Goal: Task Accomplishment & Management: Complete application form

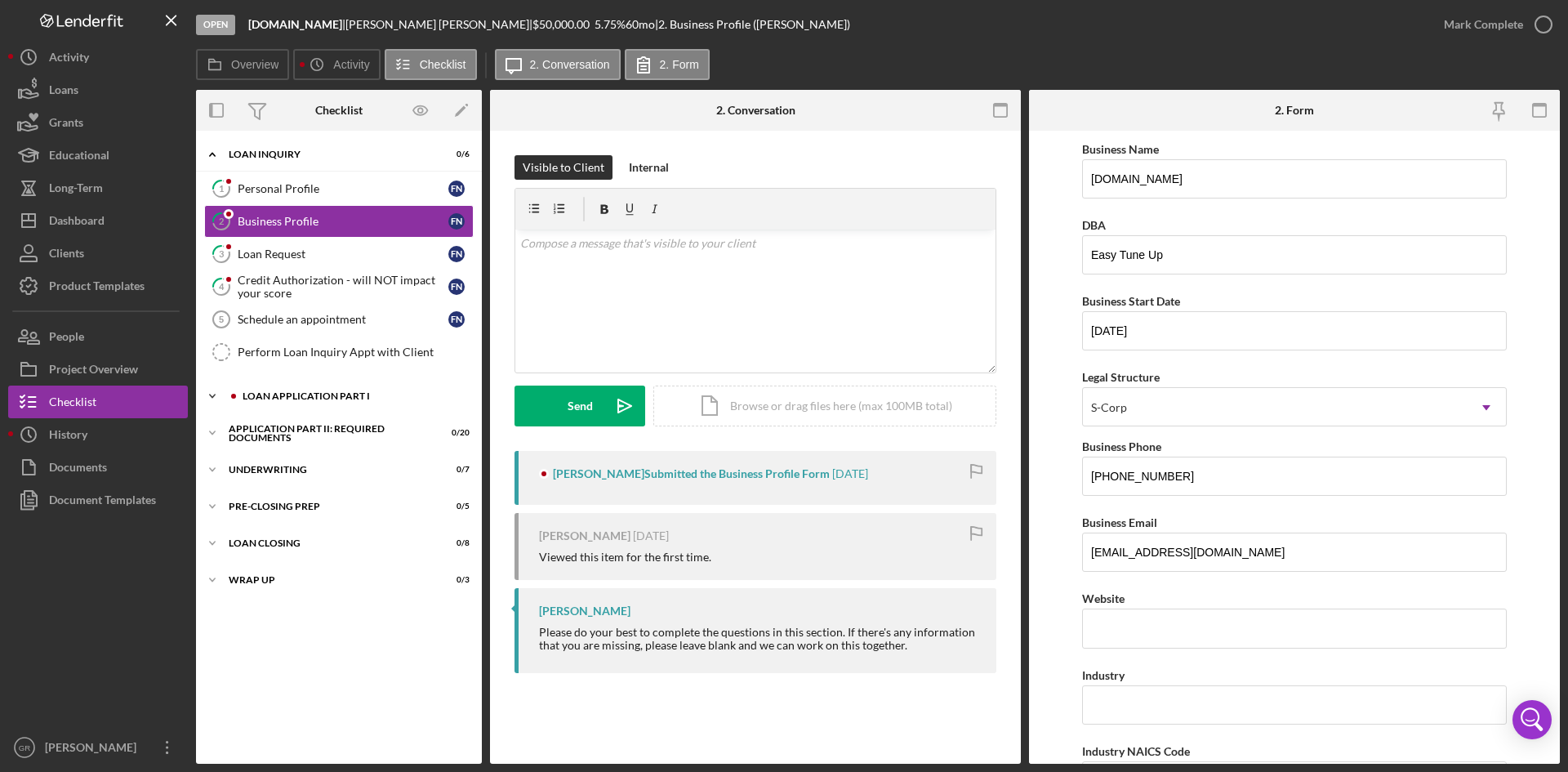
click at [278, 398] on div "Loan Application Part I" at bounding box center [352, 396] width 219 height 9
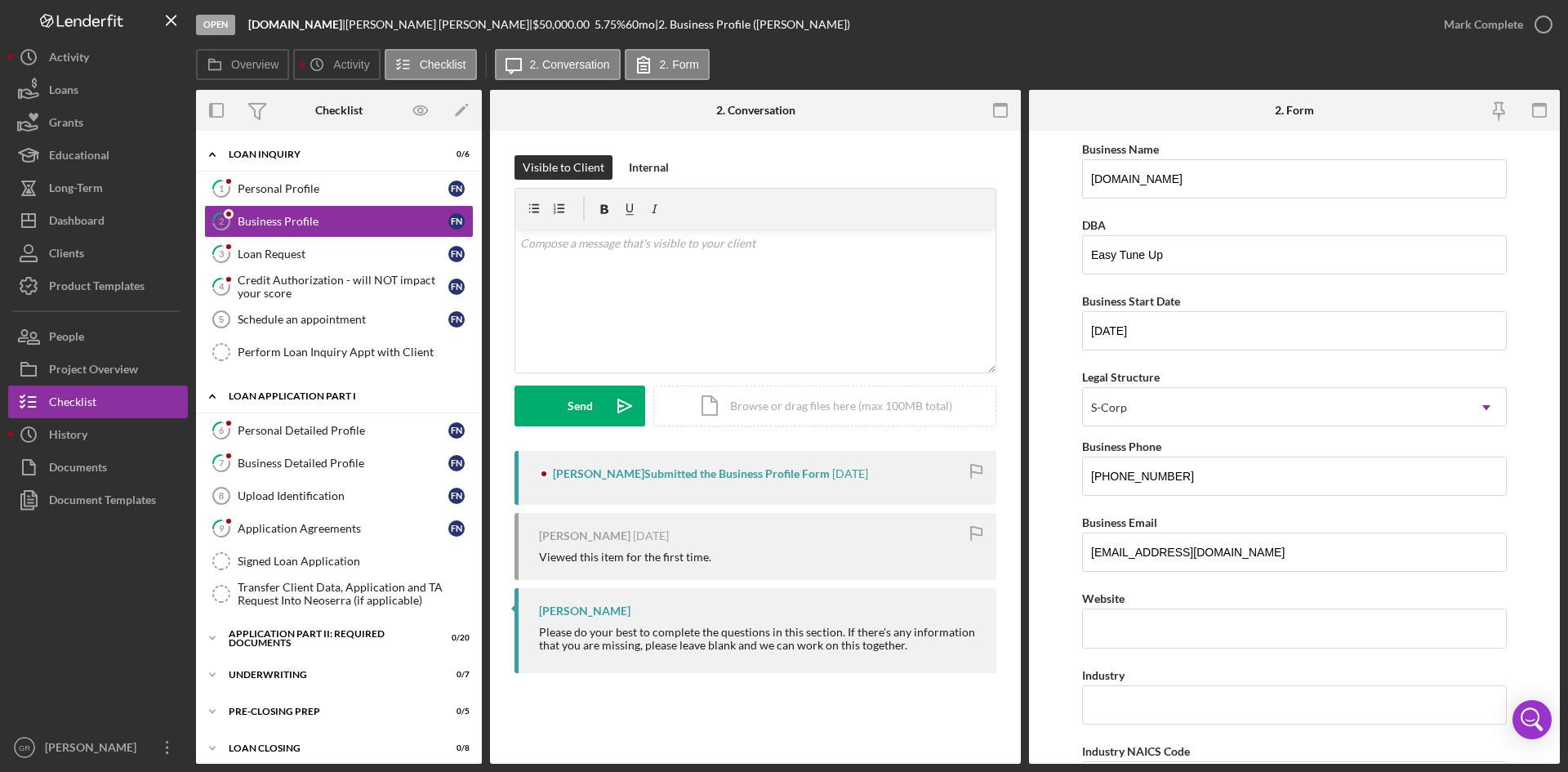
scroll to position [47, 0]
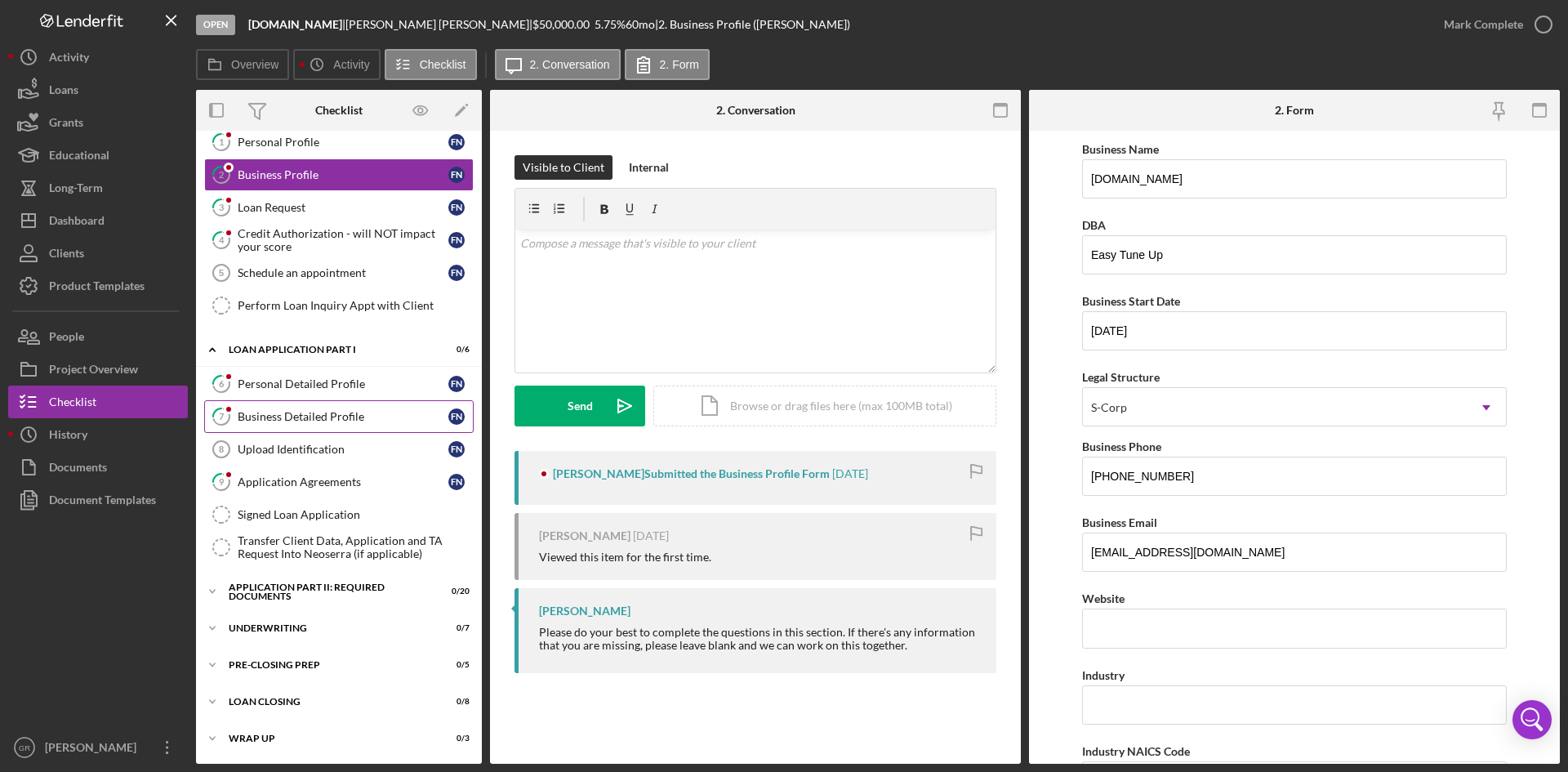
click at [315, 406] on link "7 Business Detailed Profile F N" at bounding box center [338, 416] width 269 height 33
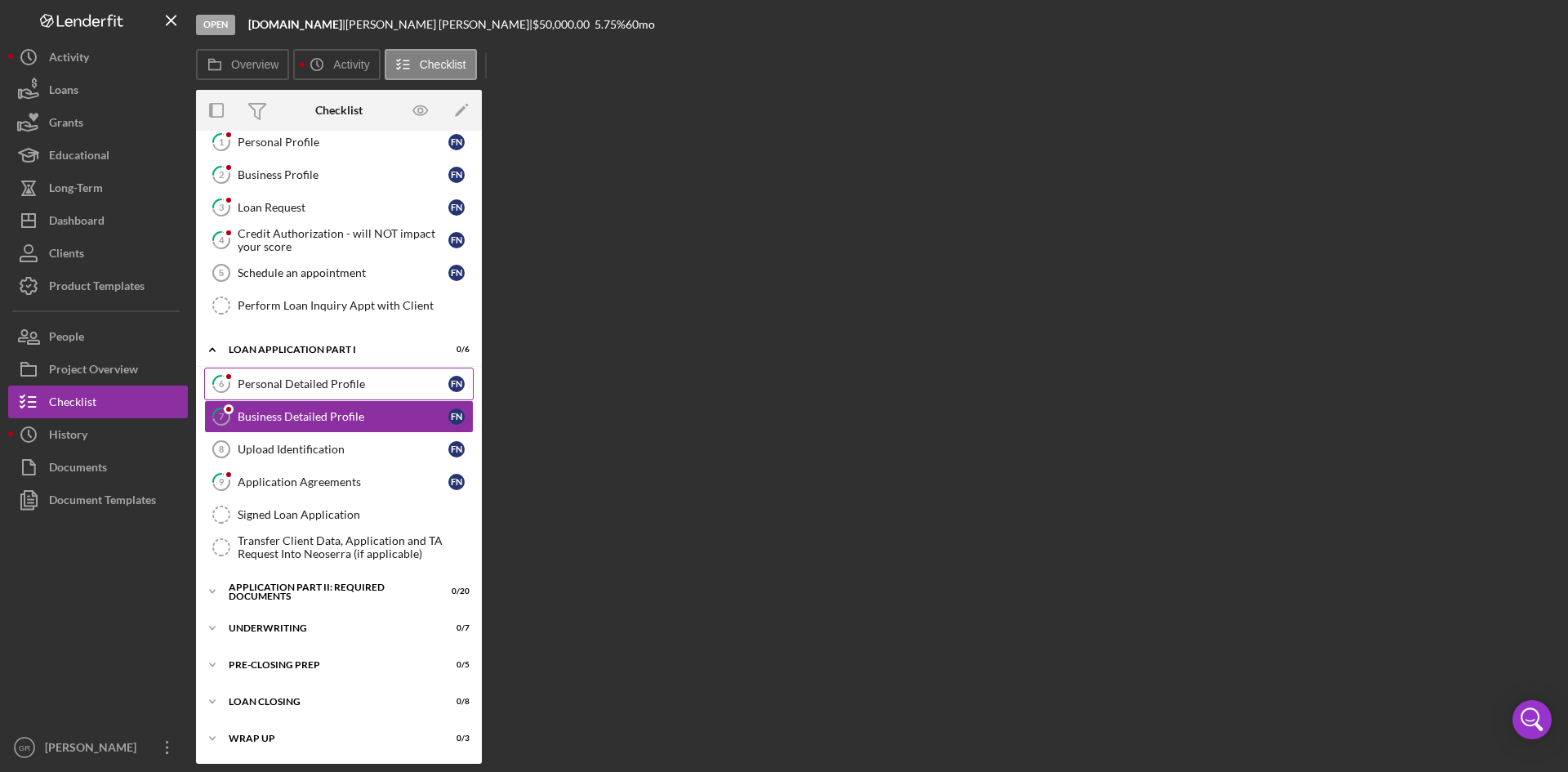
scroll to position [45, 0]
click at [313, 385] on div "Personal Detailed Profile" at bounding box center [342, 384] width 210 height 13
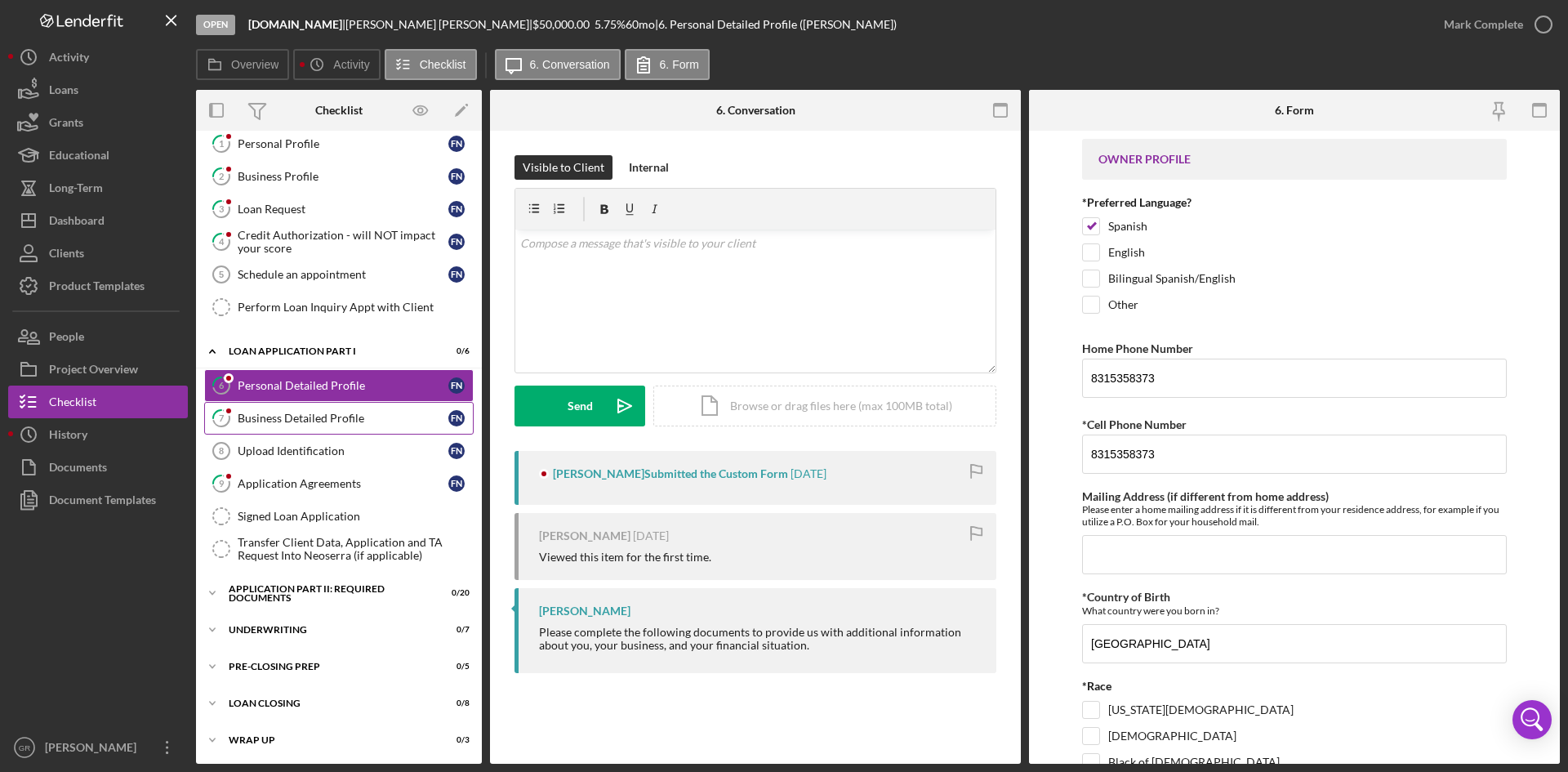
click at [276, 404] on link "7 Business Detailed Profile F N" at bounding box center [338, 418] width 269 height 33
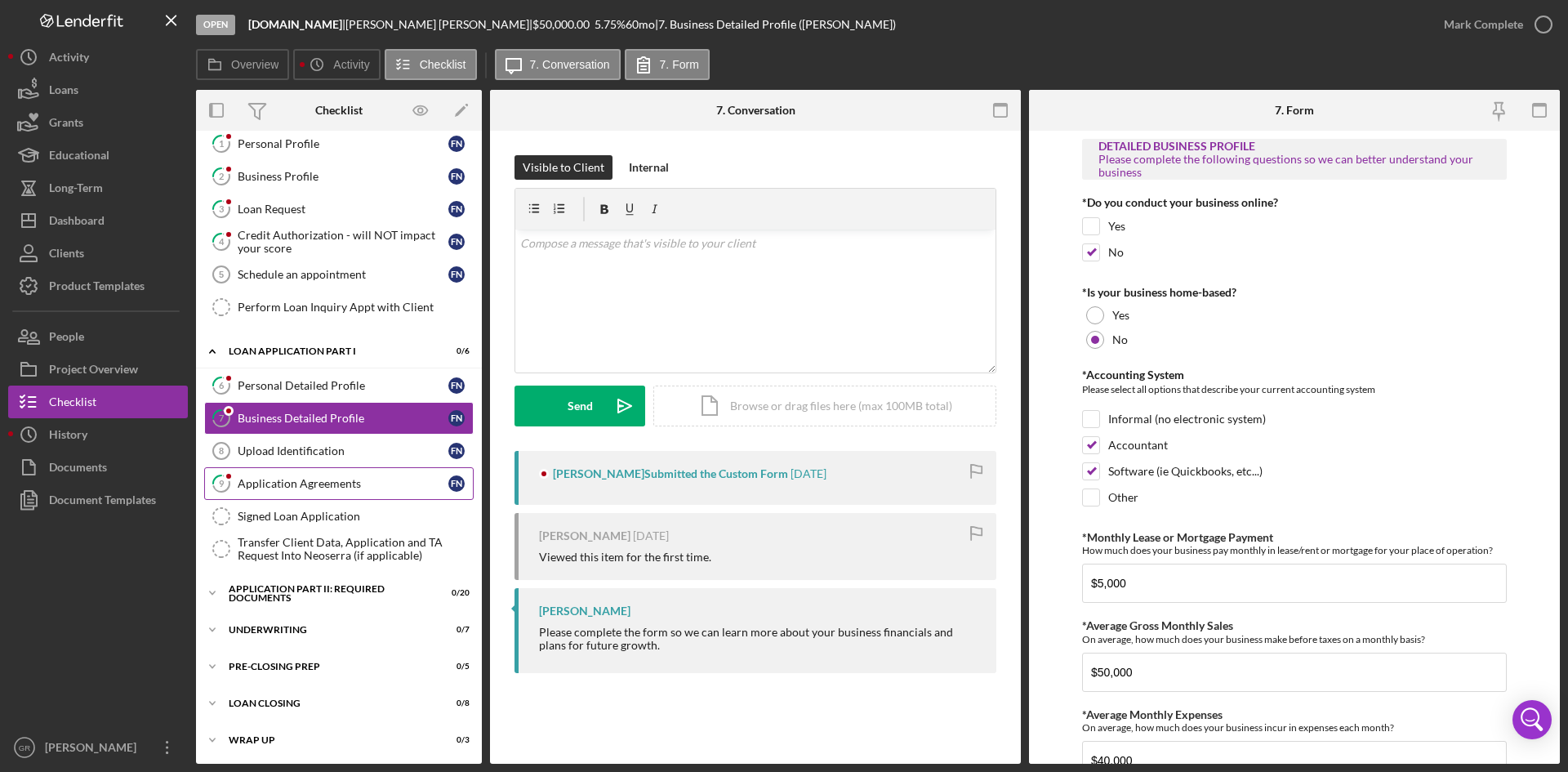
click at [295, 478] on div "Application Agreements" at bounding box center [342, 483] width 210 height 13
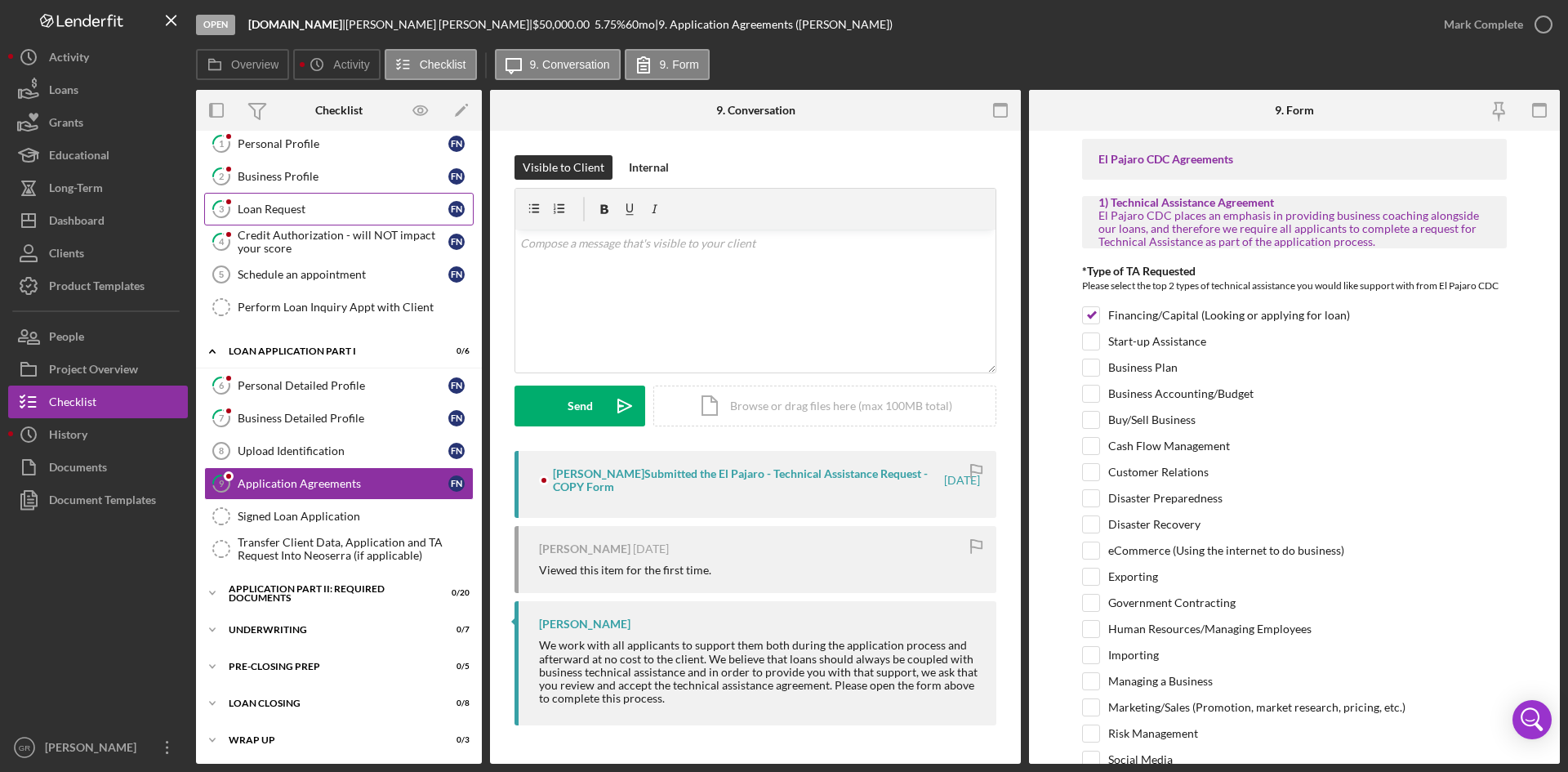
click at [334, 216] on div "Loan Request" at bounding box center [342, 209] width 210 height 13
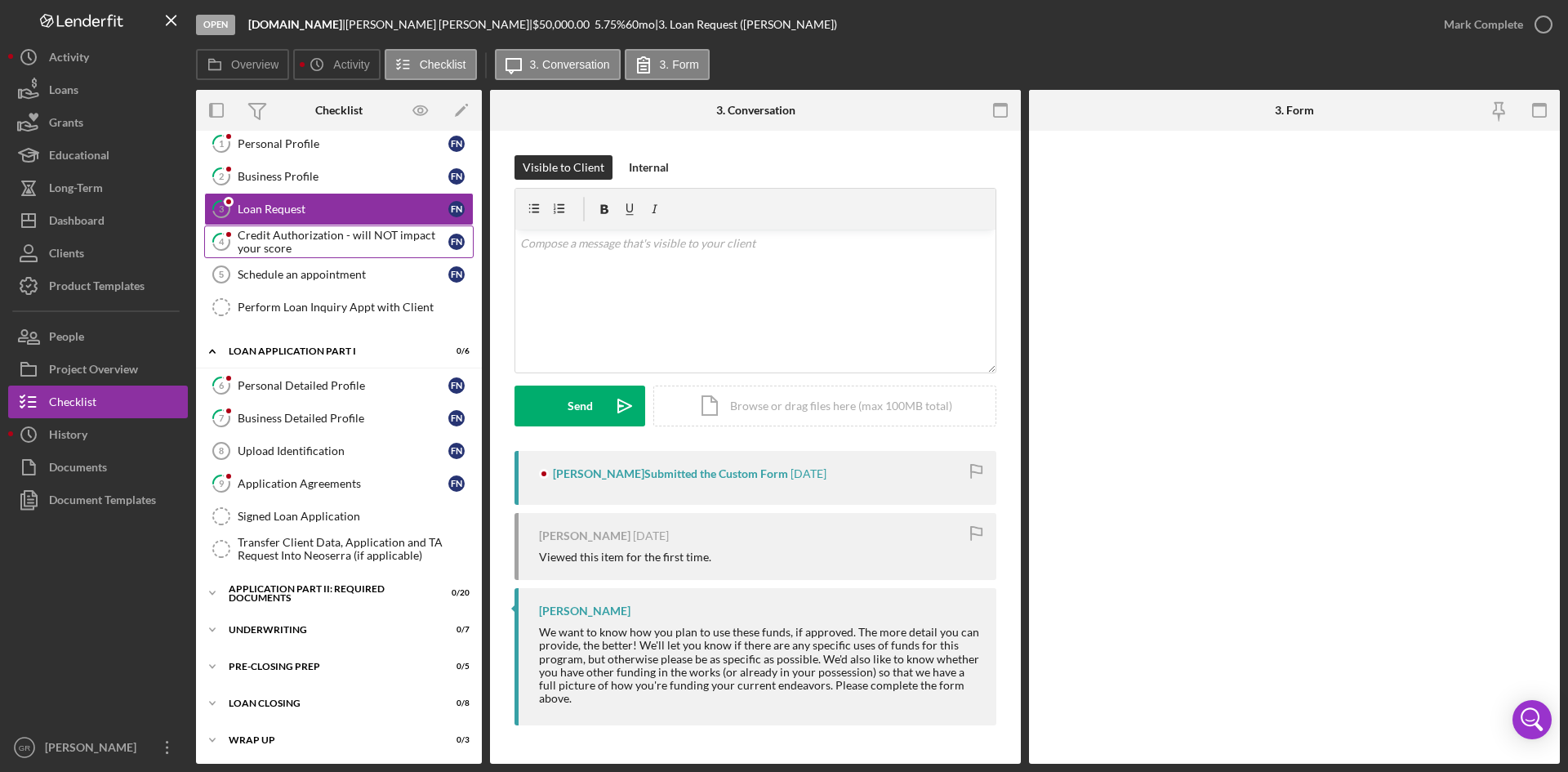
click at [327, 244] on div "Credit Authorization - will NOT impact your score" at bounding box center [342, 242] width 210 height 26
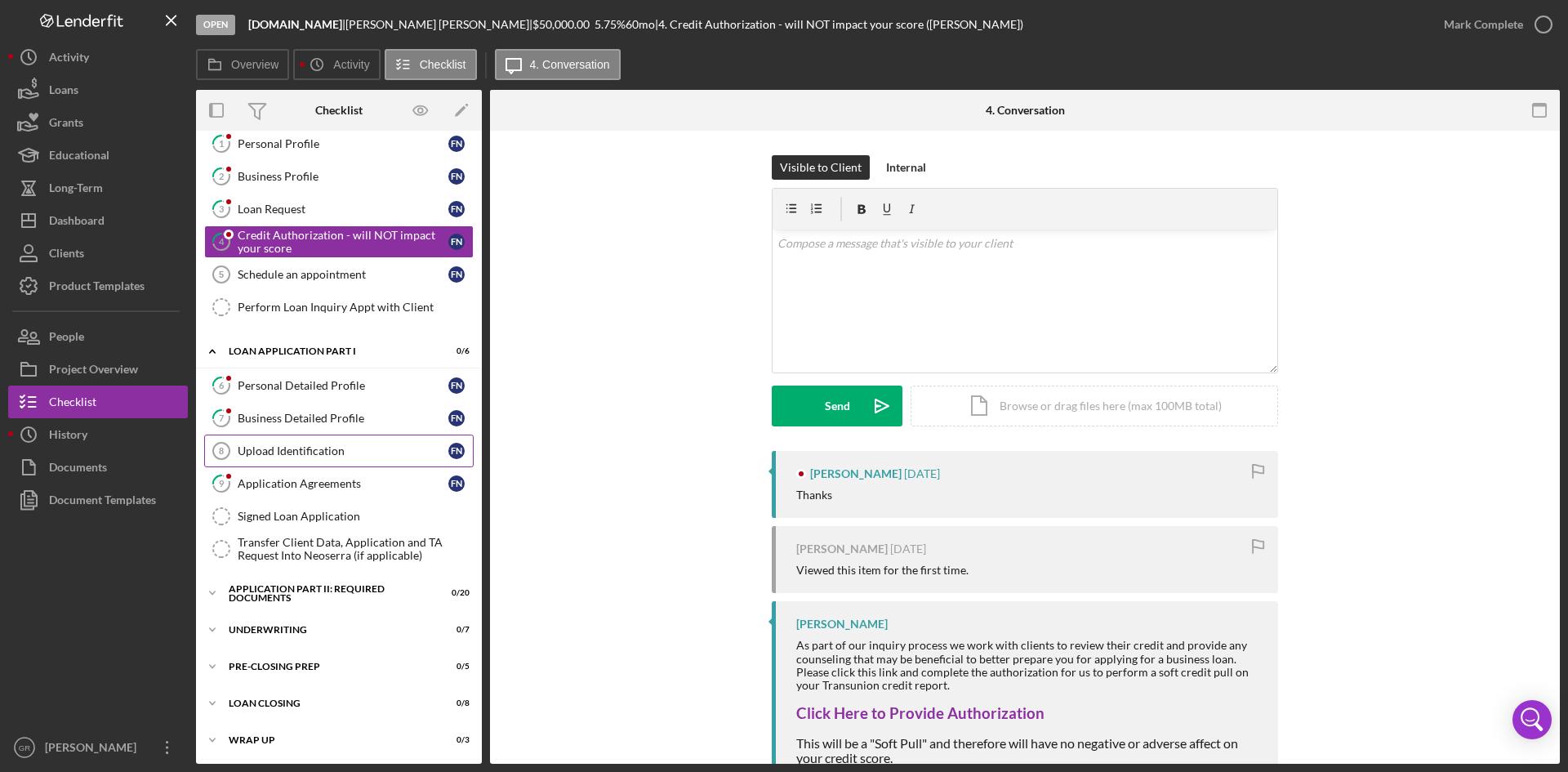
click at [321, 440] on link "Upload Identification 8 Upload Identification F N" at bounding box center [338, 450] width 269 height 33
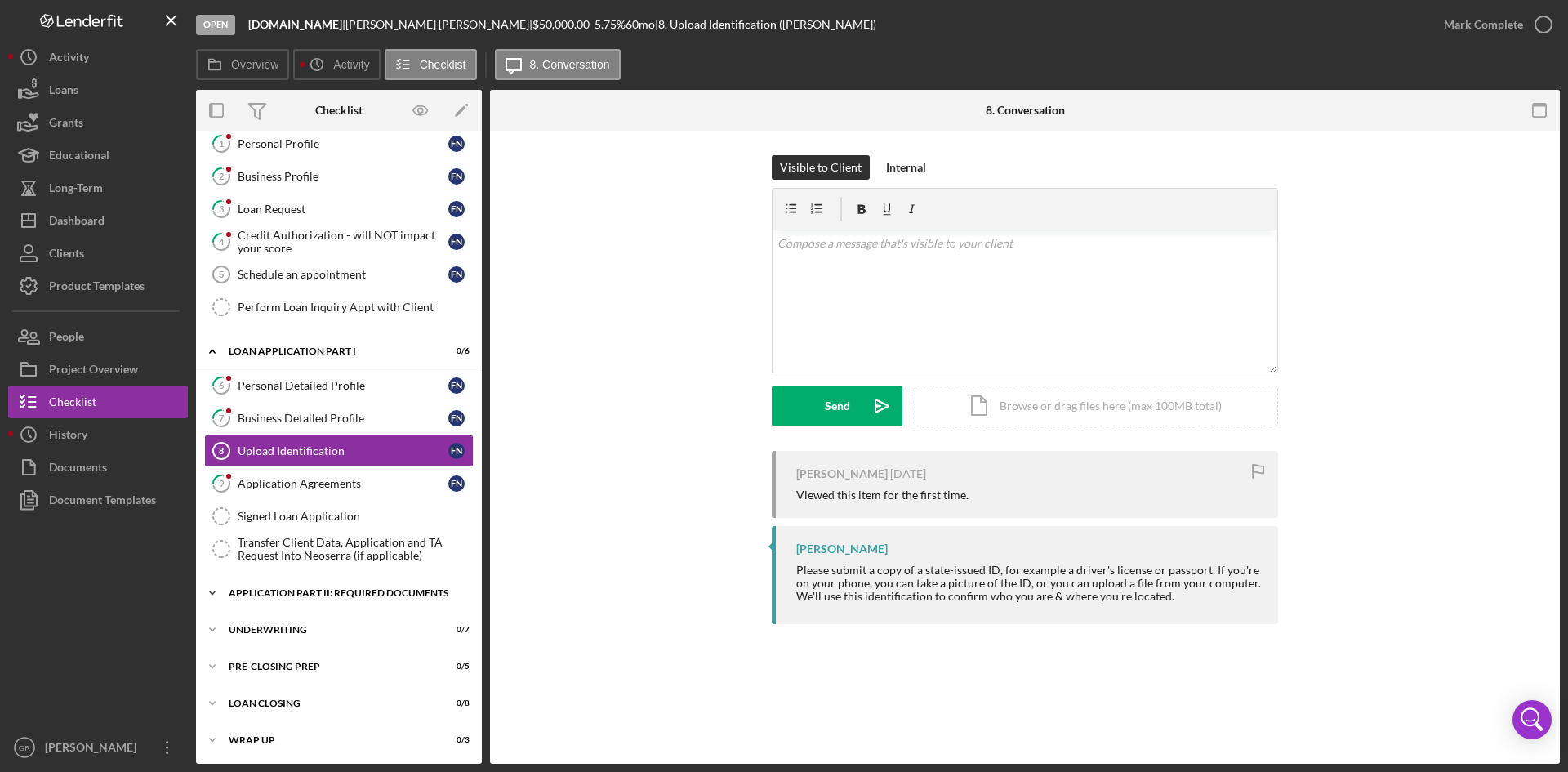
click at [297, 597] on div "Application Part II: Required Documents" at bounding box center [345, 593] width 233 height 9
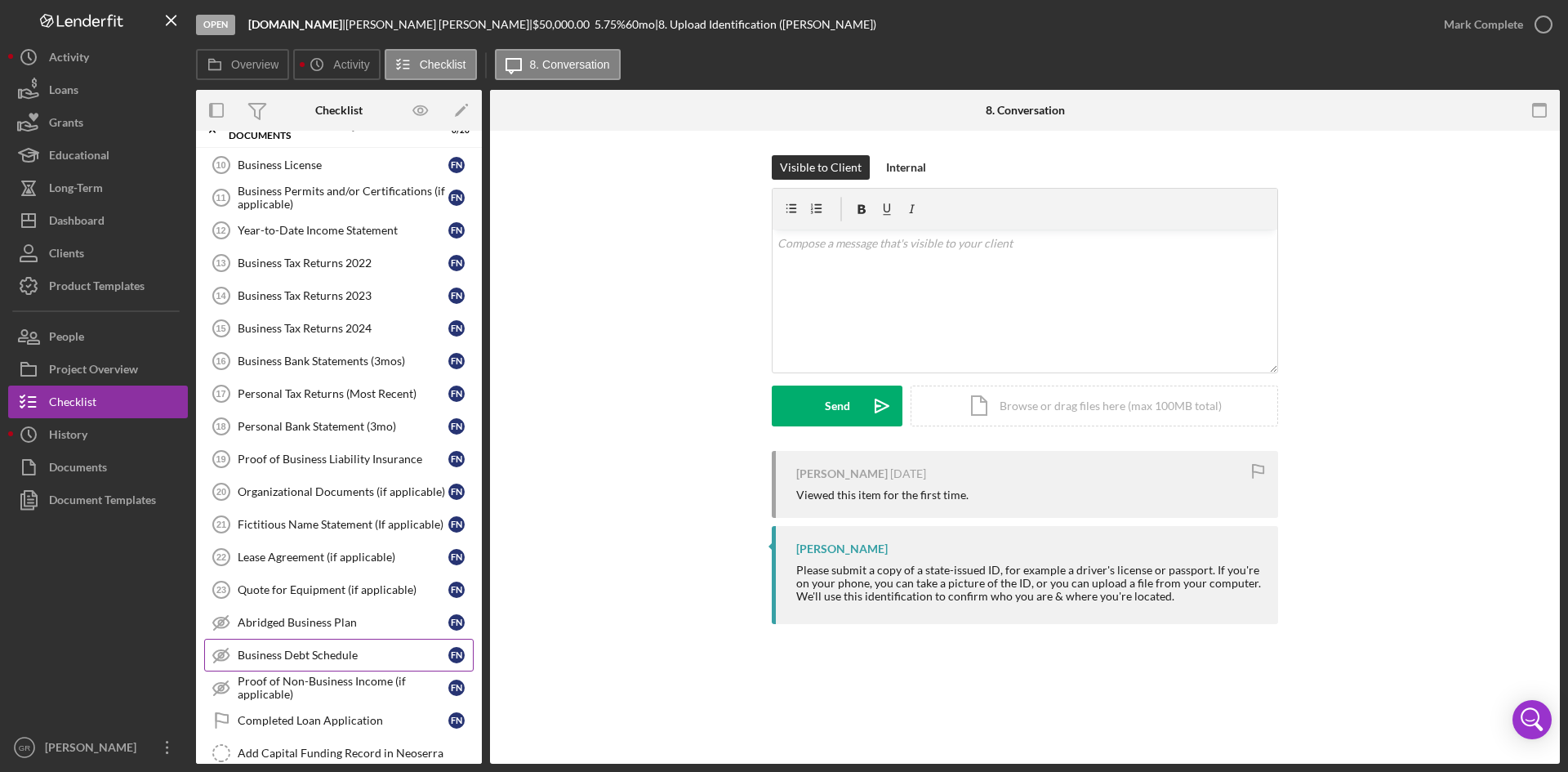
scroll to position [709, 0]
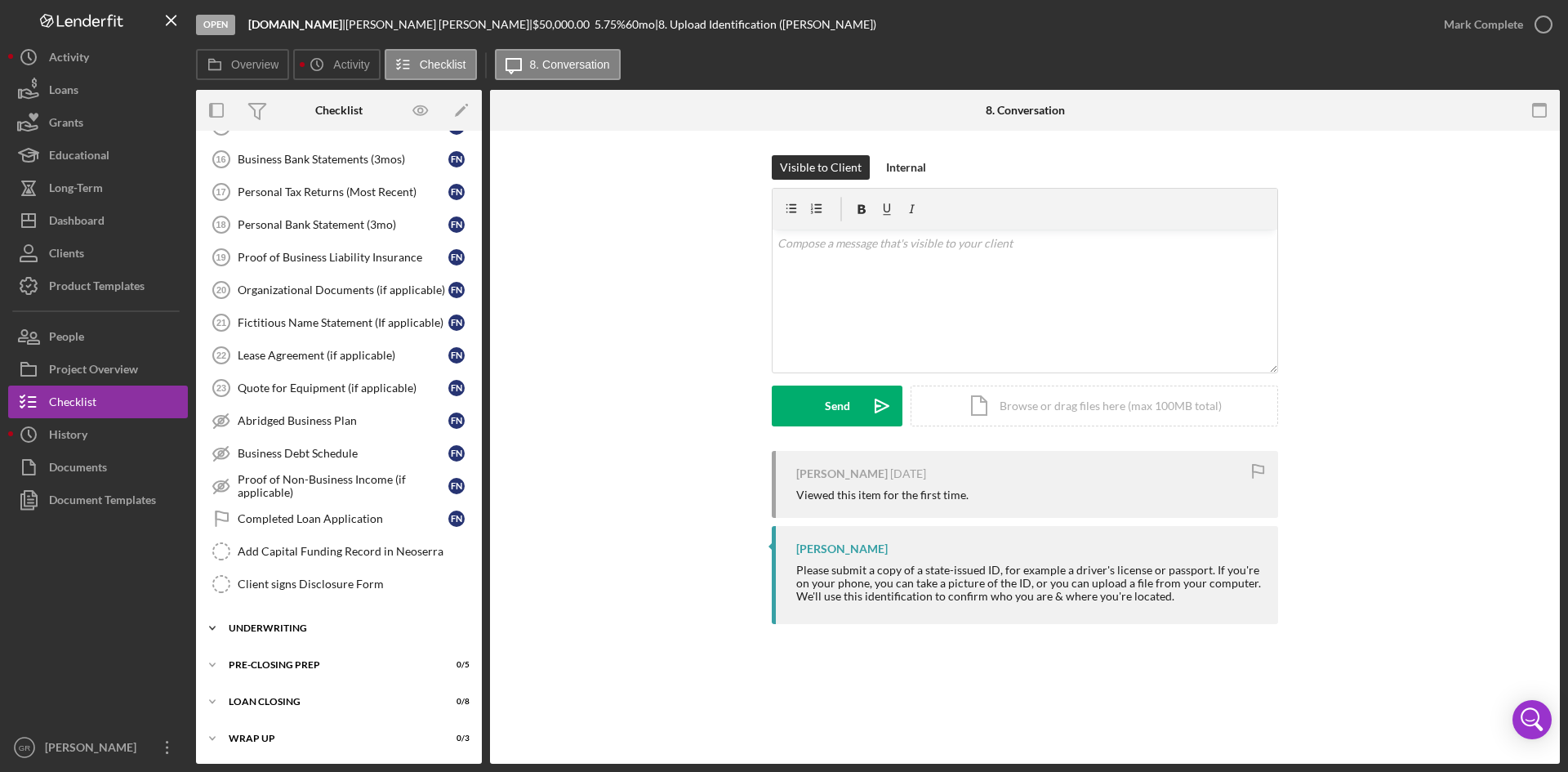
click at [308, 638] on div "Icon/Expander Underwriting 0 / 7" at bounding box center [339, 628] width 286 height 33
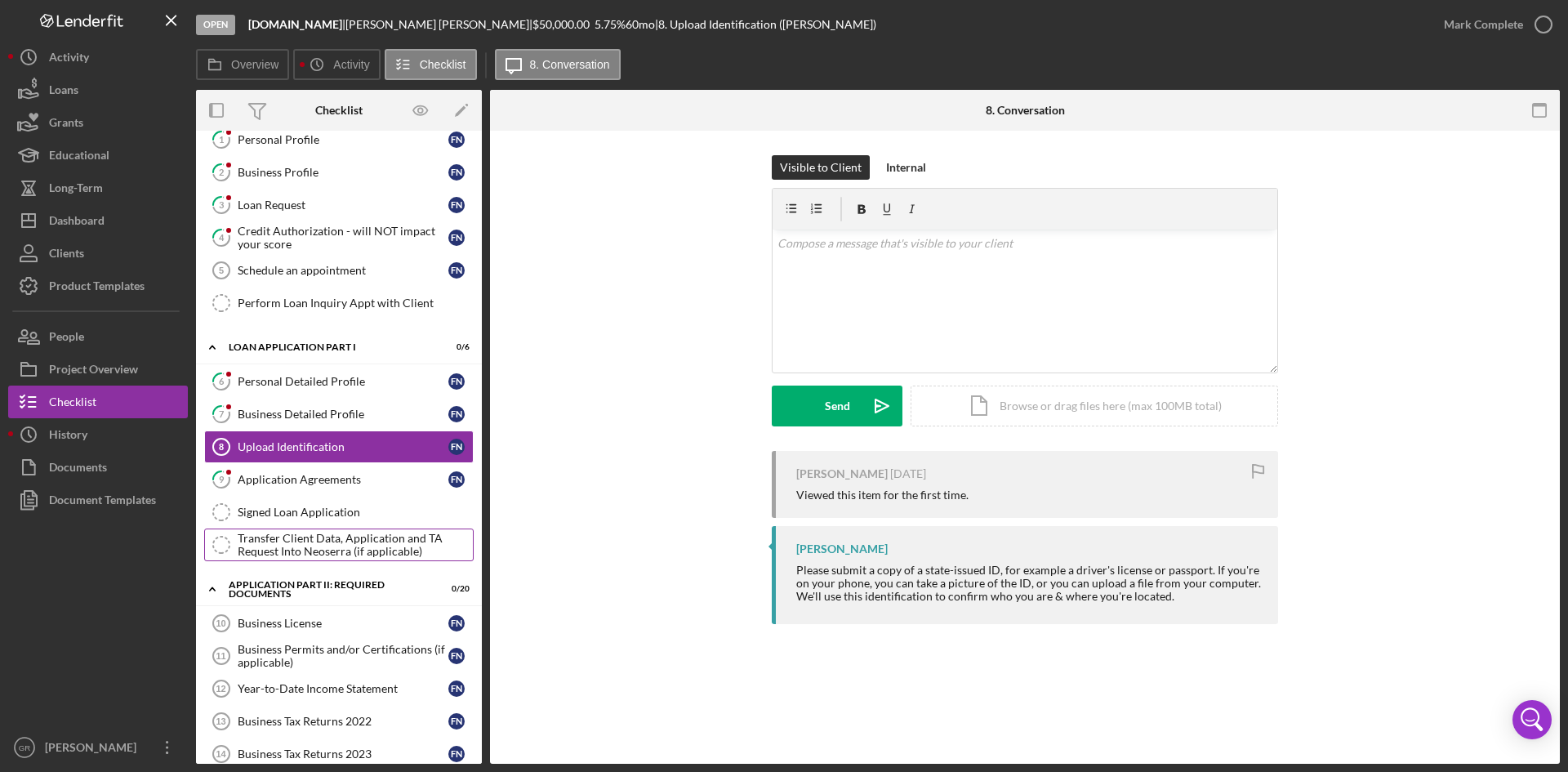
scroll to position [49, 0]
click at [349, 393] on link "6 Personal Detailed Profile F N" at bounding box center [338, 382] width 269 height 33
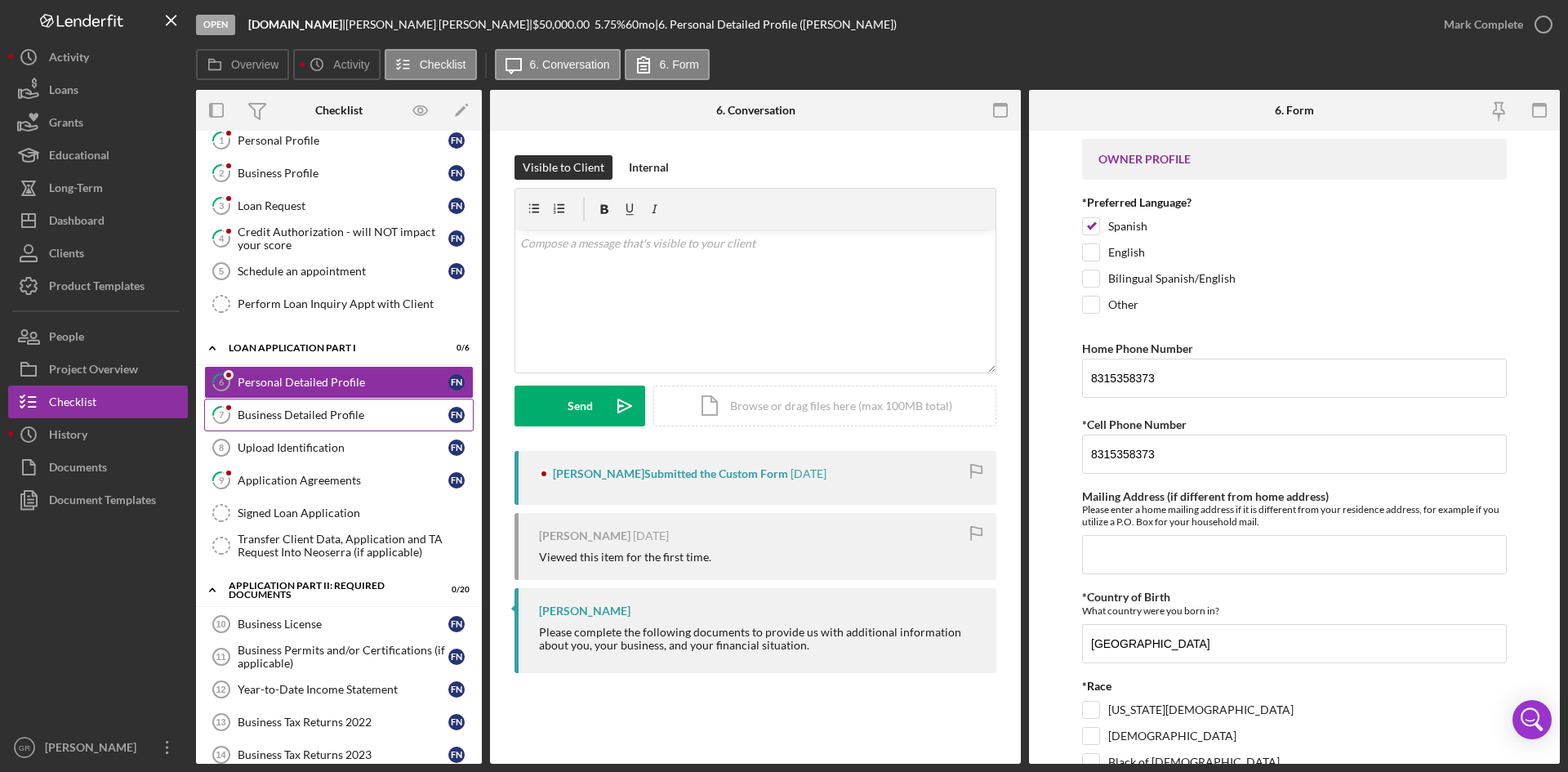
click at [321, 417] on div "Business Detailed Profile" at bounding box center [342, 415] width 210 height 13
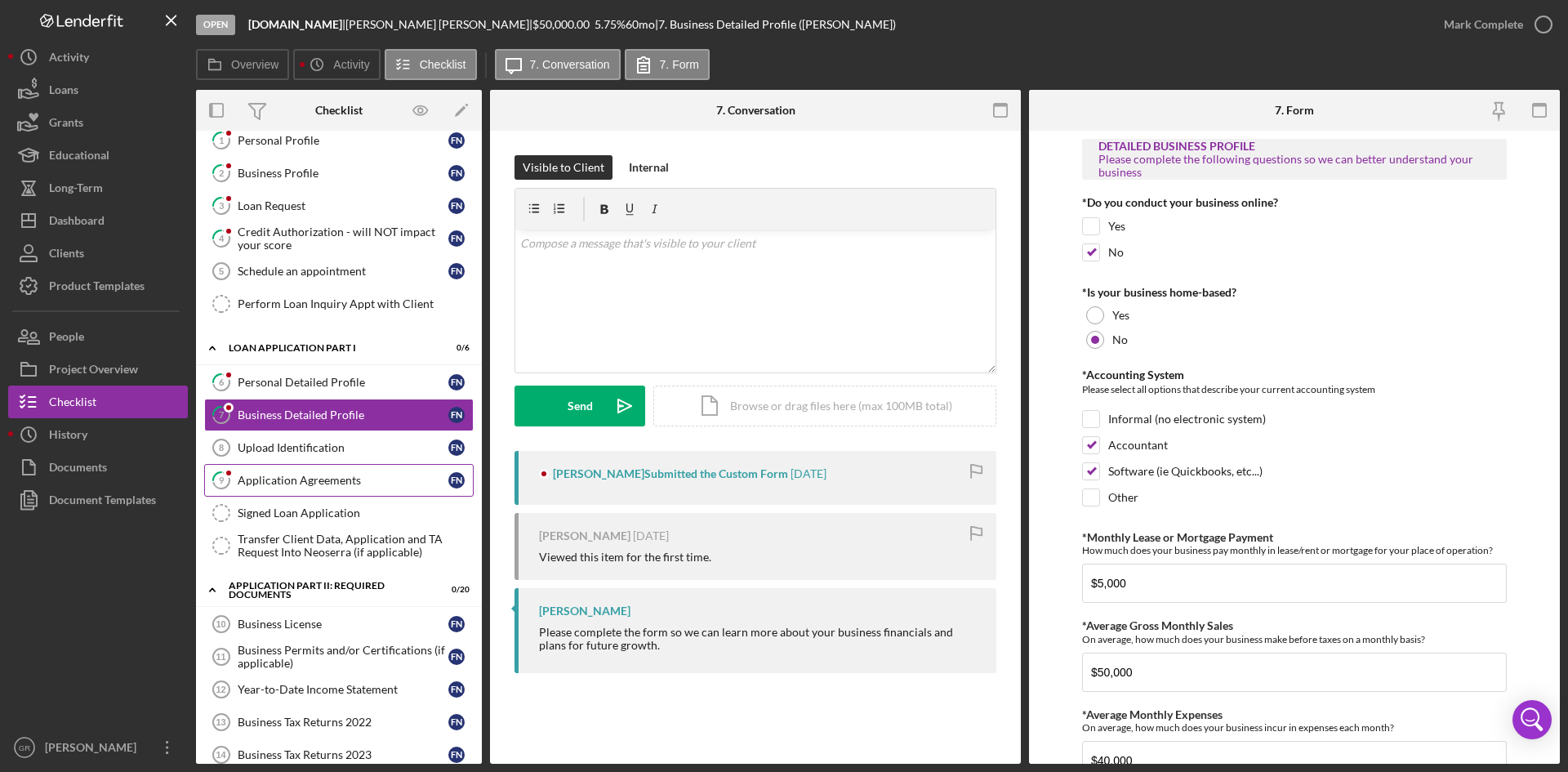
click at [285, 476] on div "Application Agreements" at bounding box center [342, 480] width 210 height 13
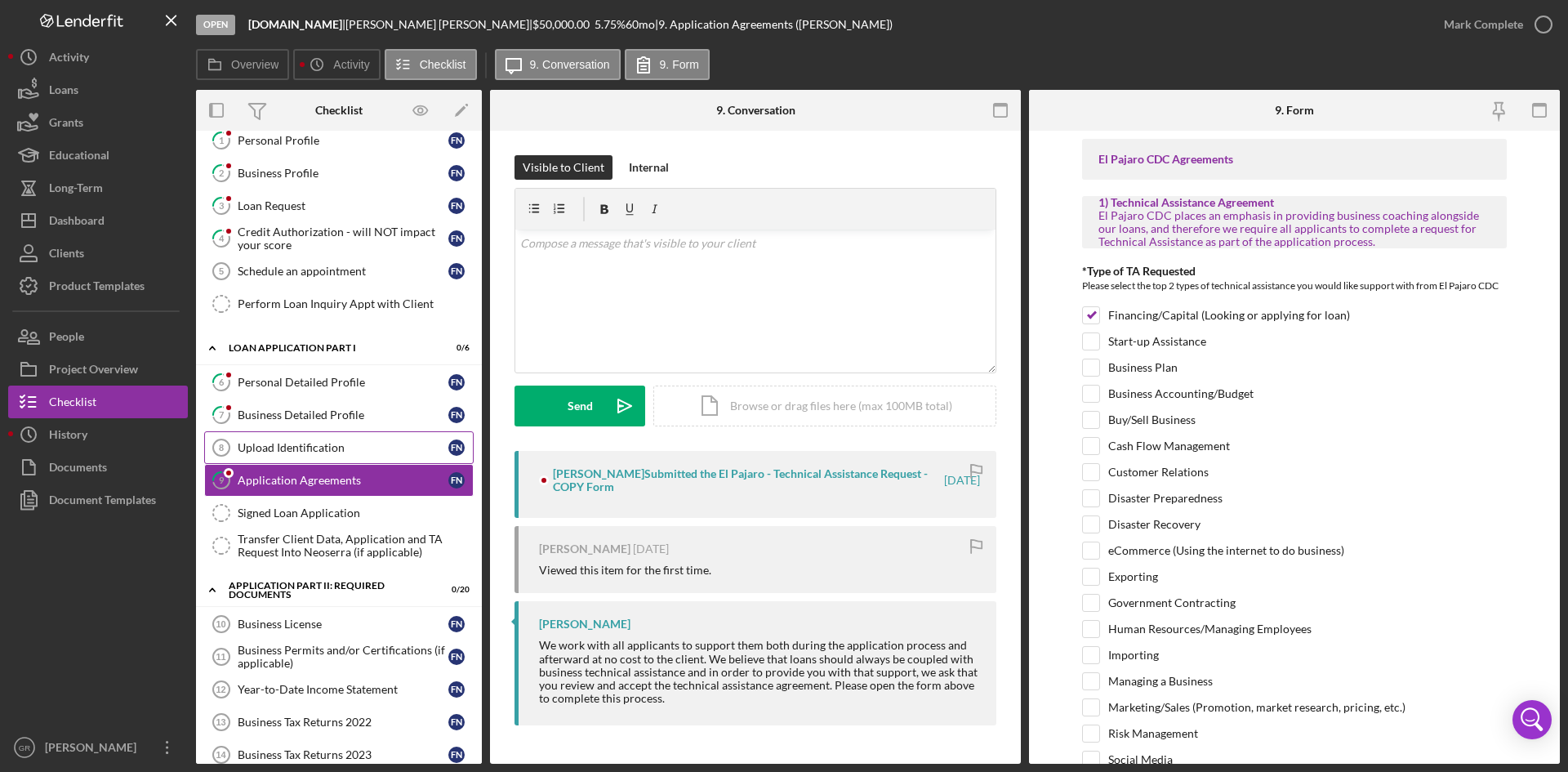
click at [305, 457] on link "Upload Identification 8 Upload Identification F N" at bounding box center [338, 447] width 269 height 33
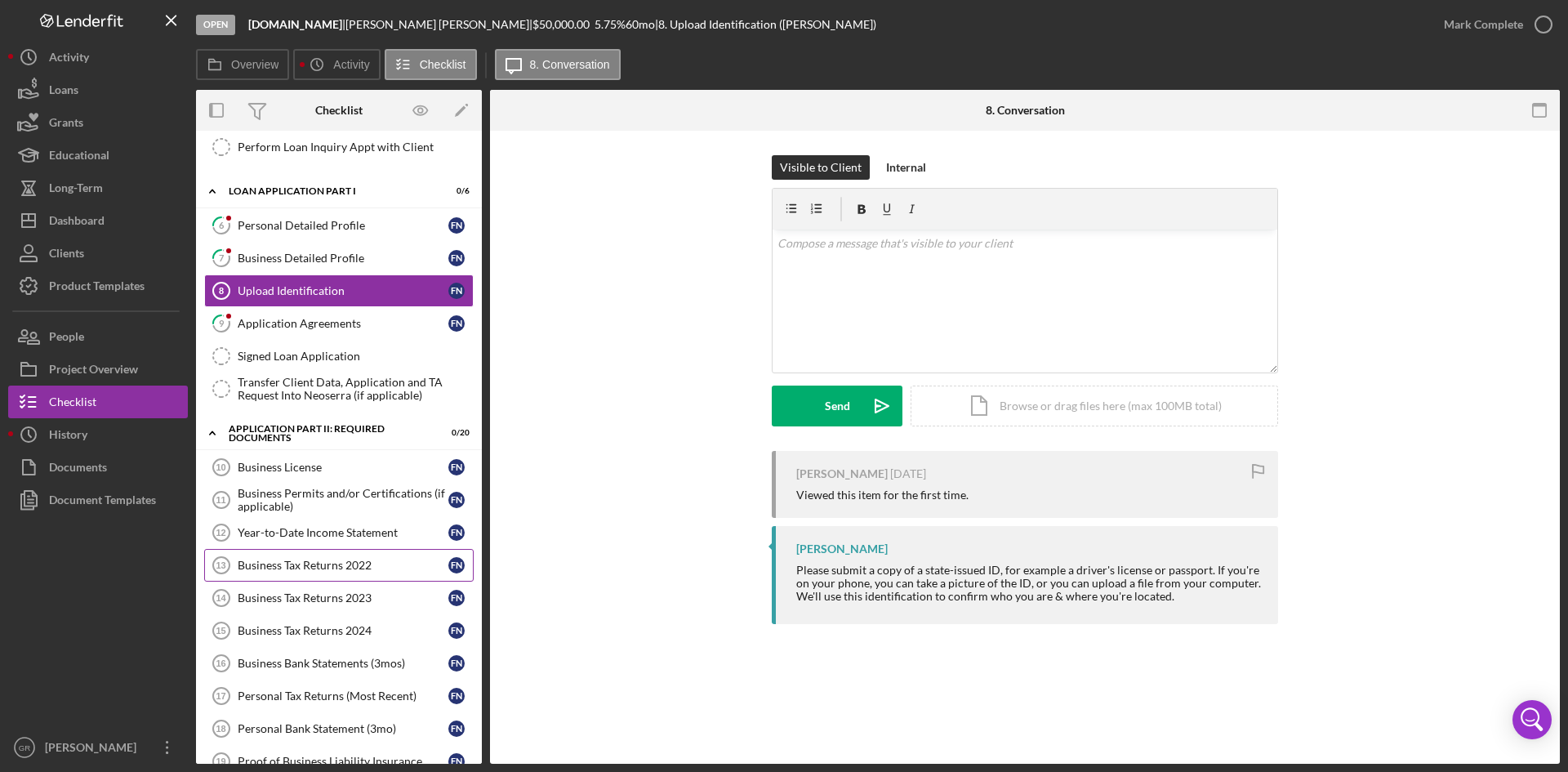
scroll to position [211, 0]
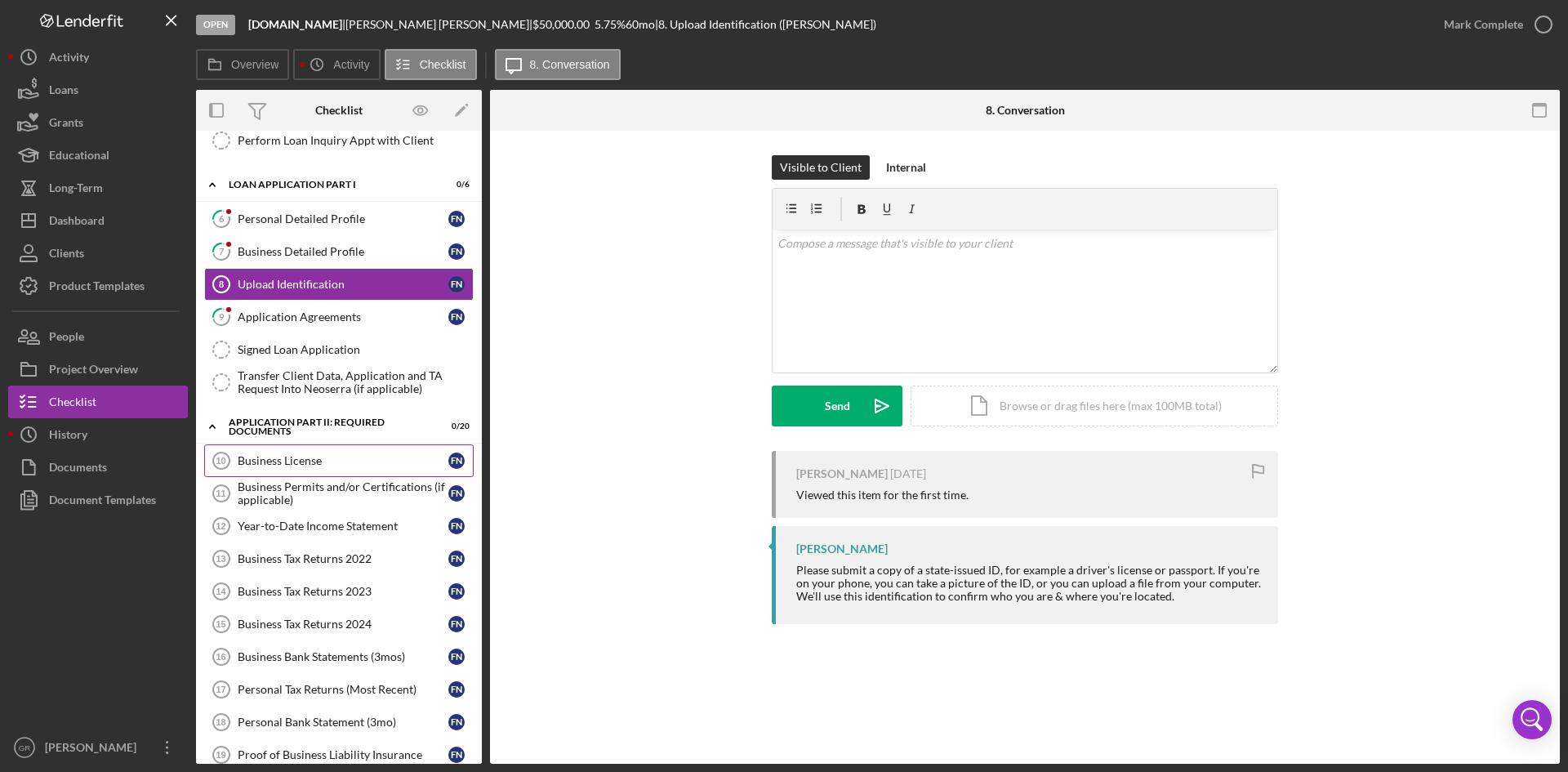
click at [312, 456] on div "Business License" at bounding box center [342, 461] width 210 height 13
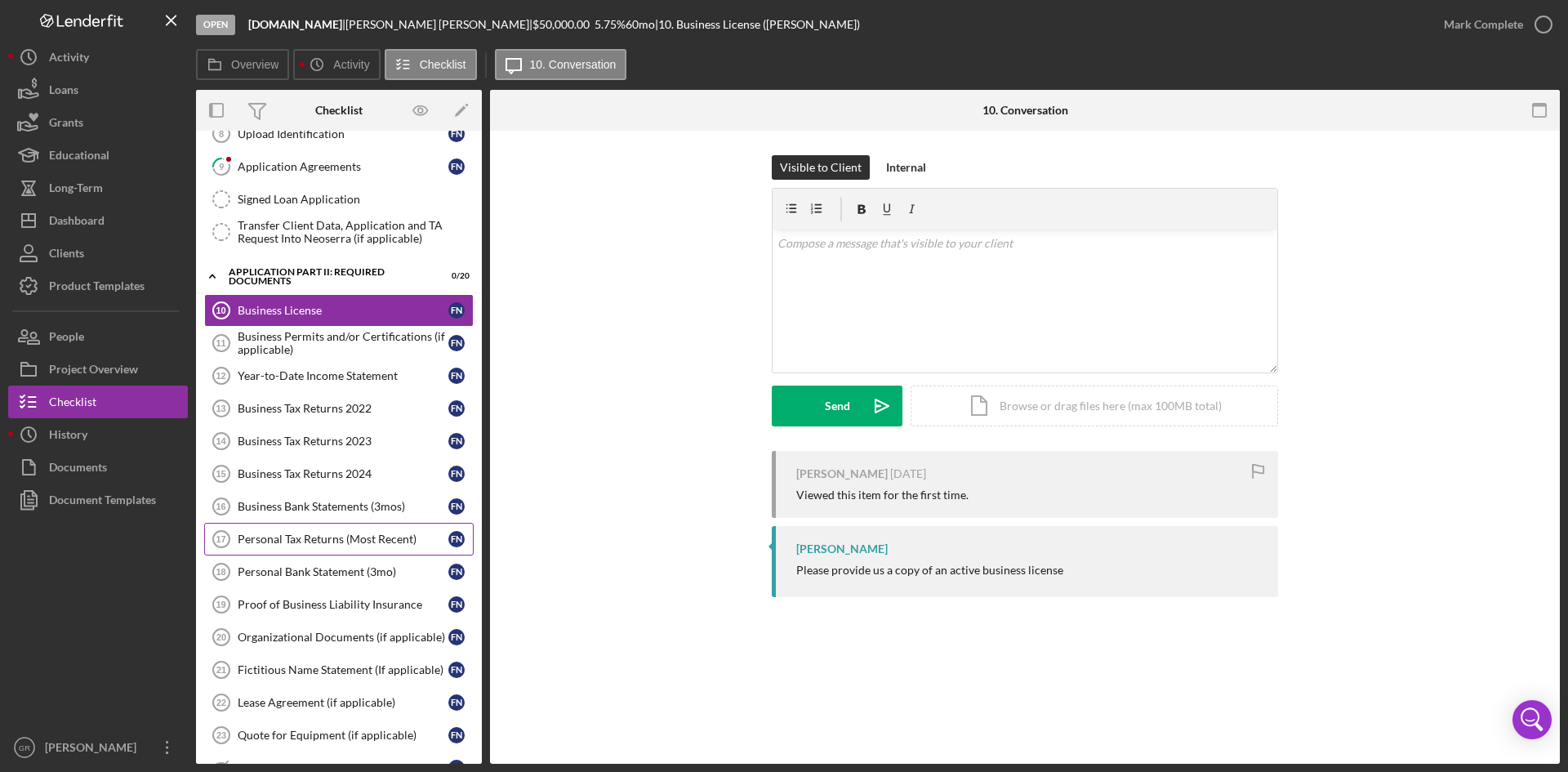
scroll to position [375, 0]
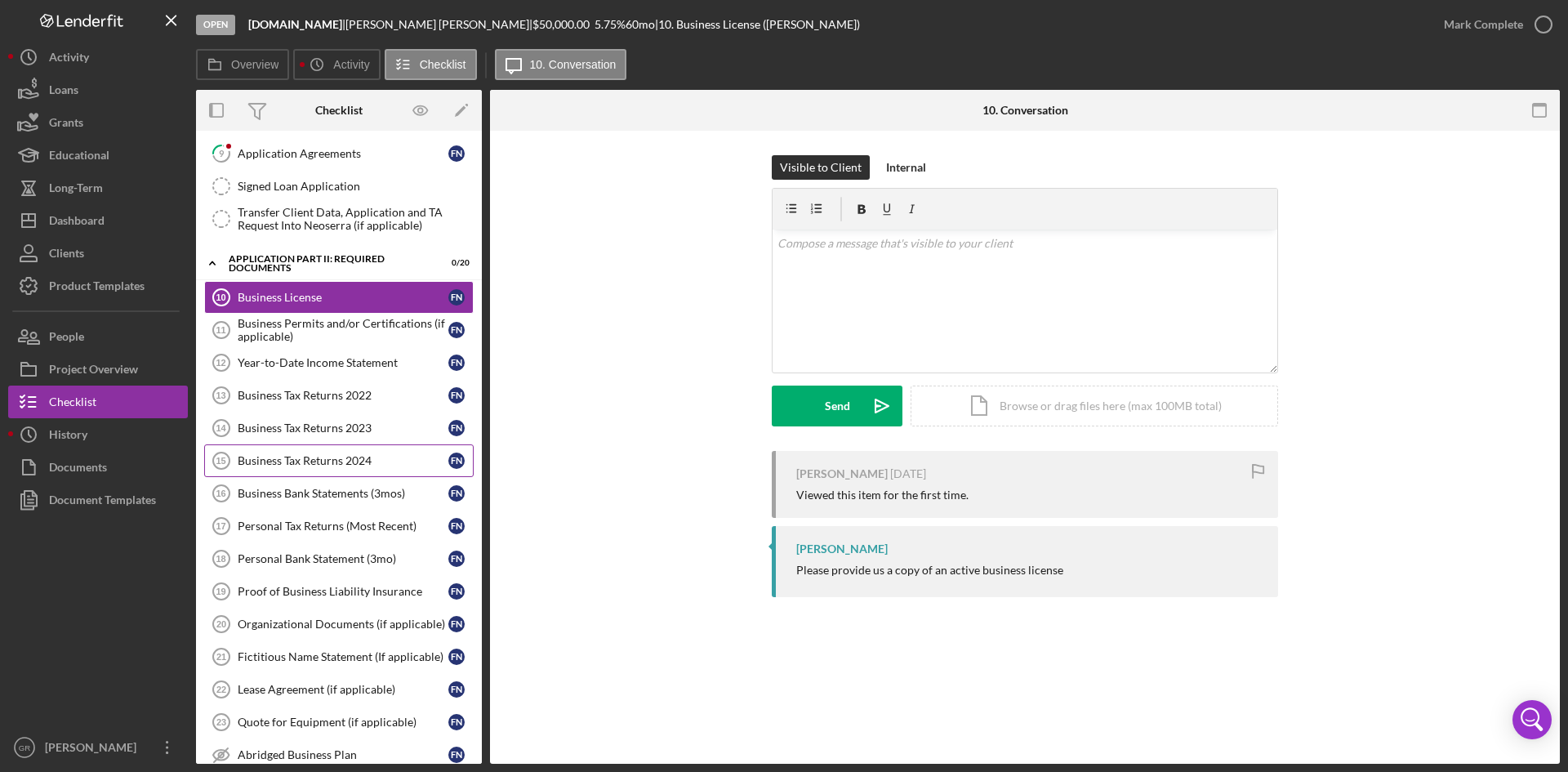
click at [285, 457] on div "Business Tax Returns 2024" at bounding box center [342, 461] width 210 height 13
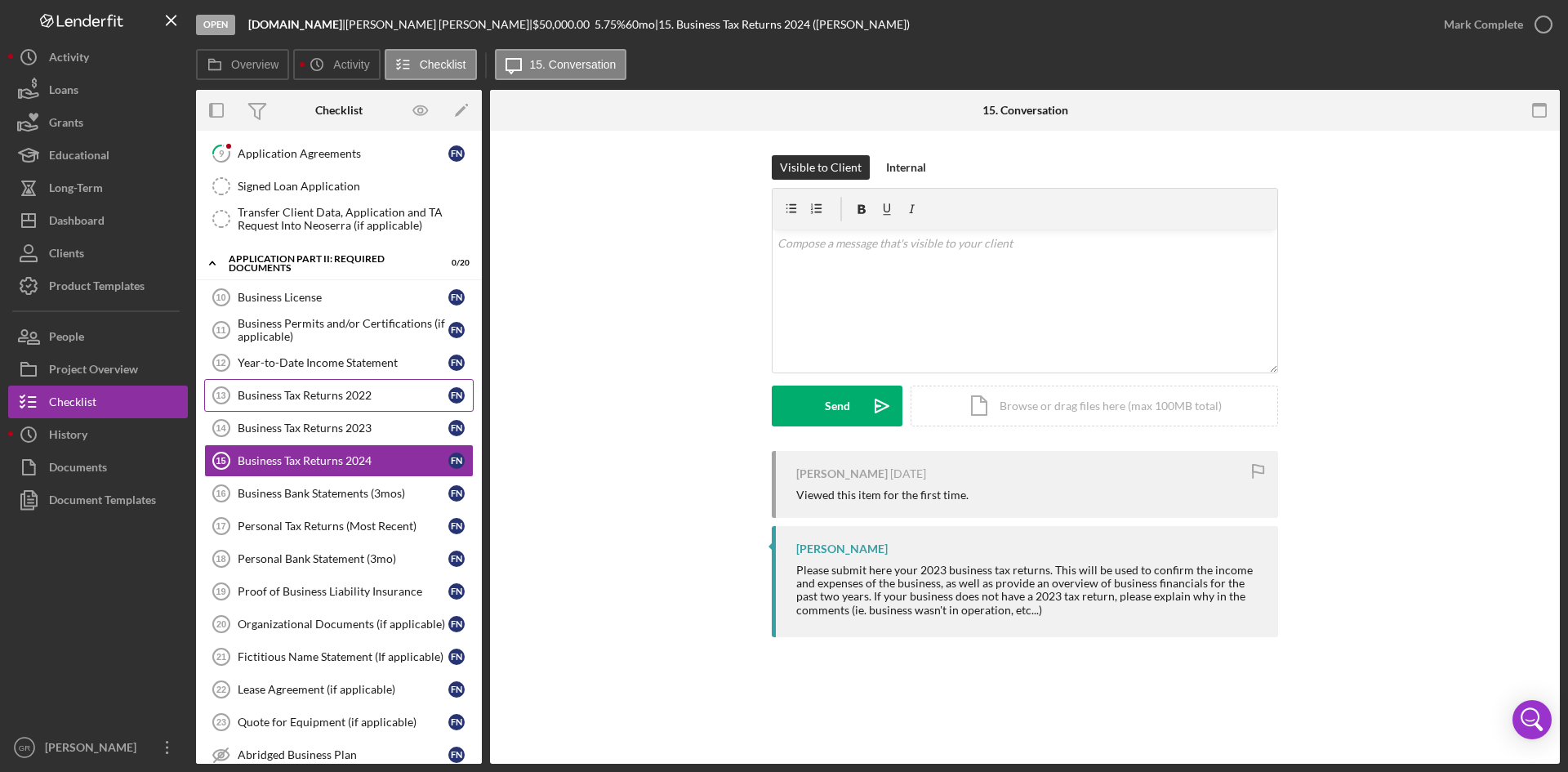
click at [363, 399] on div "Business Tax Returns 2022" at bounding box center [342, 395] width 210 height 13
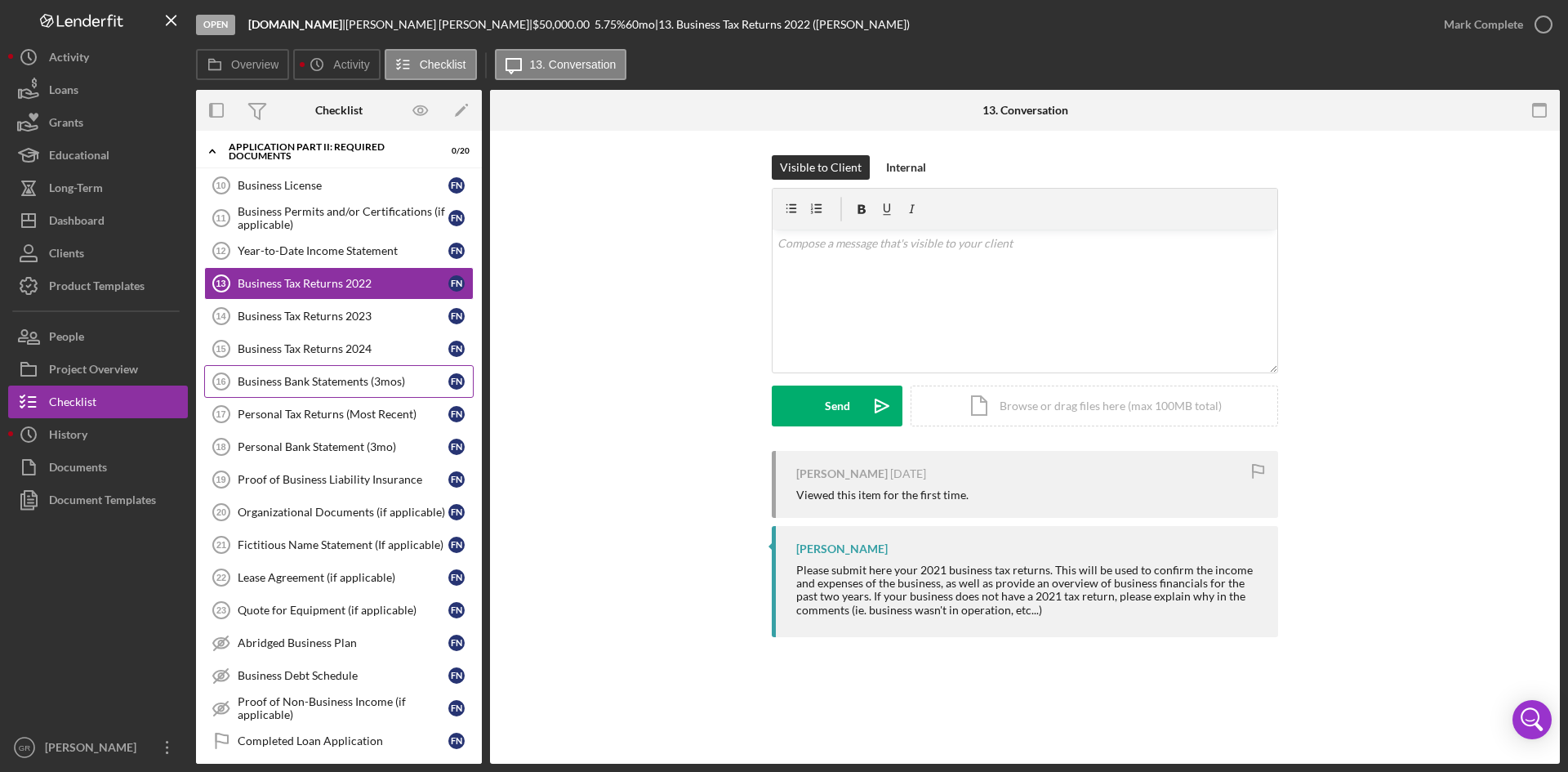
scroll to position [457, 0]
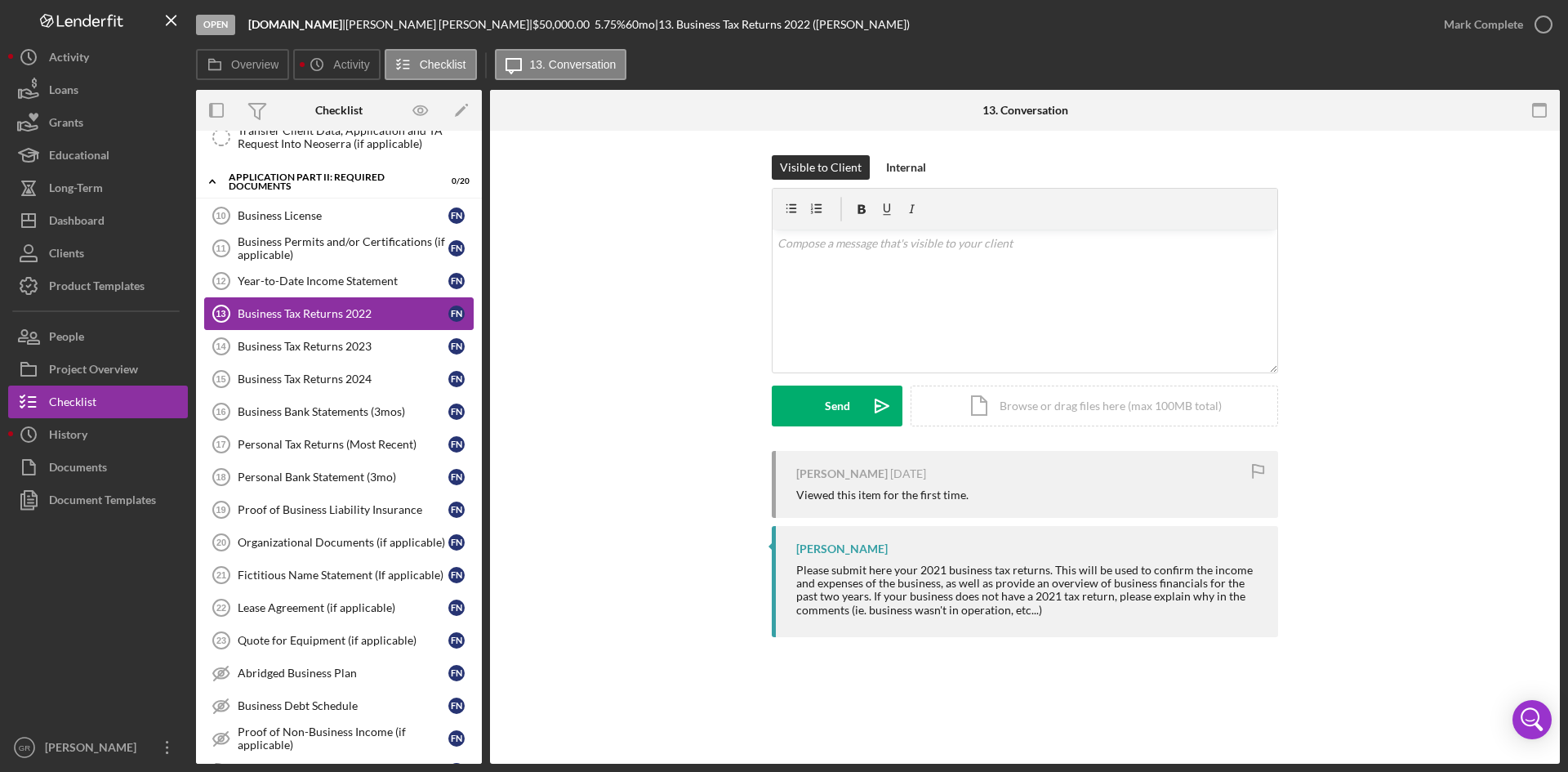
click at [381, 319] on div "Business Tax Returns 2022" at bounding box center [342, 314] width 210 height 13
click at [382, 308] on div "Business Tax Returns 2022" at bounding box center [342, 314] width 210 height 13
drag, startPoint x: 282, startPoint y: 282, endPoint x: 239, endPoint y: 282, distance: 43.0
click at [282, 282] on div "Year-to-Date Income Statement" at bounding box center [342, 281] width 210 height 13
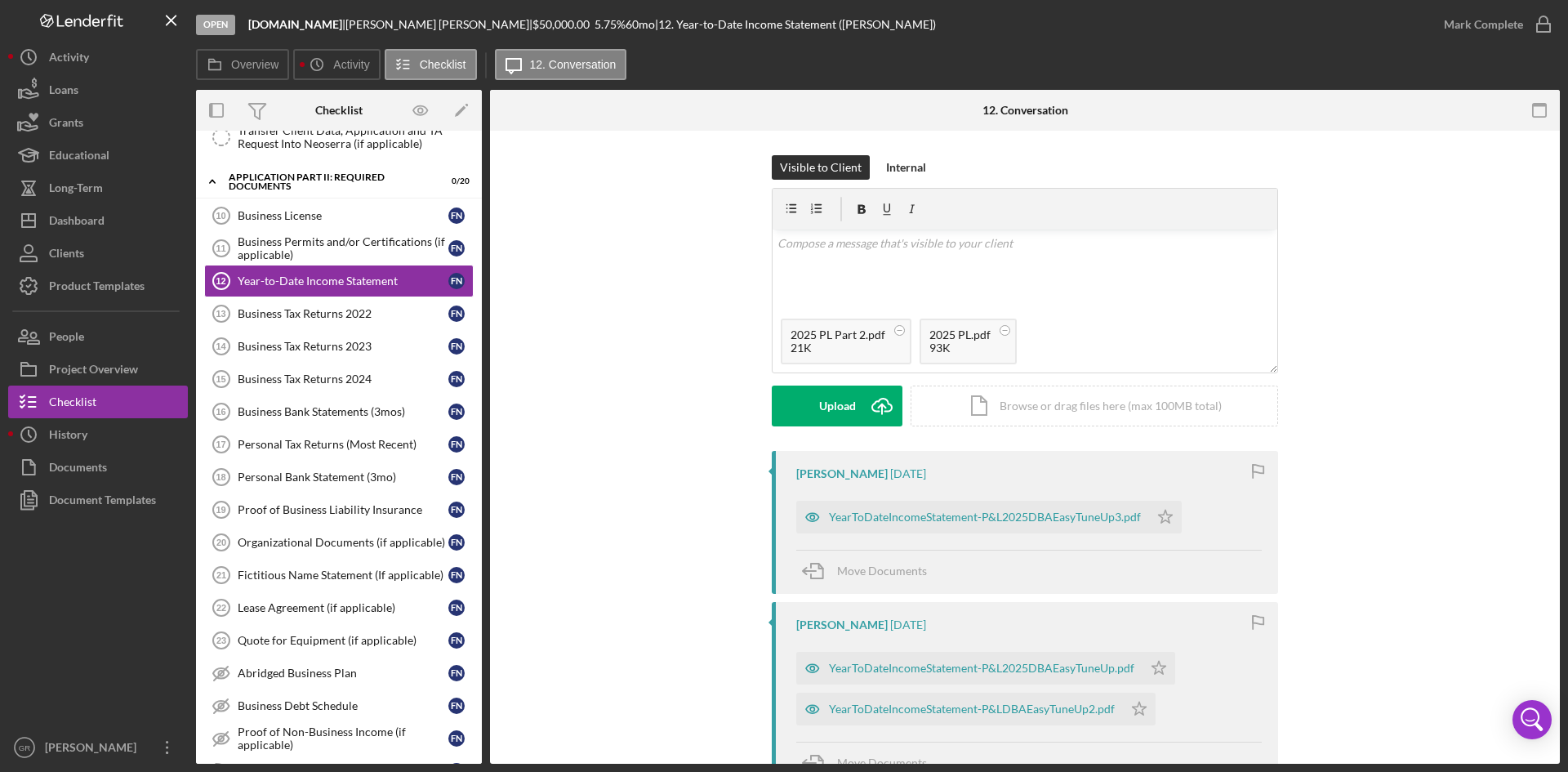
click at [893, 181] on div "Visible to Client Internal v Color teal Color pink Remove color Add row above A…" at bounding box center [1025, 303] width 506 height 295
click at [895, 172] on div "Internal" at bounding box center [905, 167] width 40 height 24
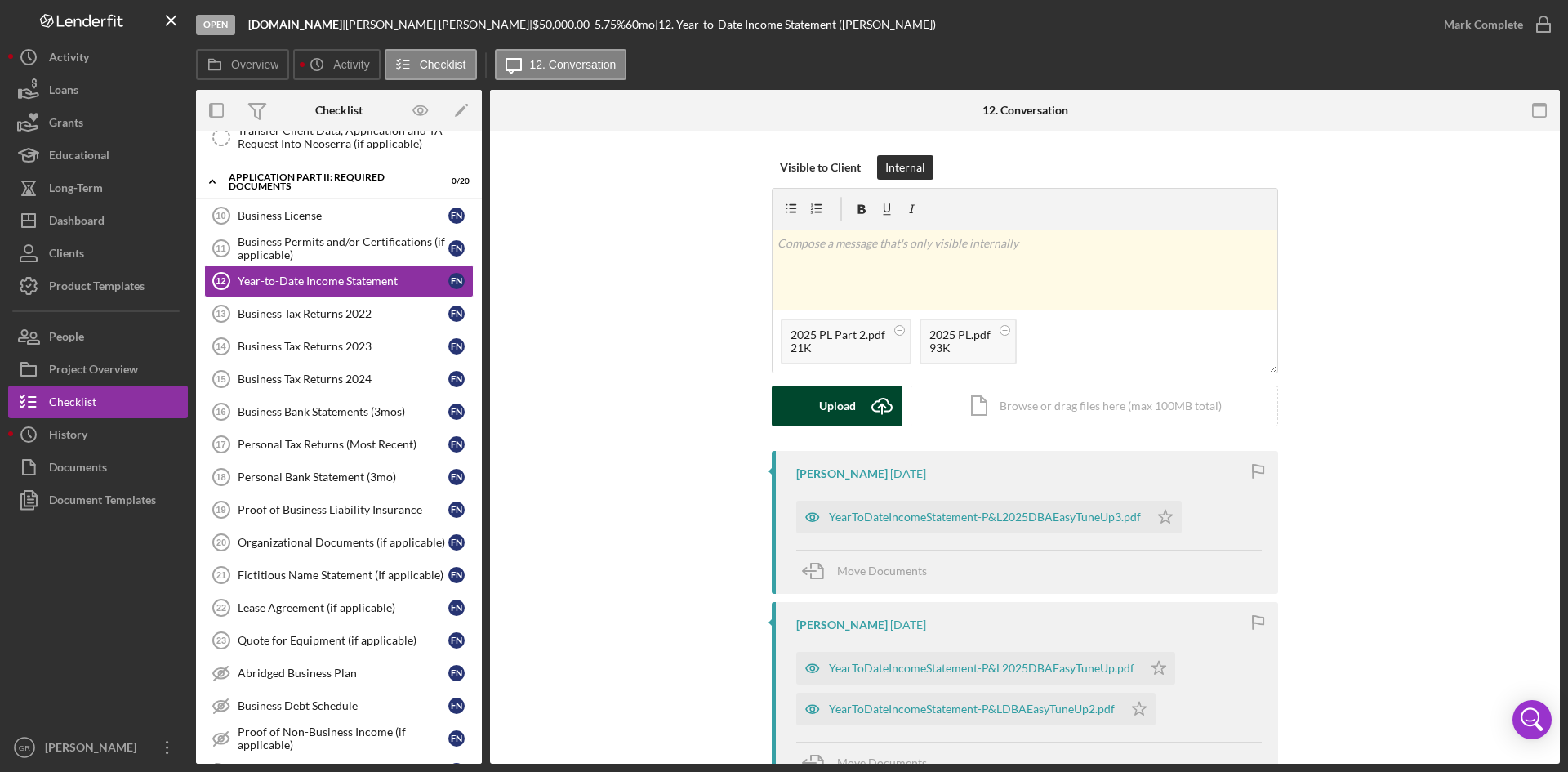
click at [807, 405] on button "Upload Icon/Upload" at bounding box center [837, 406] width 131 height 41
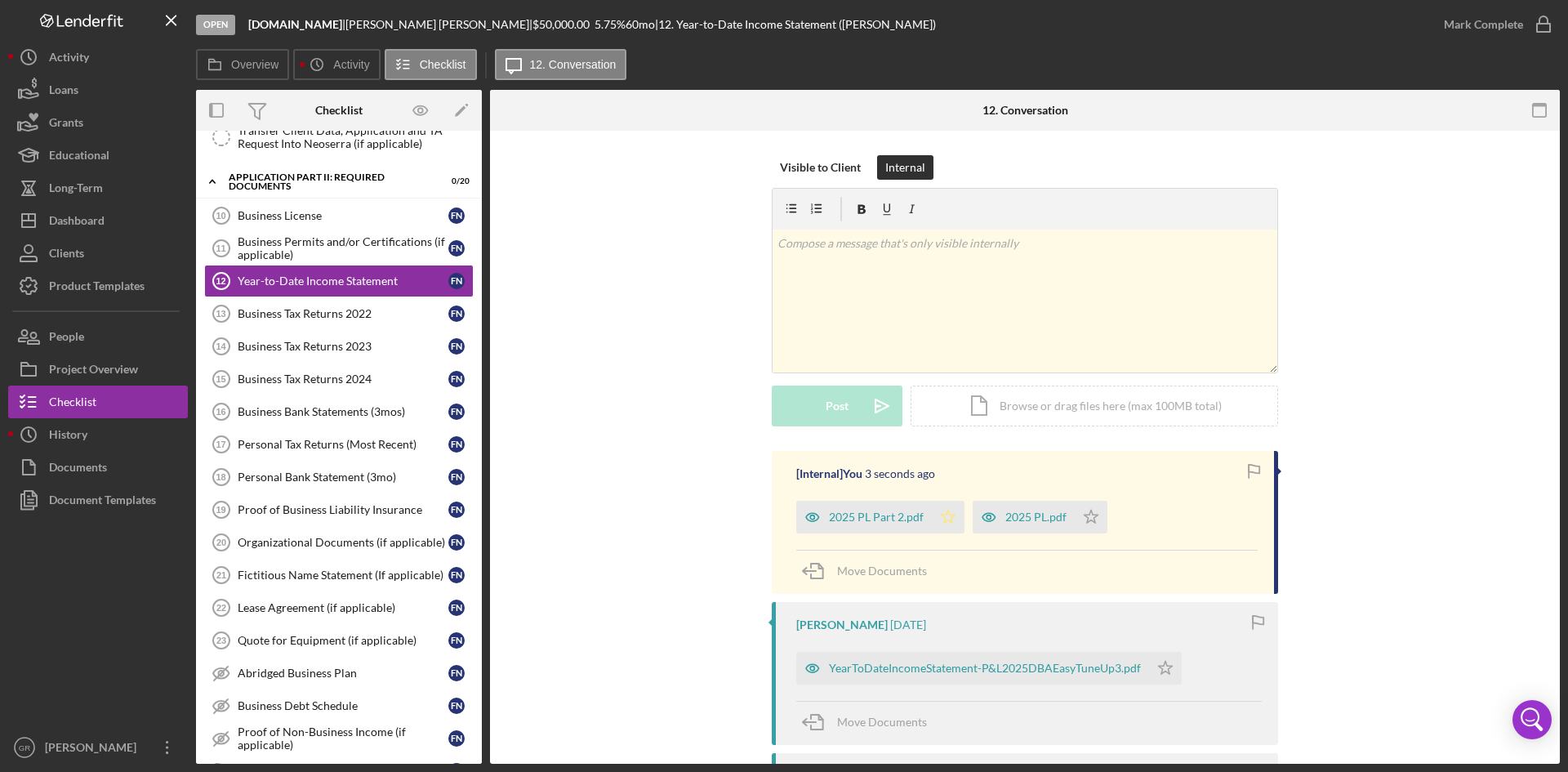
click at [945, 517] on icon "Icon/Star" at bounding box center [948, 517] width 33 height 33
click at [1078, 521] on icon "Icon/Star" at bounding box center [1090, 517] width 33 height 33
click at [1521, 26] on button "Mark Complete" at bounding box center [1494, 24] width 133 height 33
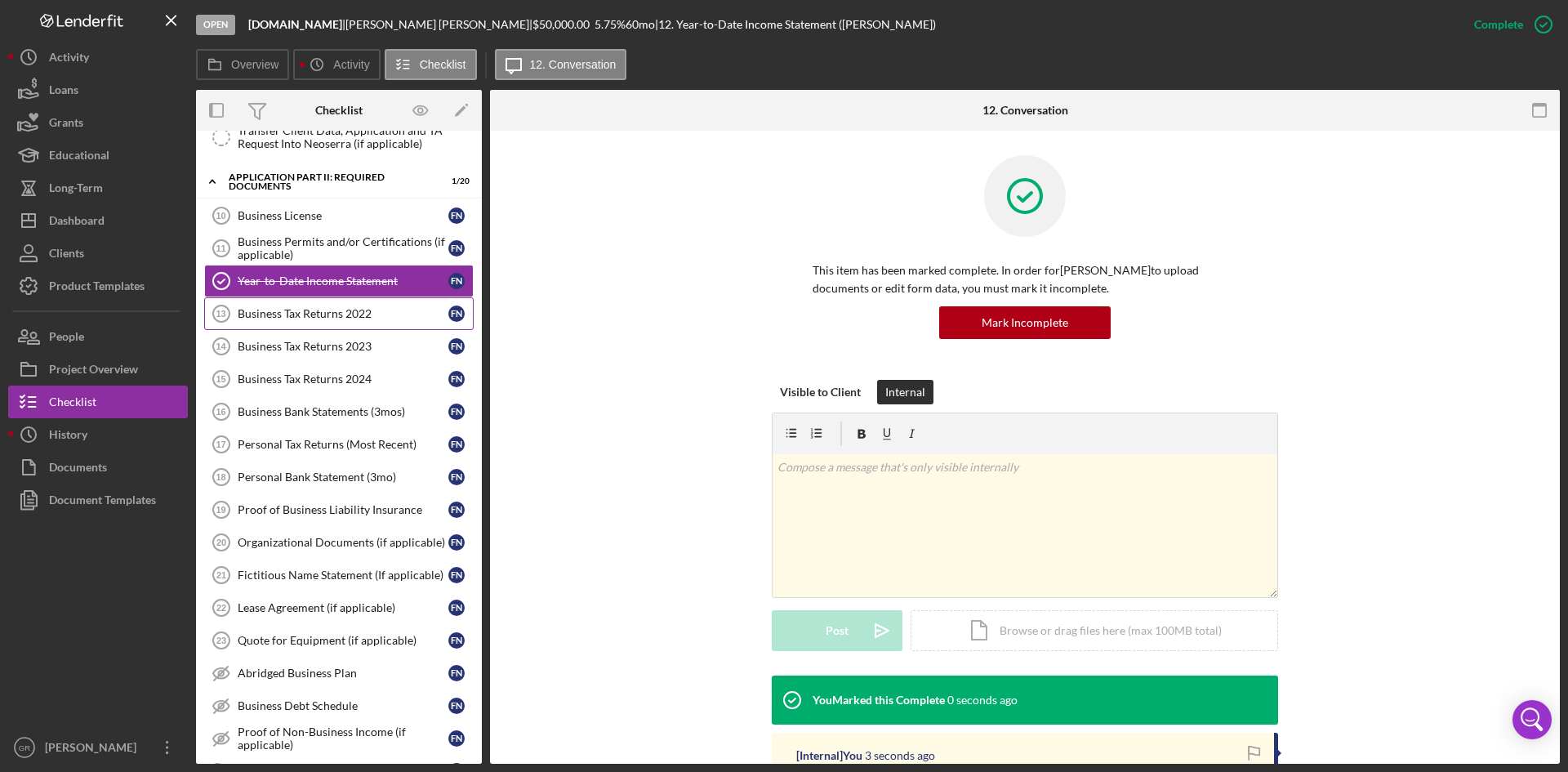
click at [303, 306] on link "Business Tax Returns 2022 13 Business Tax Returns 2022 F N" at bounding box center [338, 313] width 269 height 33
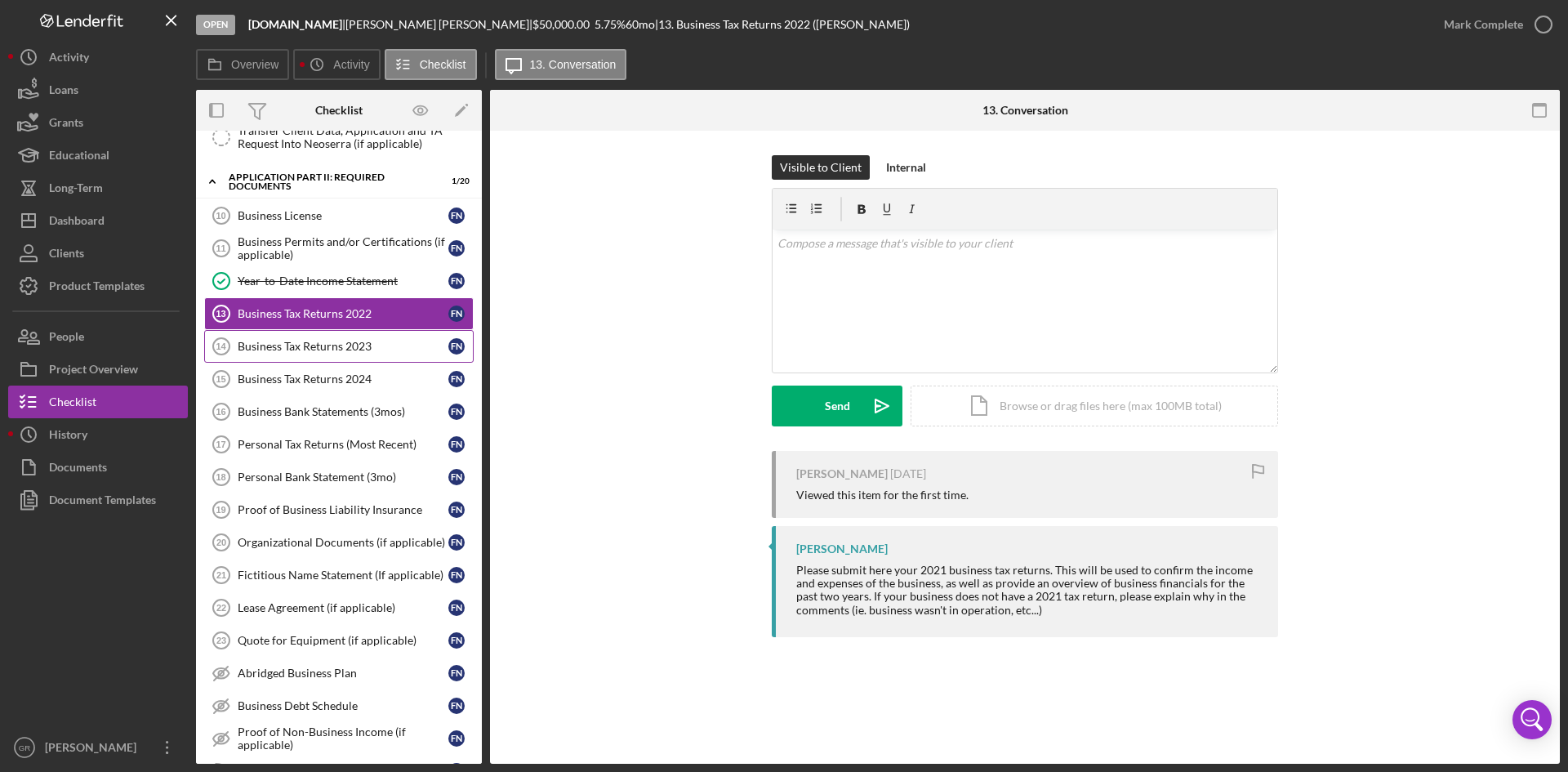
click at [364, 347] on div "Business Tax Returns 2023" at bounding box center [342, 347] width 210 height 13
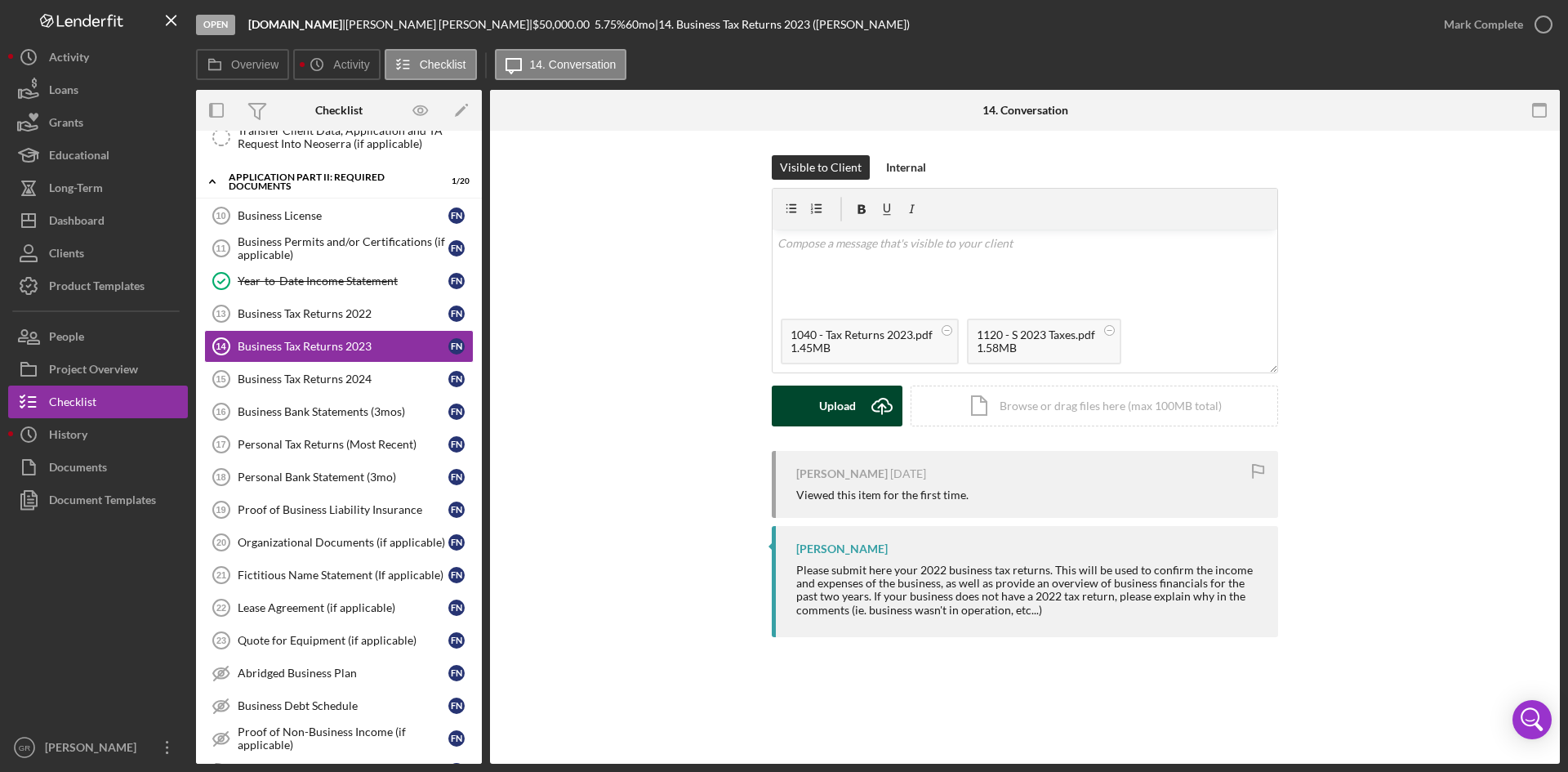
click at [805, 415] on button "Upload Icon/Upload" at bounding box center [837, 406] width 131 height 41
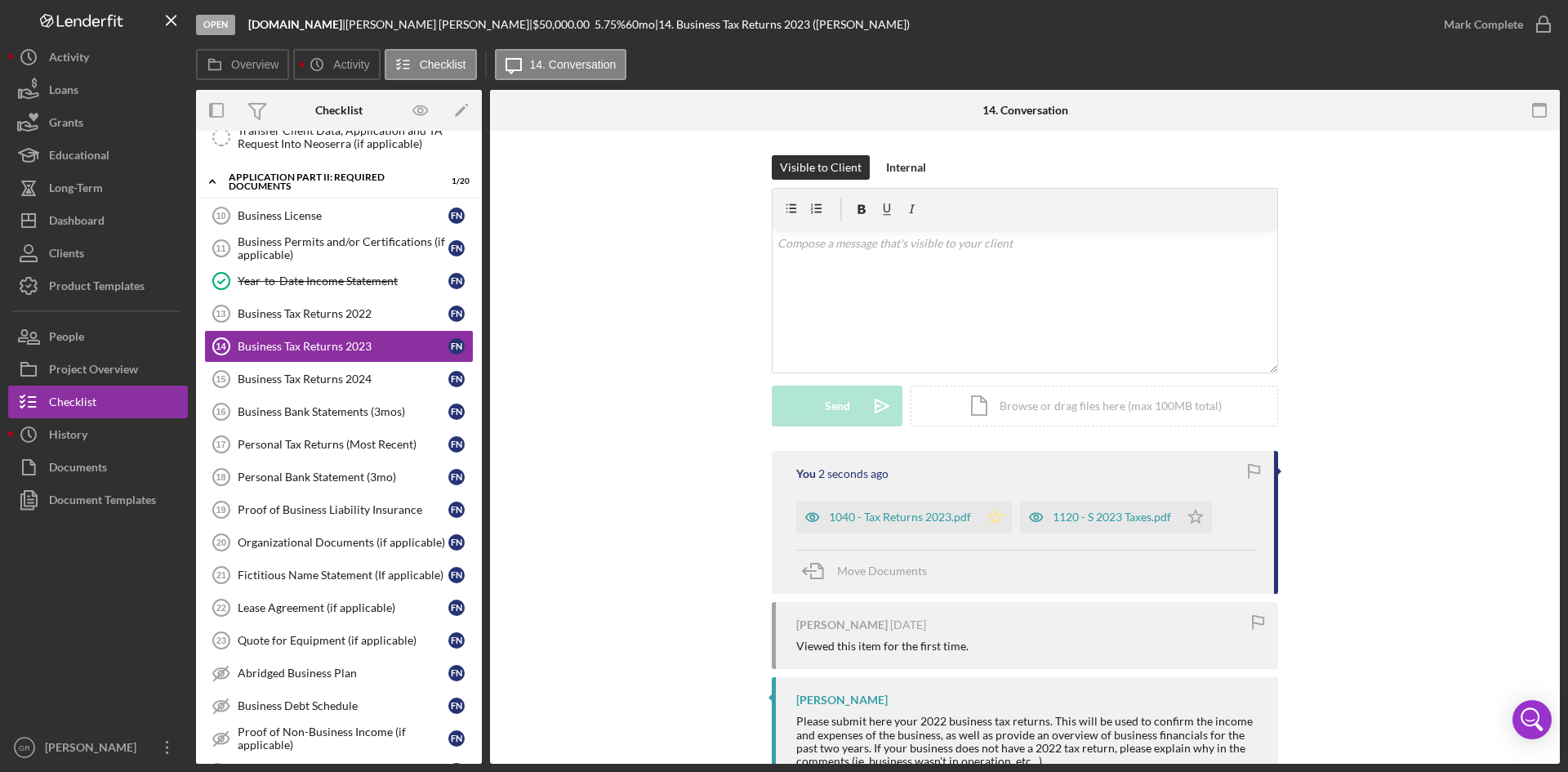
click at [989, 523] on icon "Icon/Star" at bounding box center [995, 517] width 33 height 33
click at [1190, 518] on polygon "button" at bounding box center [1195, 516] width 14 height 13
click at [1534, 36] on icon "button" at bounding box center [1544, 24] width 41 height 41
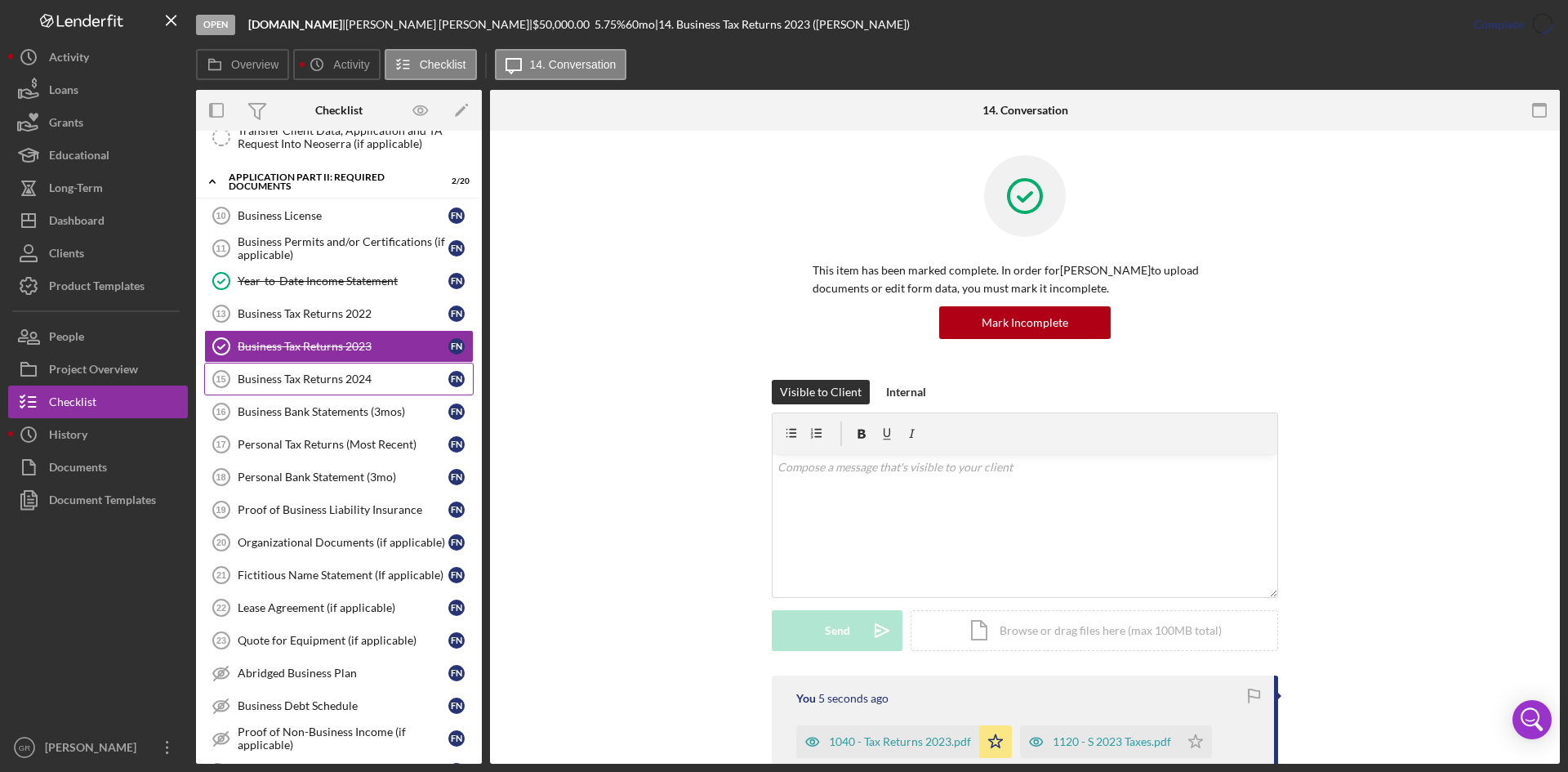
click at [291, 383] on div "Business Tax Returns 2024" at bounding box center [342, 379] width 210 height 13
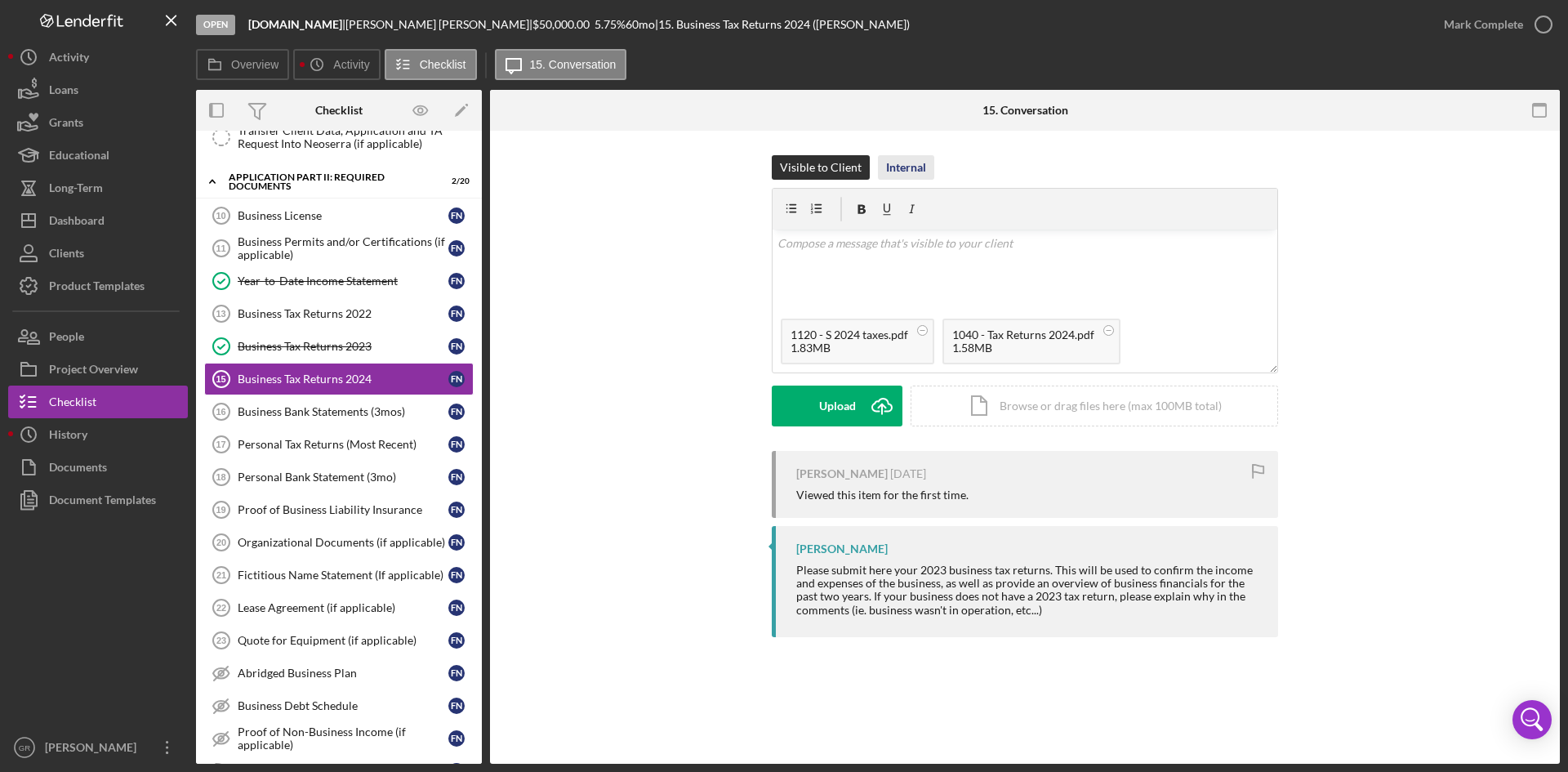
click at [916, 159] on div "Internal" at bounding box center [905, 167] width 40 height 24
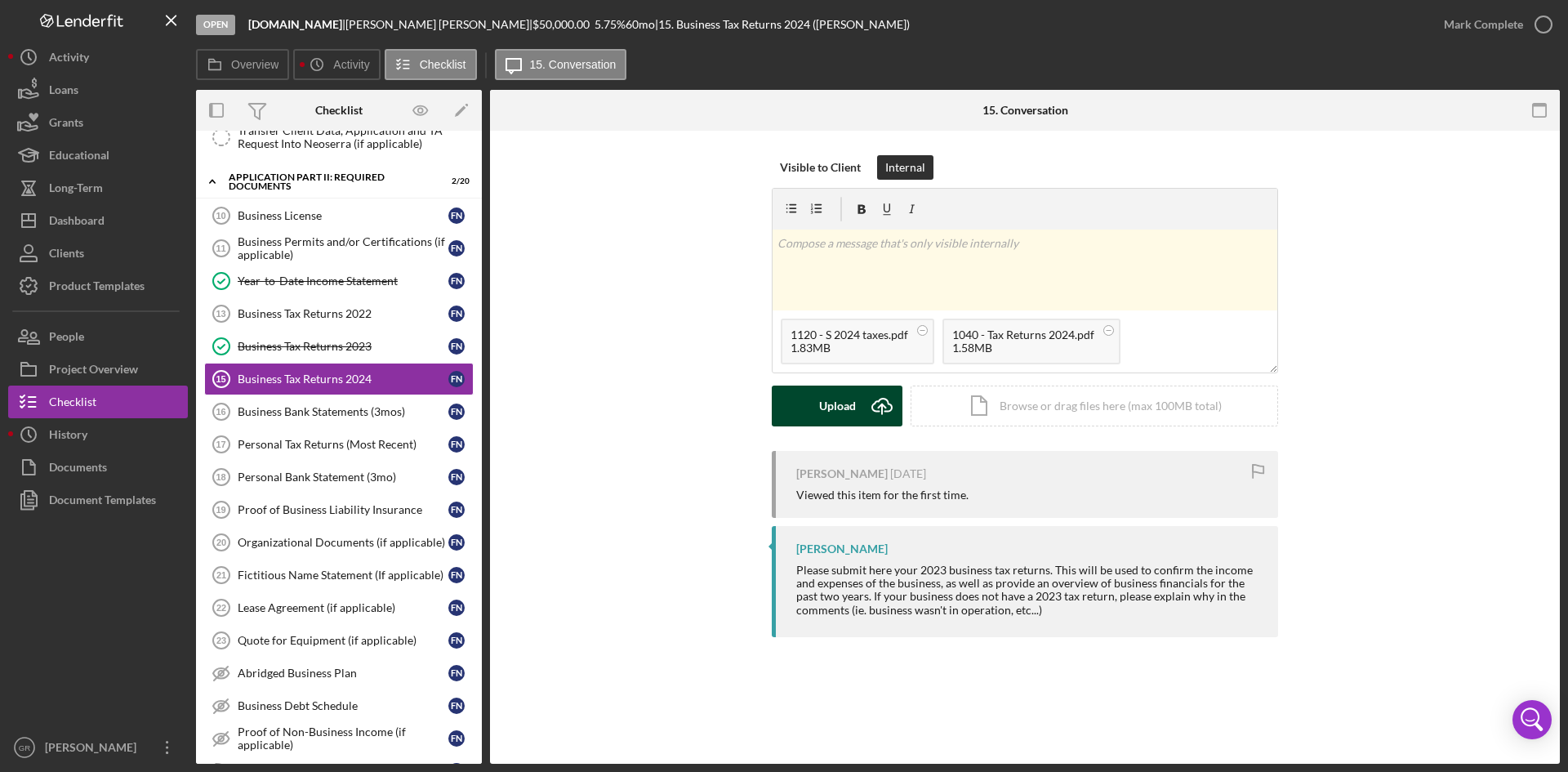
click at [837, 420] on div "Upload" at bounding box center [837, 406] width 36 height 41
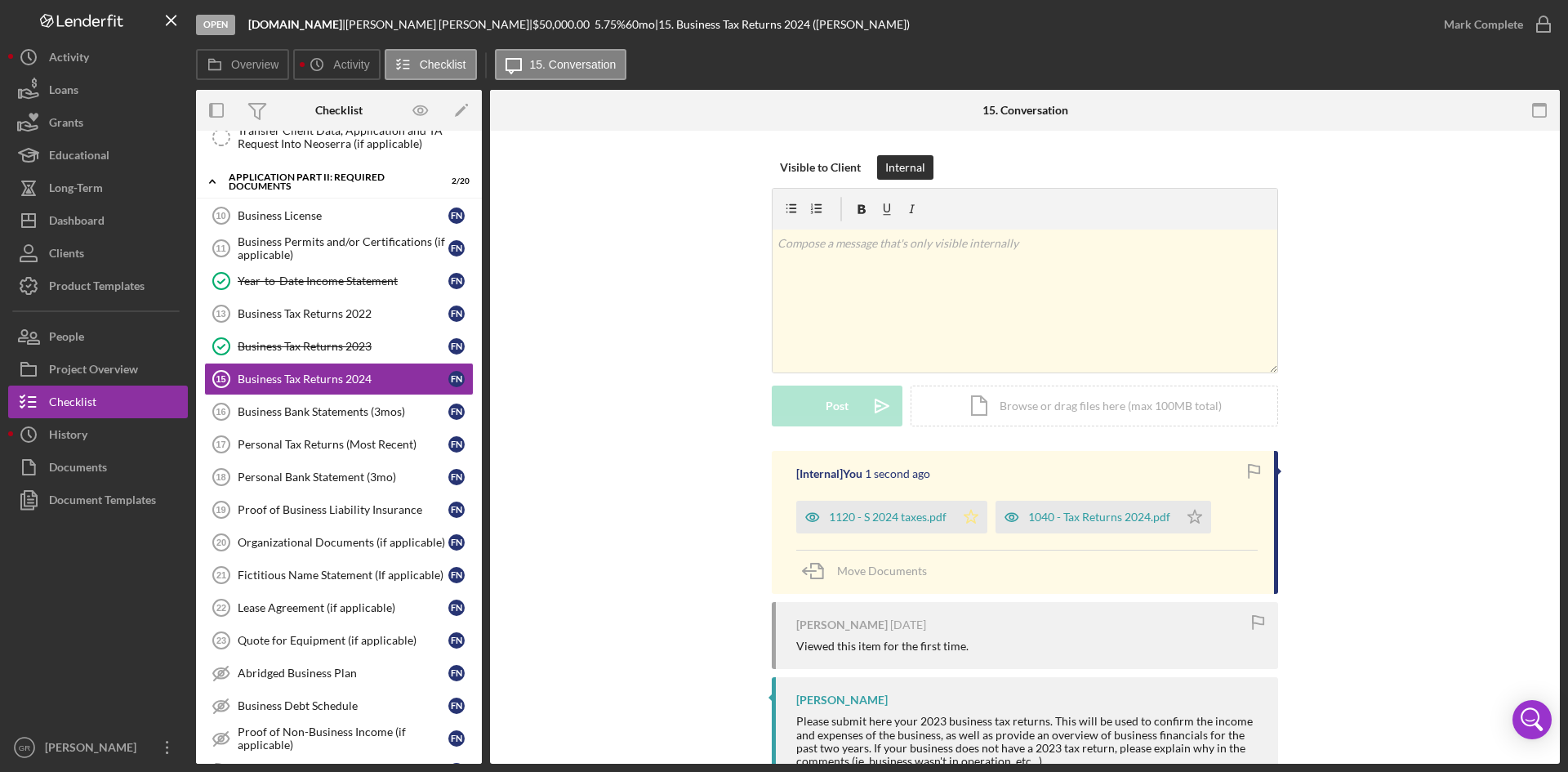
click at [968, 518] on icon "Icon/Star" at bounding box center [971, 517] width 33 height 33
click at [1186, 517] on icon "Icon/Star" at bounding box center [1194, 517] width 33 height 33
click at [1484, 41] on div "Mark Complete" at bounding box center [1494, 24] width 133 height 49
click at [1489, 31] on div "Mark Complete" at bounding box center [1483, 24] width 79 height 33
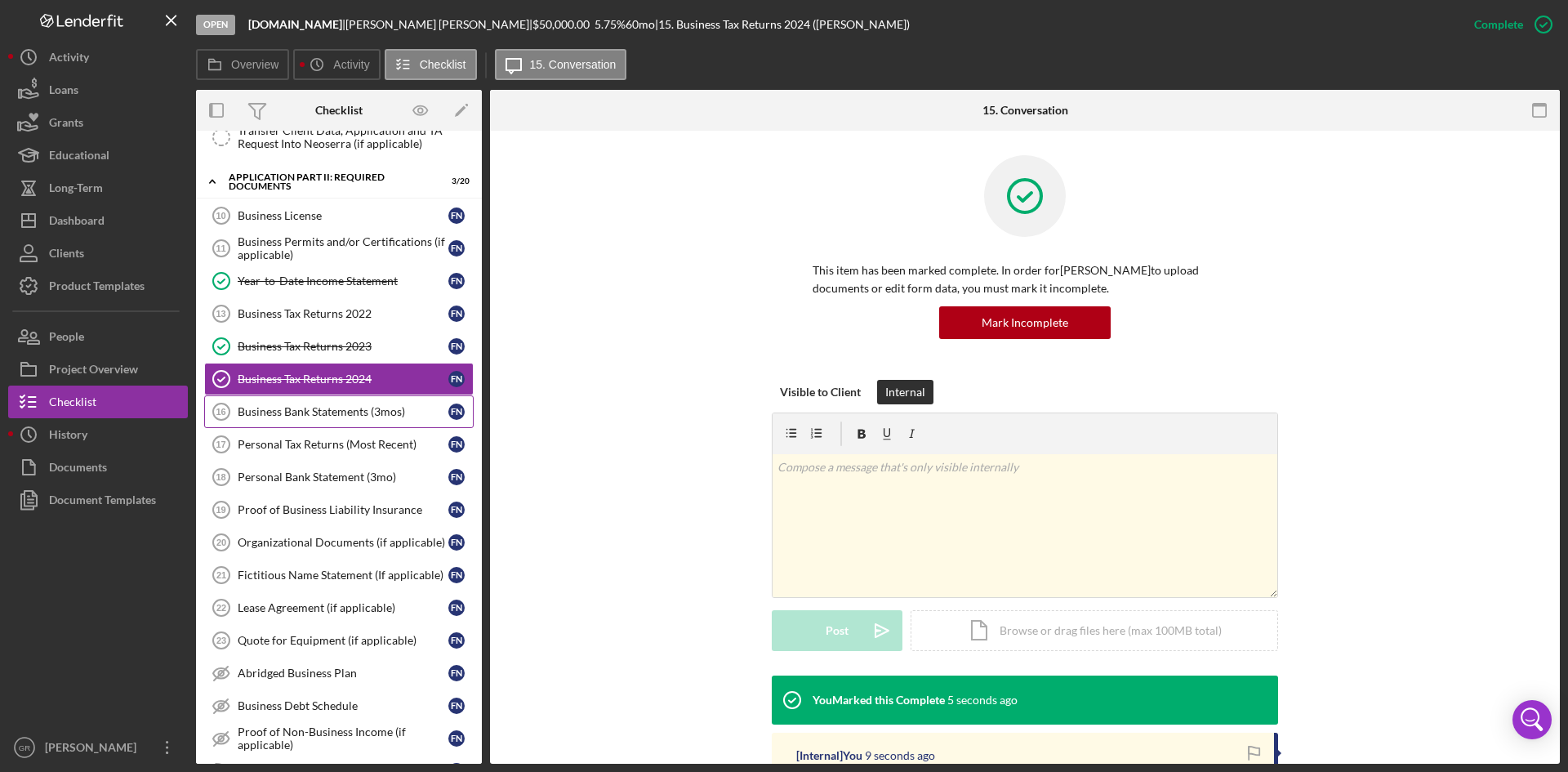
click at [263, 405] on div "Business Bank Statements (3mos)" at bounding box center [342, 411] width 210 height 13
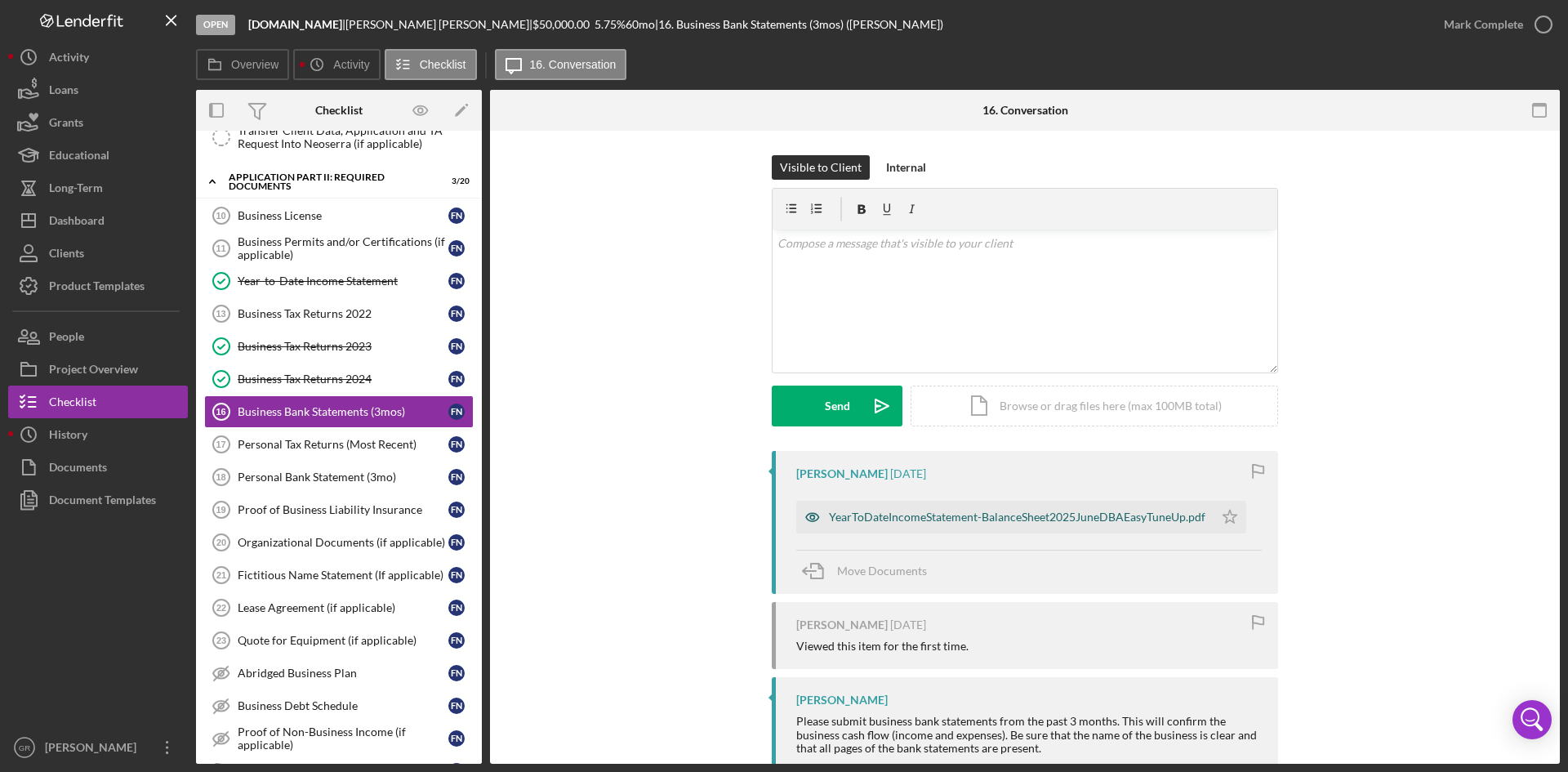
click at [936, 515] on div "YearToDateIncomeStatement-BalanceSheet2025JuneDBAEasyTuneUp.pdf" at bounding box center [1017, 517] width 377 height 13
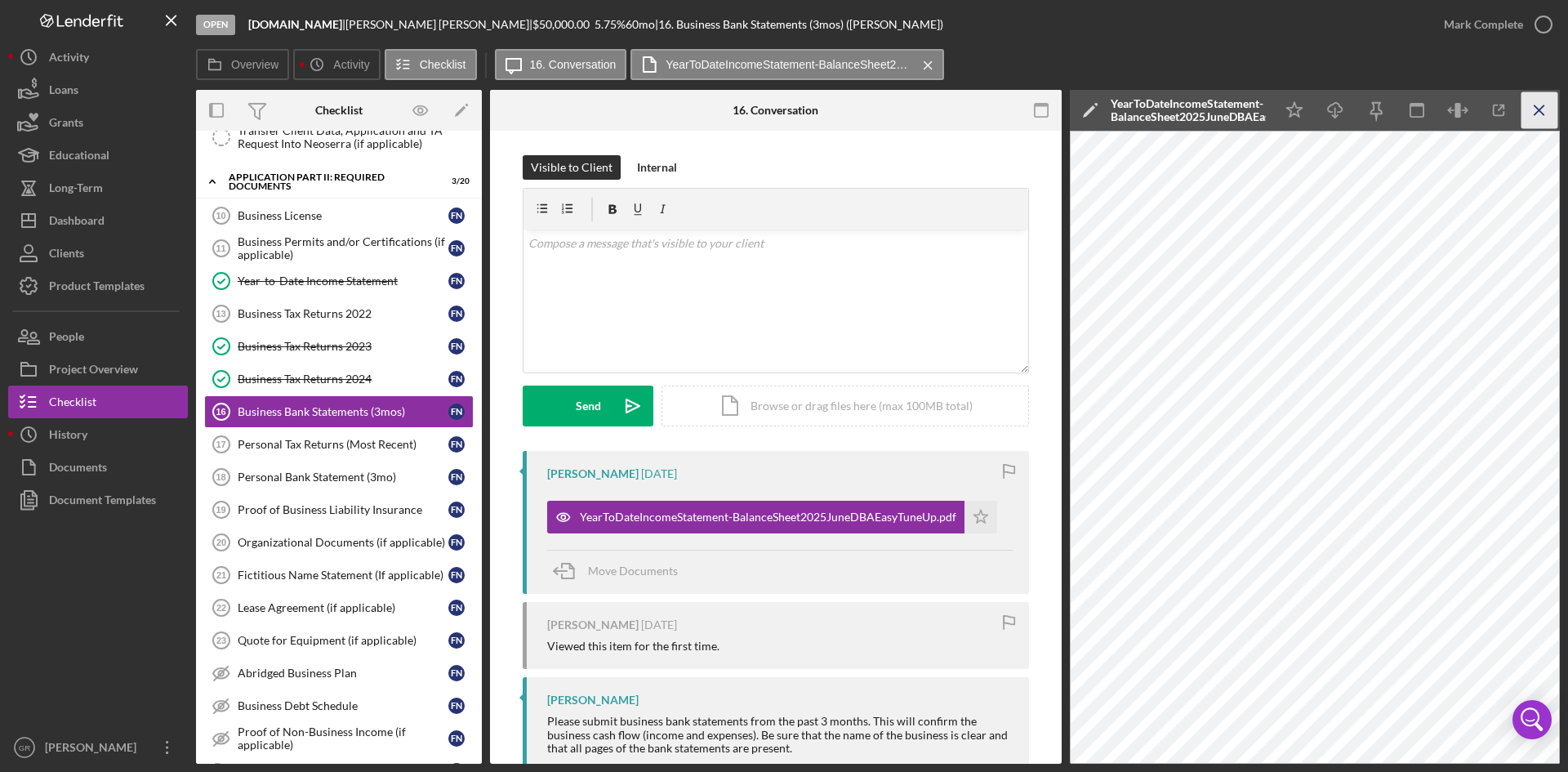
click at [1530, 107] on icon "Icon/Menu Close" at bounding box center [1539, 110] width 36 height 36
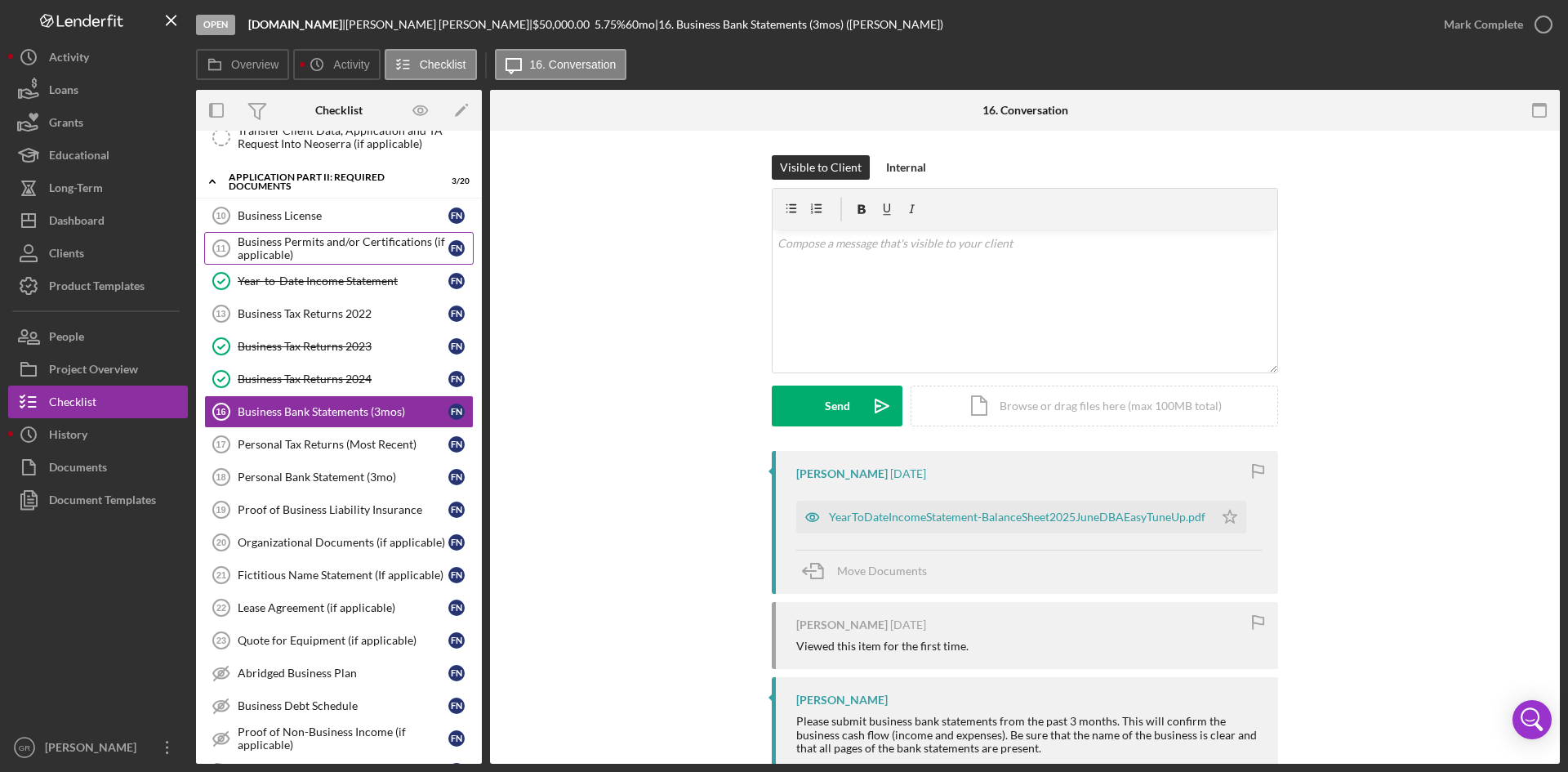
click at [294, 236] on div "Business Permits and/or Certifications (if applicable)" at bounding box center [342, 249] width 210 height 26
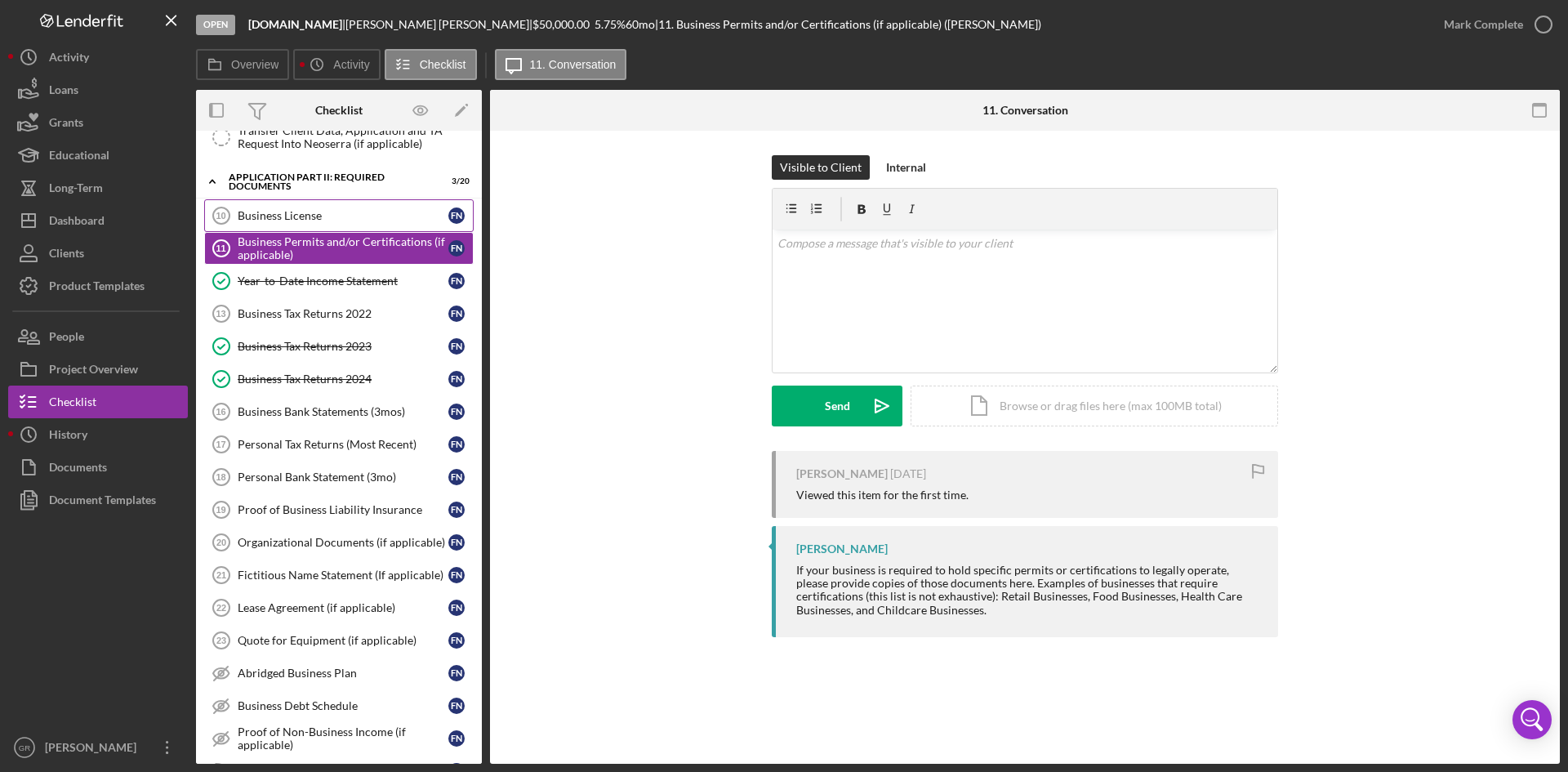
drag, startPoint x: 361, startPoint y: 209, endPoint x: 366, endPoint y: 218, distance: 10.3
click at [361, 209] on div "Business License" at bounding box center [342, 216] width 210 height 13
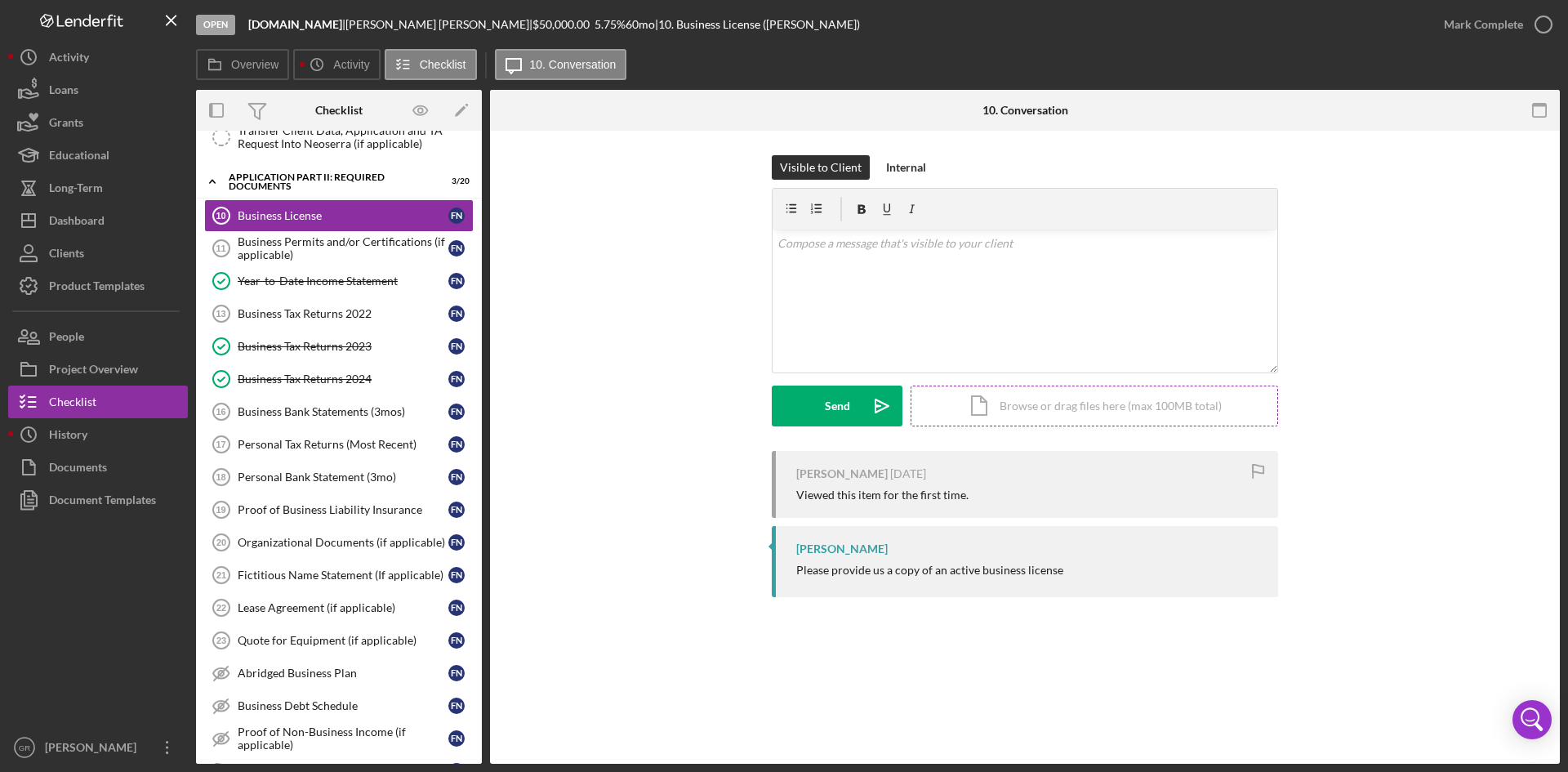
click at [1048, 410] on div "Icon/Document Browse or drag files here (max 100MB total) Tap to choose files o…" at bounding box center [1093, 406] width 367 height 41
drag, startPoint x: 860, startPoint y: 405, endPoint x: 673, endPoint y: 383, distance: 188.3
click at [671, 405] on div "Visible to Client Internal v Color teal Color pink Remove color Add row above A…" at bounding box center [1025, 303] width 1020 height 295
click at [886, 169] on div "Internal" at bounding box center [905, 167] width 40 height 24
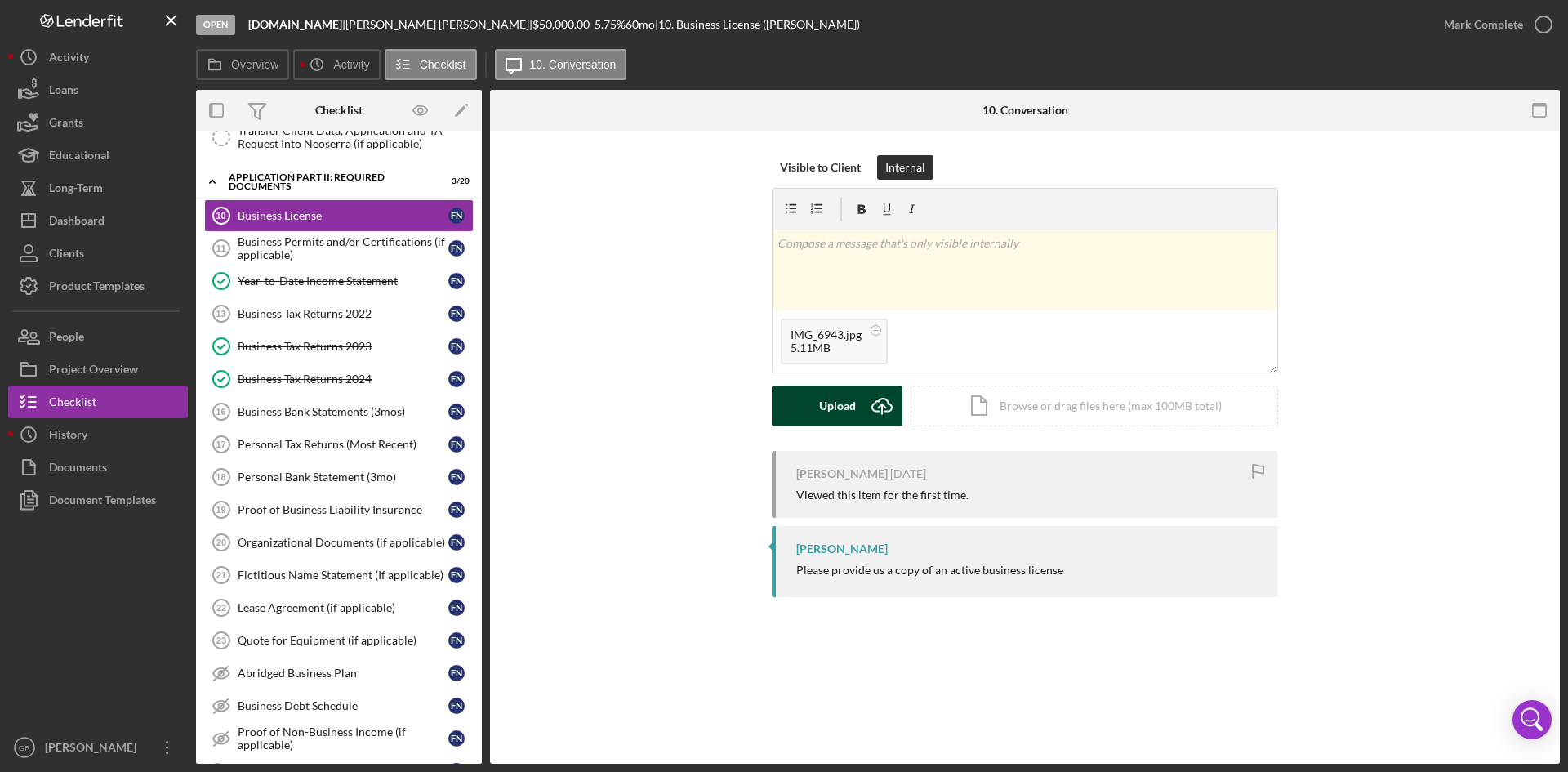
click at [826, 408] on div "Upload" at bounding box center [837, 406] width 36 height 41
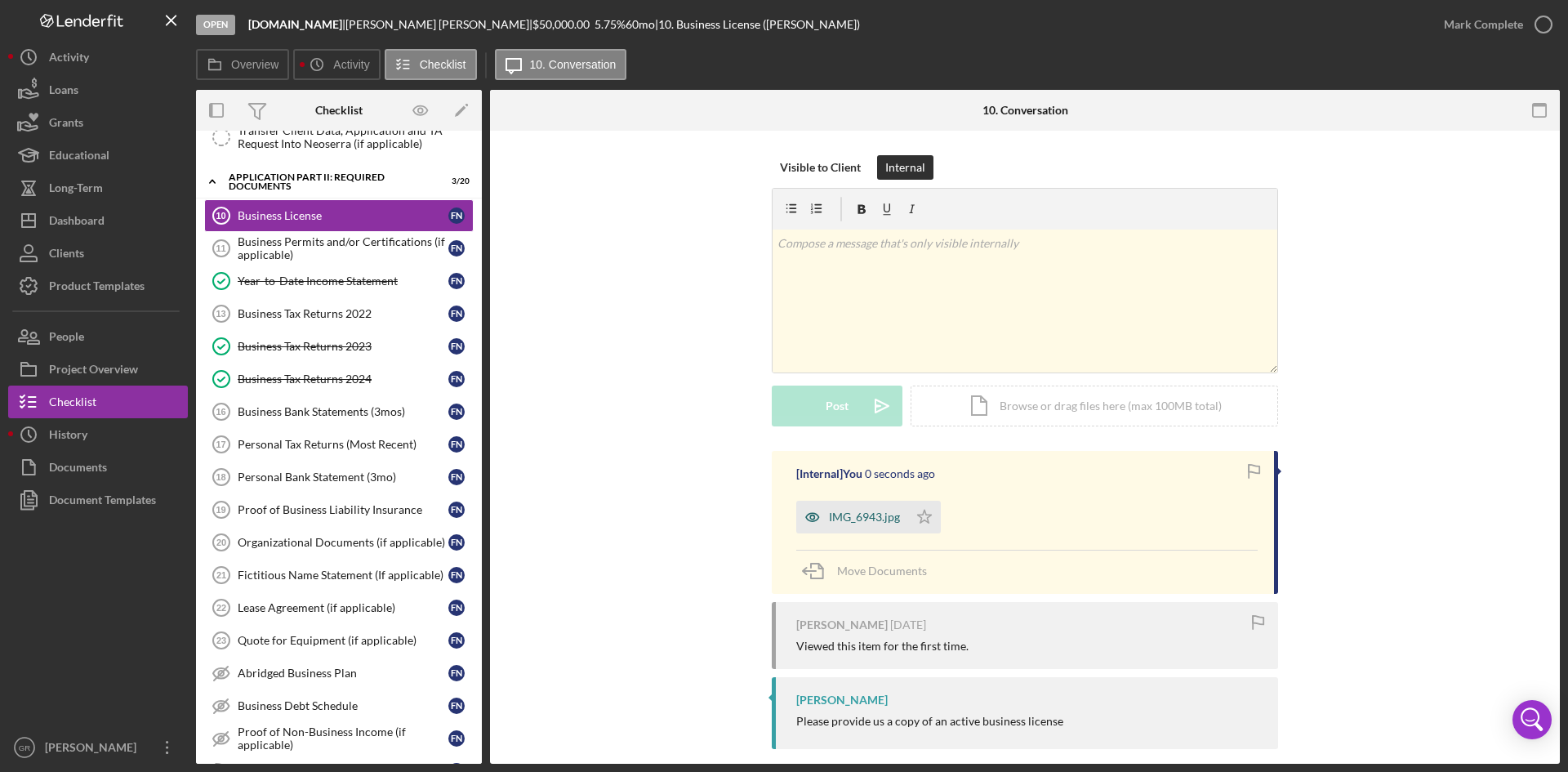
click at [849, 501] on div "IMG_6943.jpg" at bounding box center [852, 517] width 112 height 33
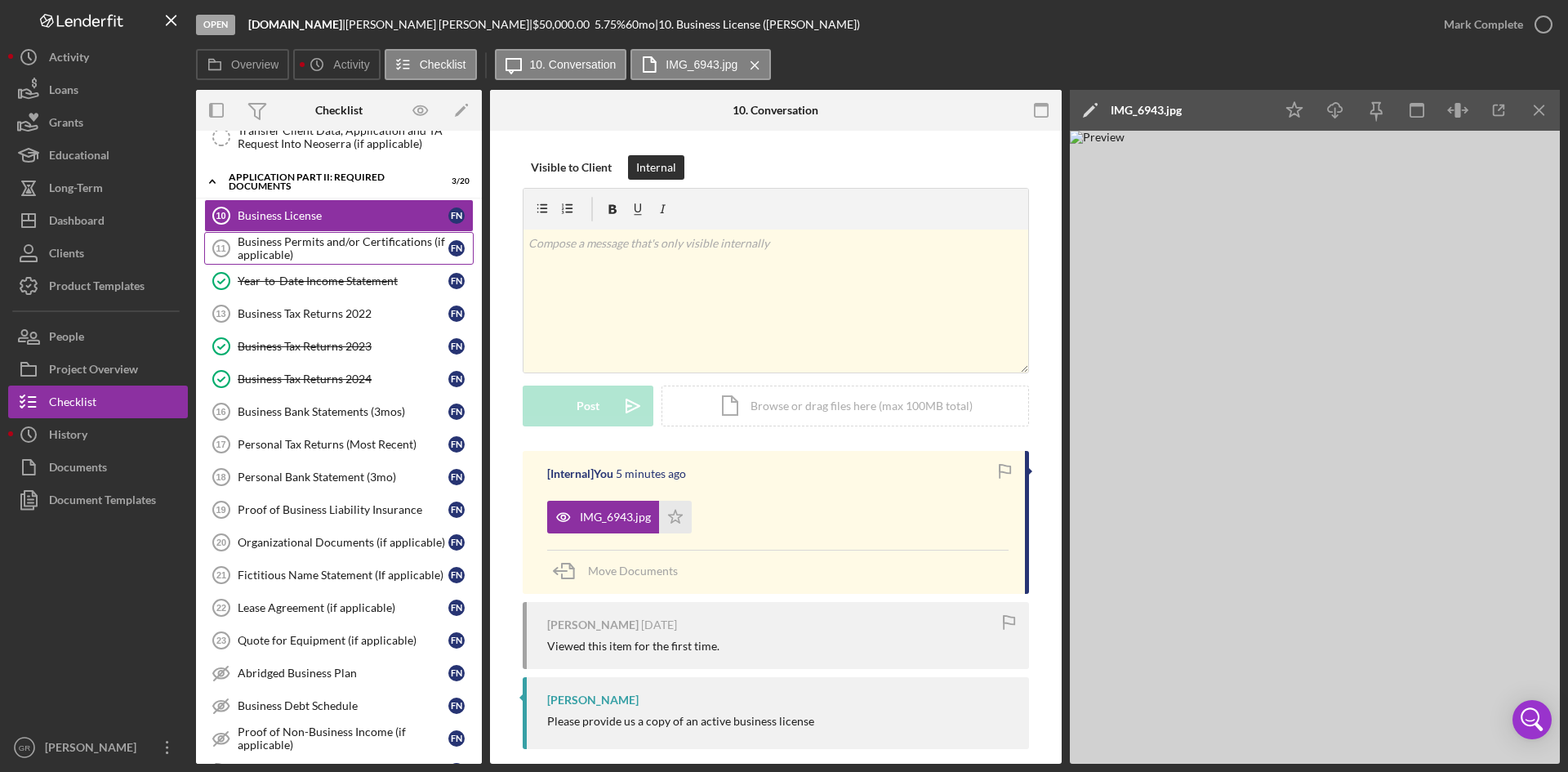
click at [276, 238] on div "Business Permits and/or Certifications (if applicable)" at bounding box center [342, 249] width 210 height 26
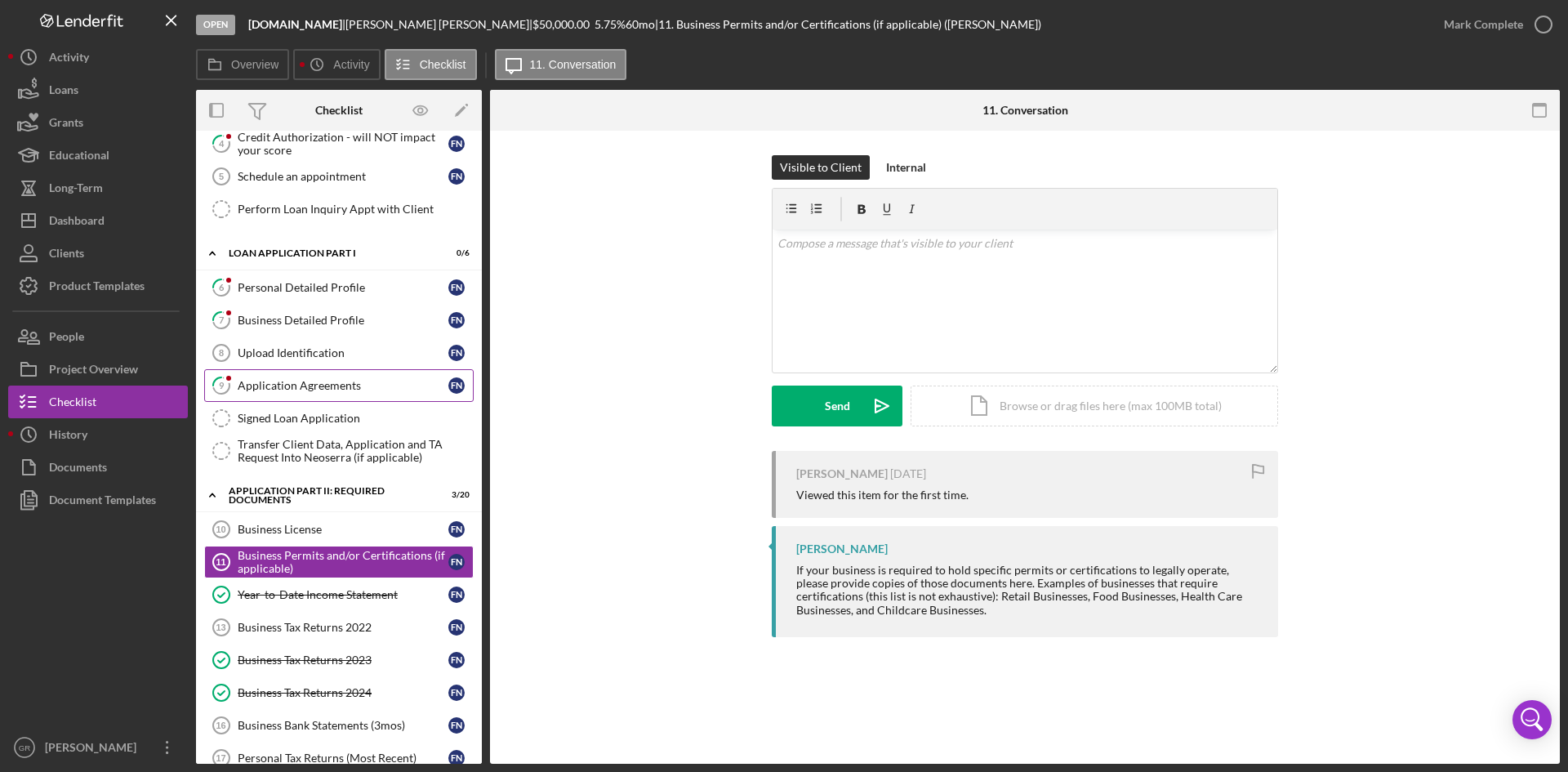
scroll to position [130, 0]
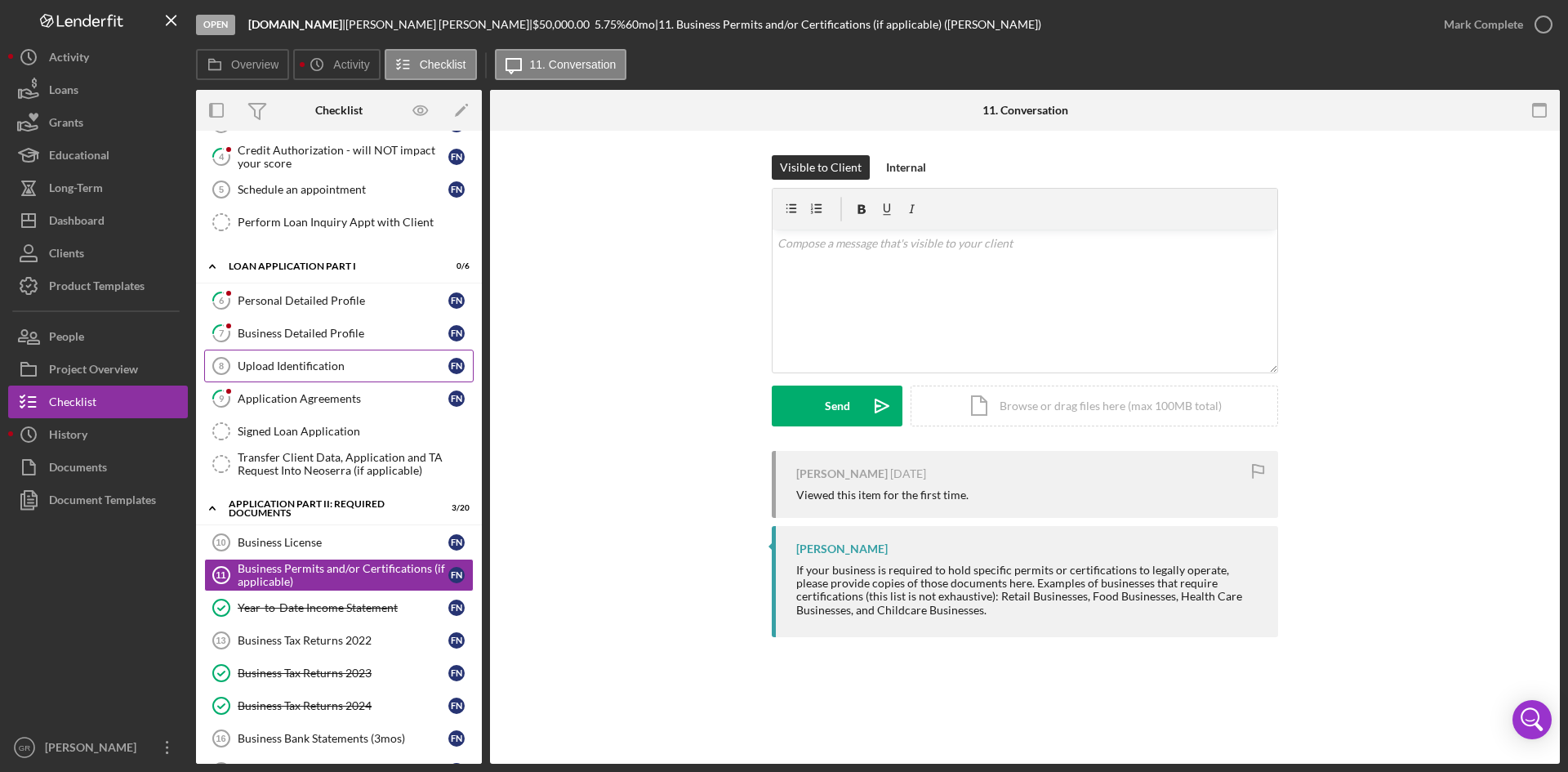
click at [357, 373] on div "Upload Identification" at bounding box center [342, 366] width 210 height 13
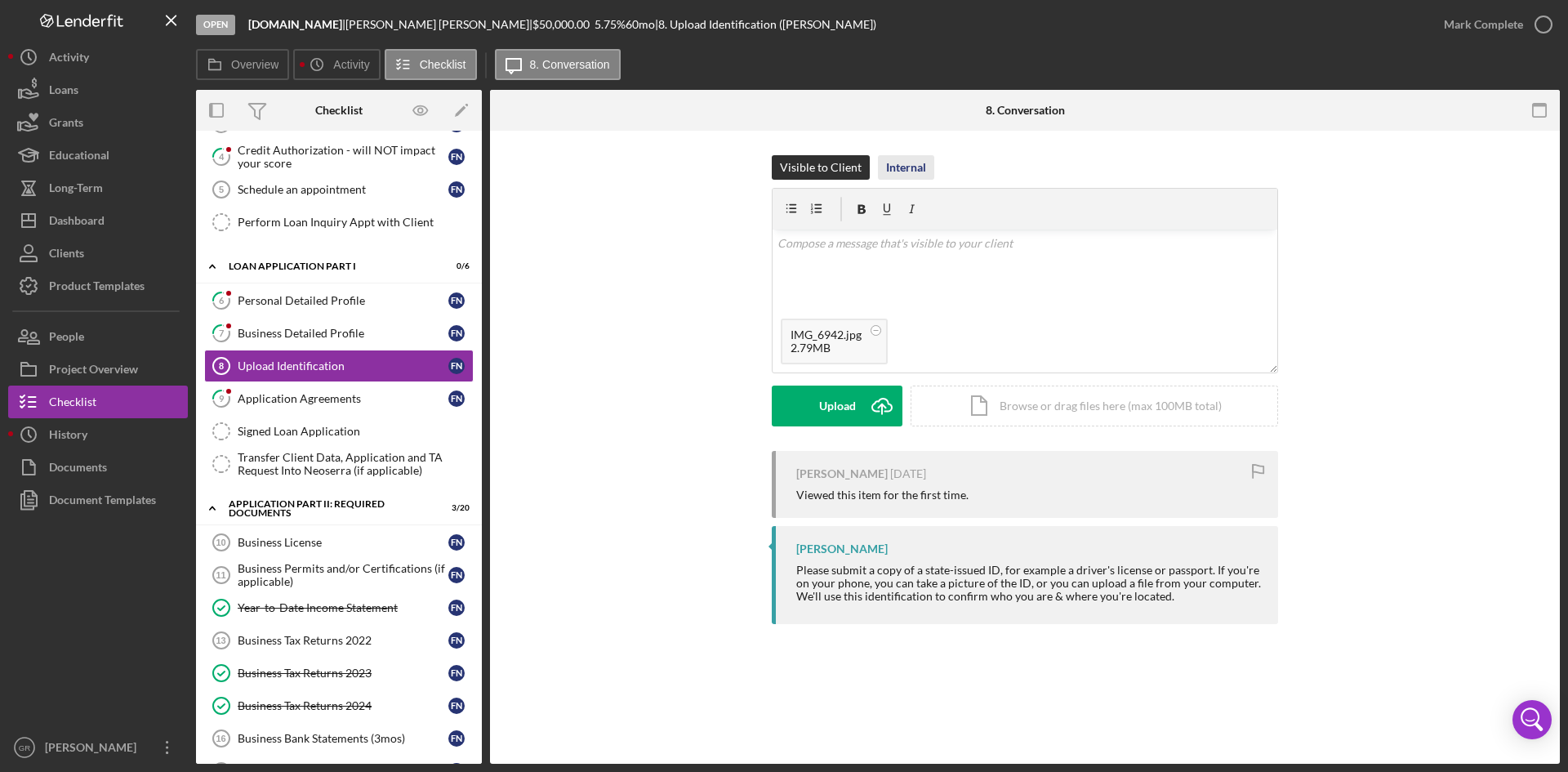
click at [896, 155] on div "Internal" at bounding box center [905, 167] width 40 height 24
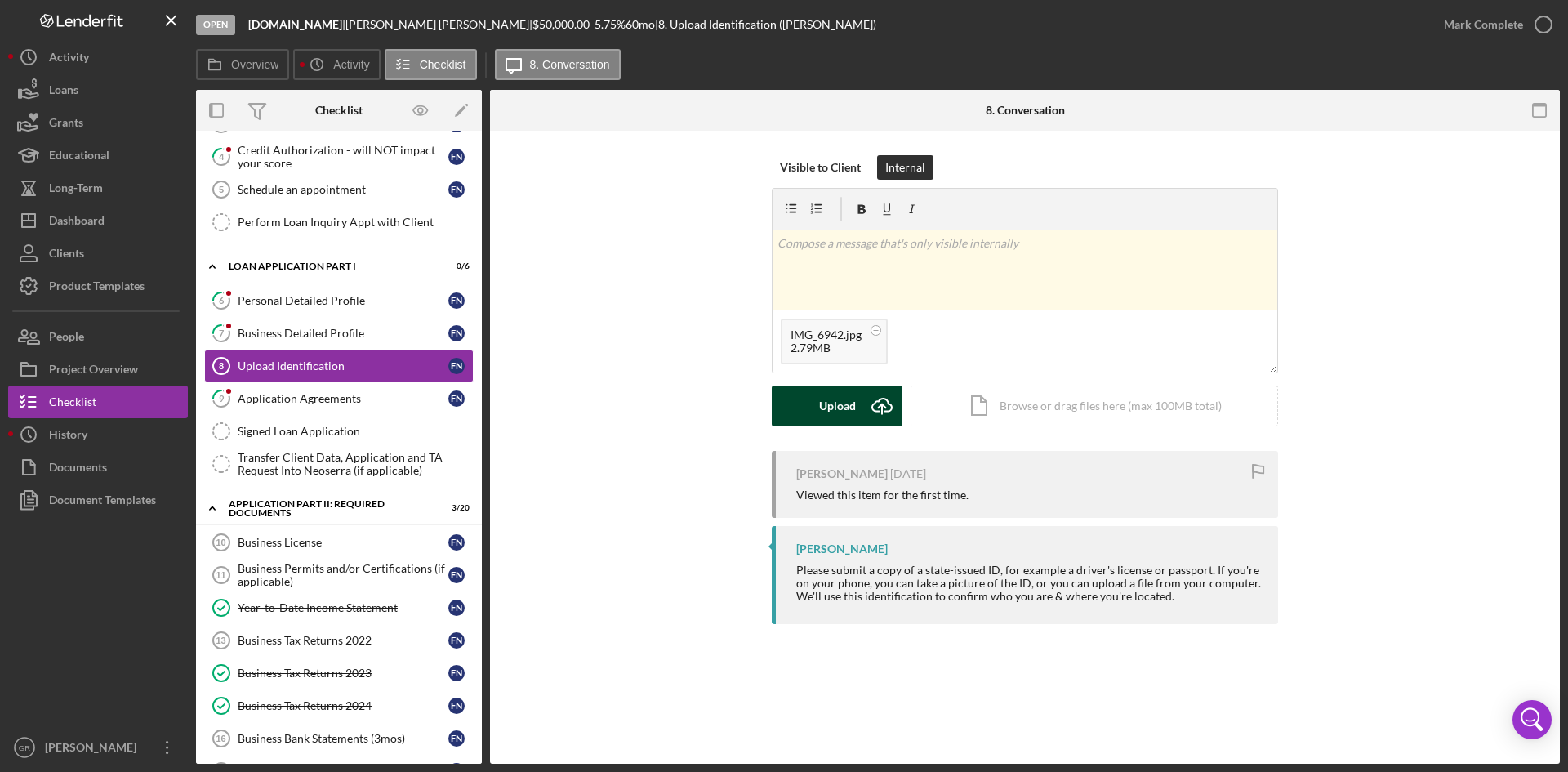
click at [844, 400] on div "Upload" at bounding box center [837, 406] width 36 height 41
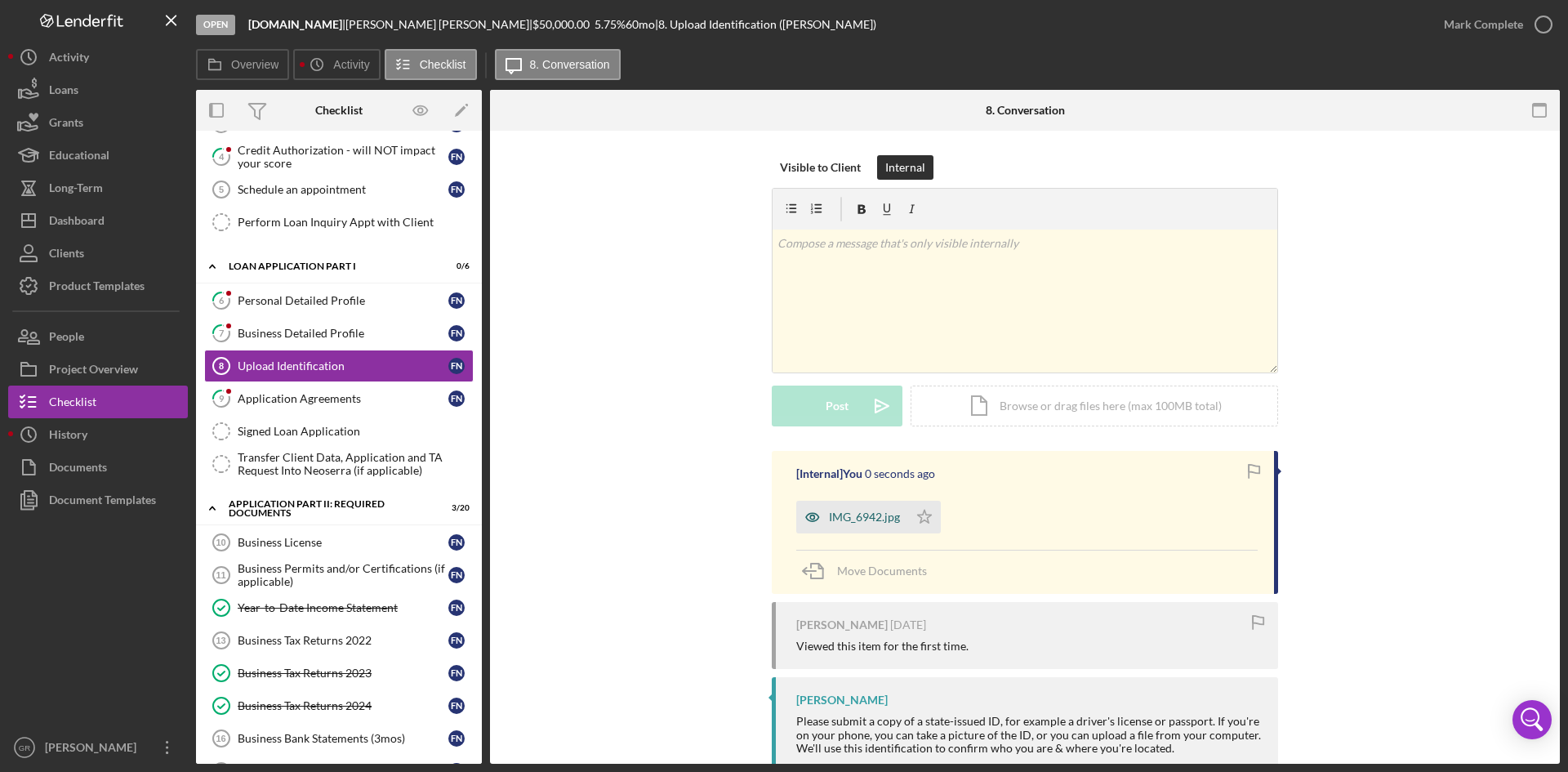
click at [863, 521] on div "IMG_6942.jpg" at bounding box center [864, 517] width 71 height 13
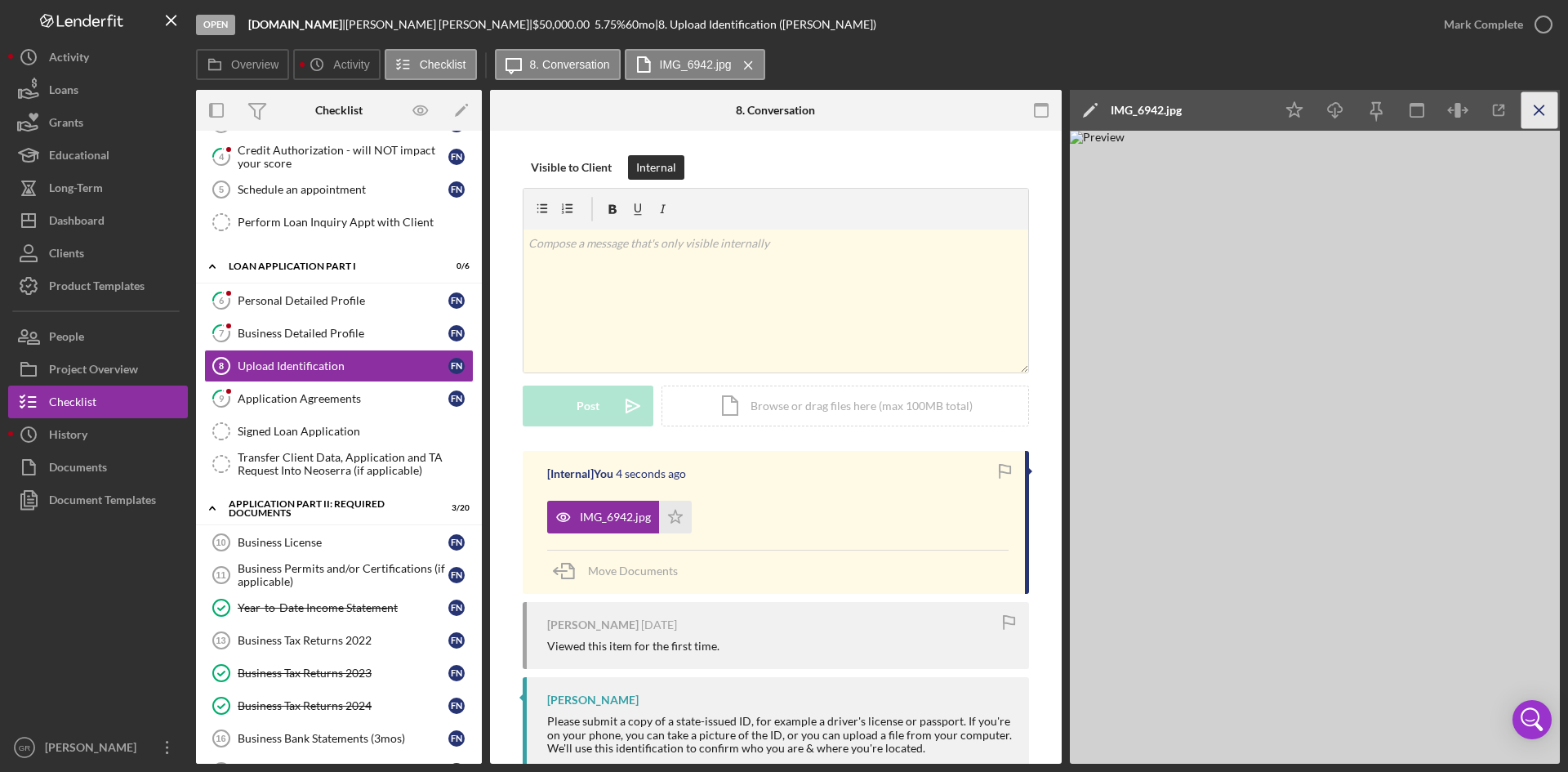
click at [1534, 114] on line "button" at bounding box center [1539, 110] width 9 height 9
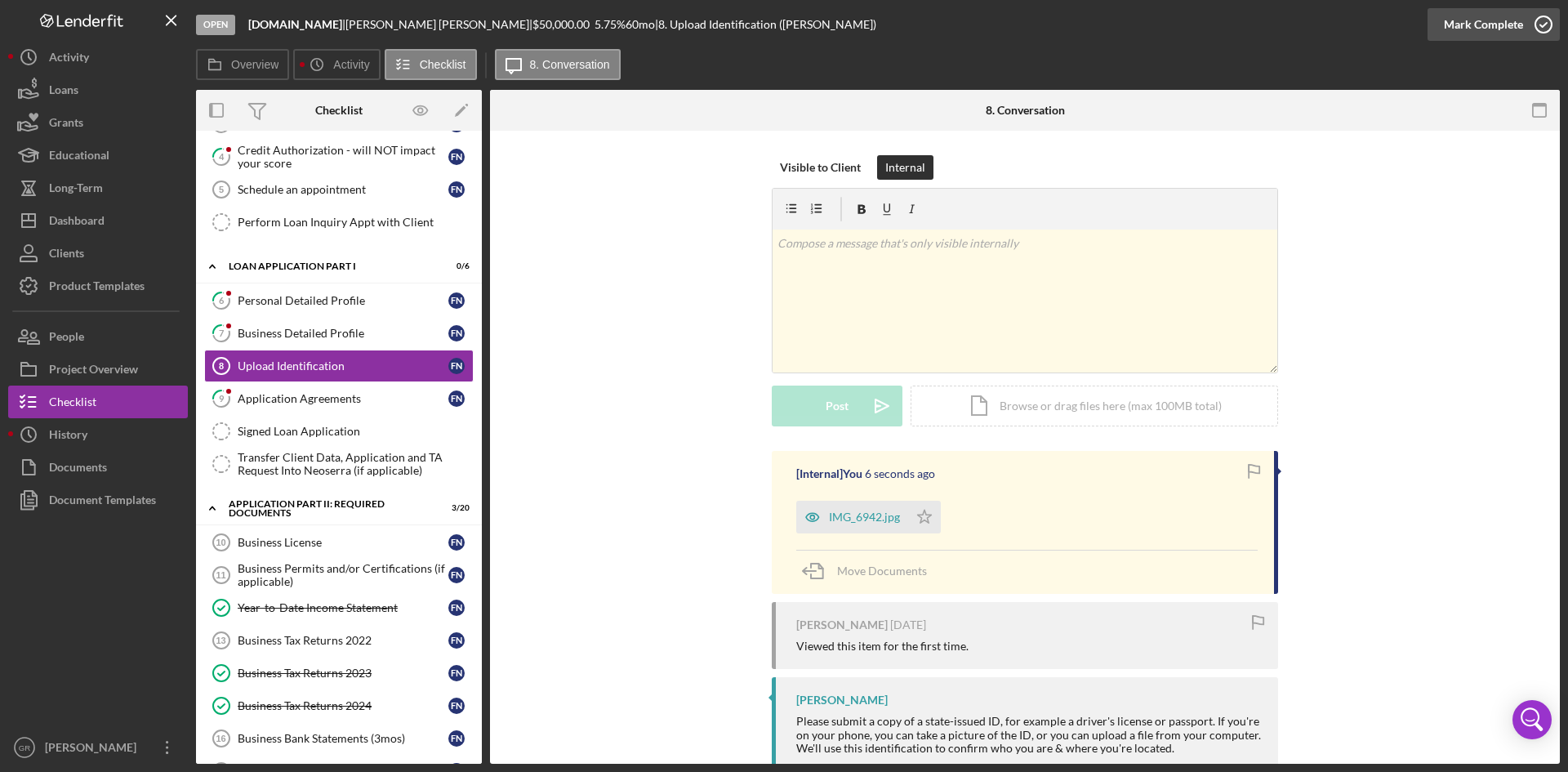
click at [1518, 18] on div "Mark Complete" at bounding box center [1483, 24] width 79 height 33
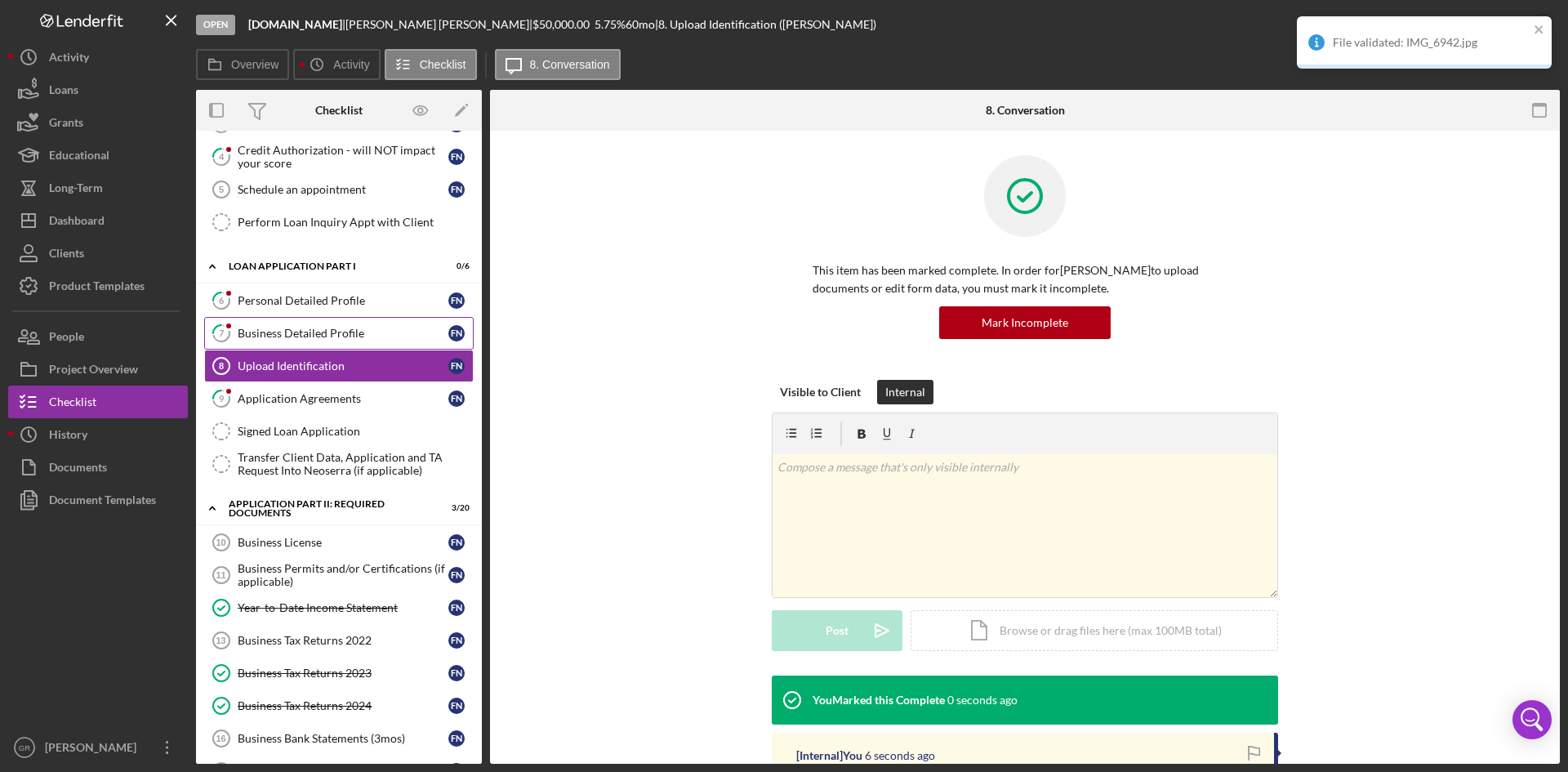
click at [301, 325] on link "7 Business Detailed Profile F N" at bounding box center [338, 333] width 269 height 33
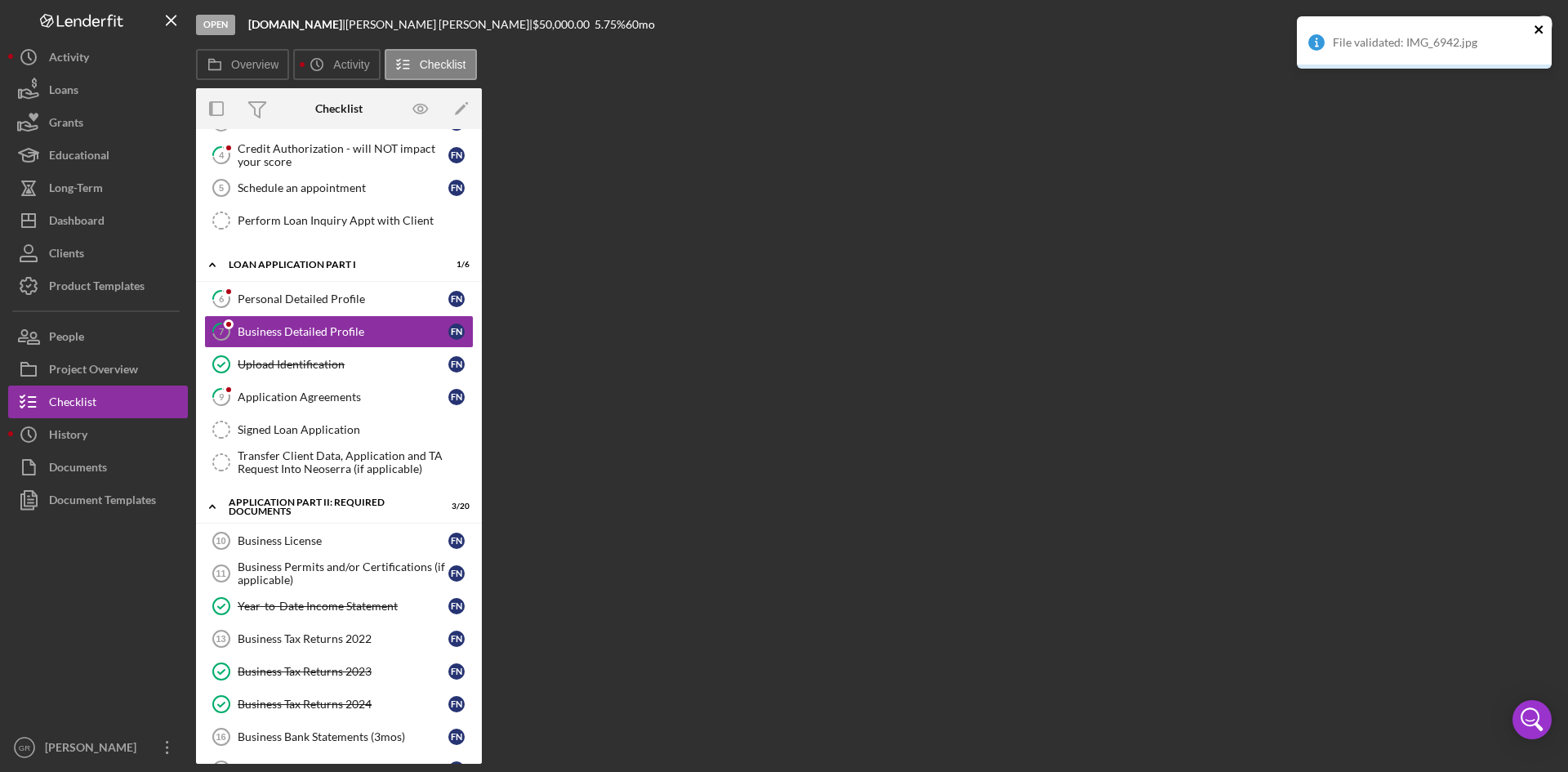
click at [1538, 29] on icon "close" at bounding box center [1538, 29] width 8 height 8
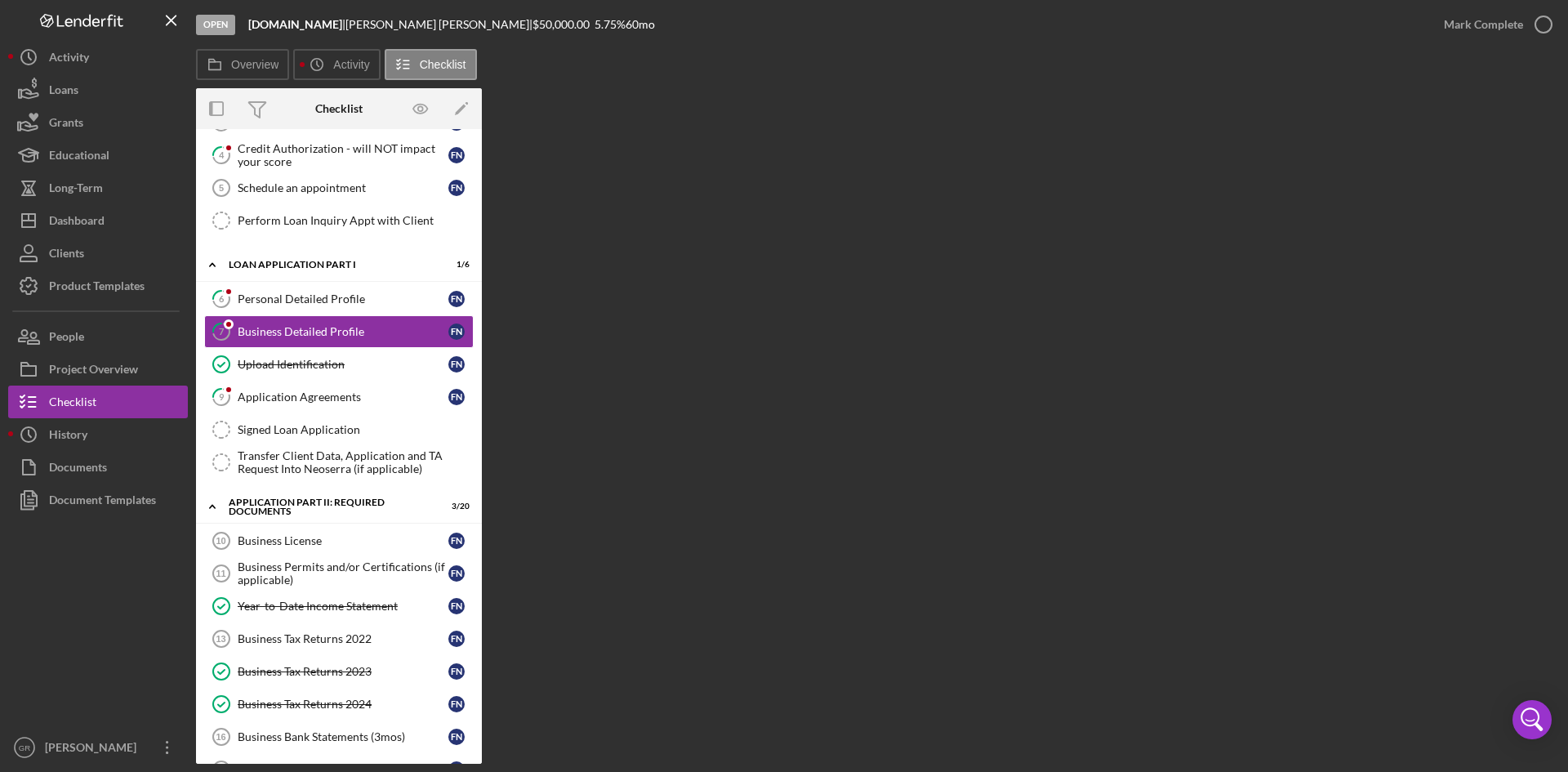
click at [0, 0] on icon "button" at bounding box center [0, 0] width 0 height 0
drag, startPoint x: 339, startPoint y: 289, endPoint x: 346, endPoint y: 295, distance: 9.2
click at [346, 294] on link "6 Personal Detailed Profile F N" at bounding box center [338, 298] width 269 height 33
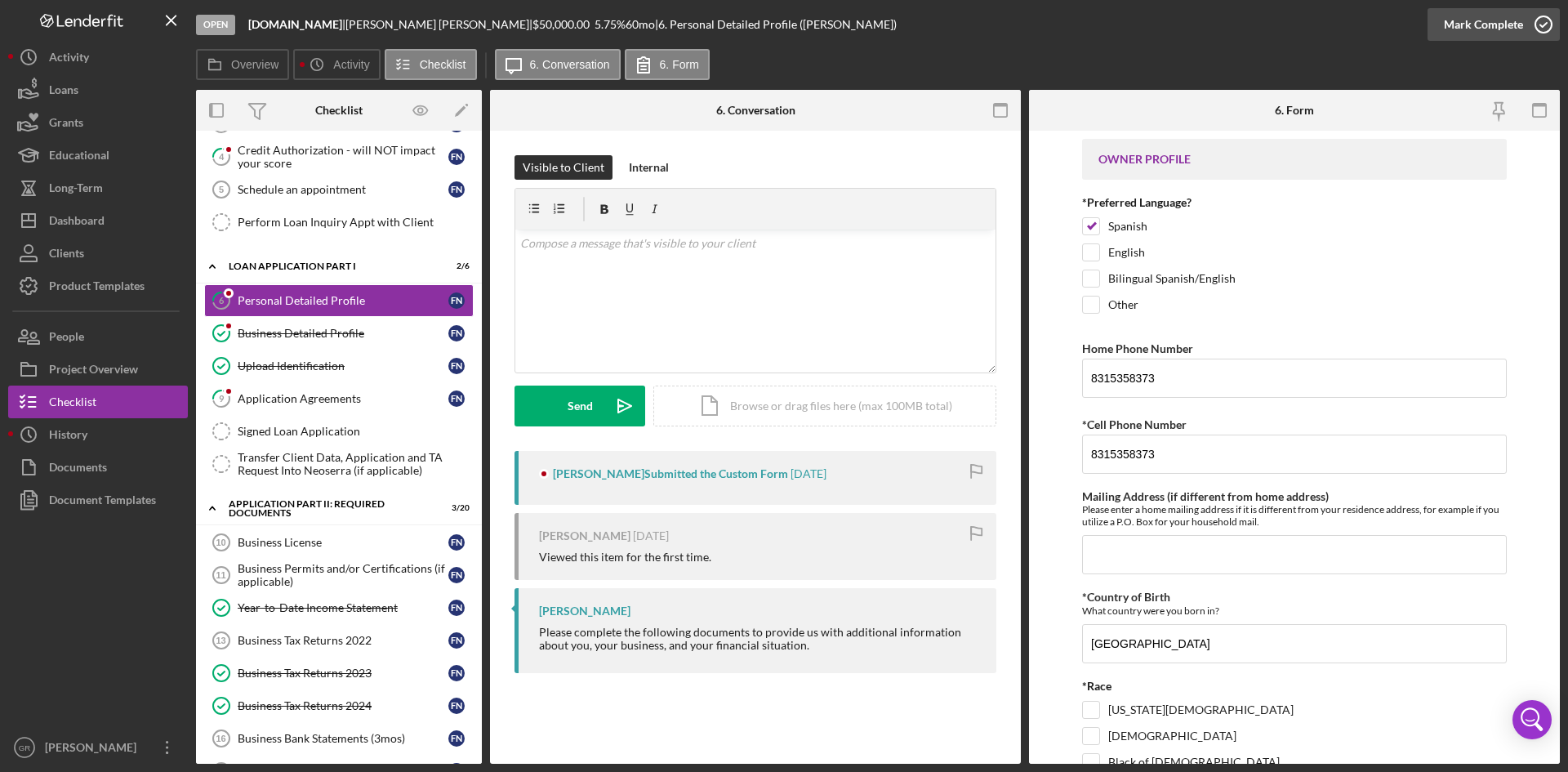
click at [1490, 29] on div "Mark Complete" at bounding box center [1483, 24] width 79 height 33
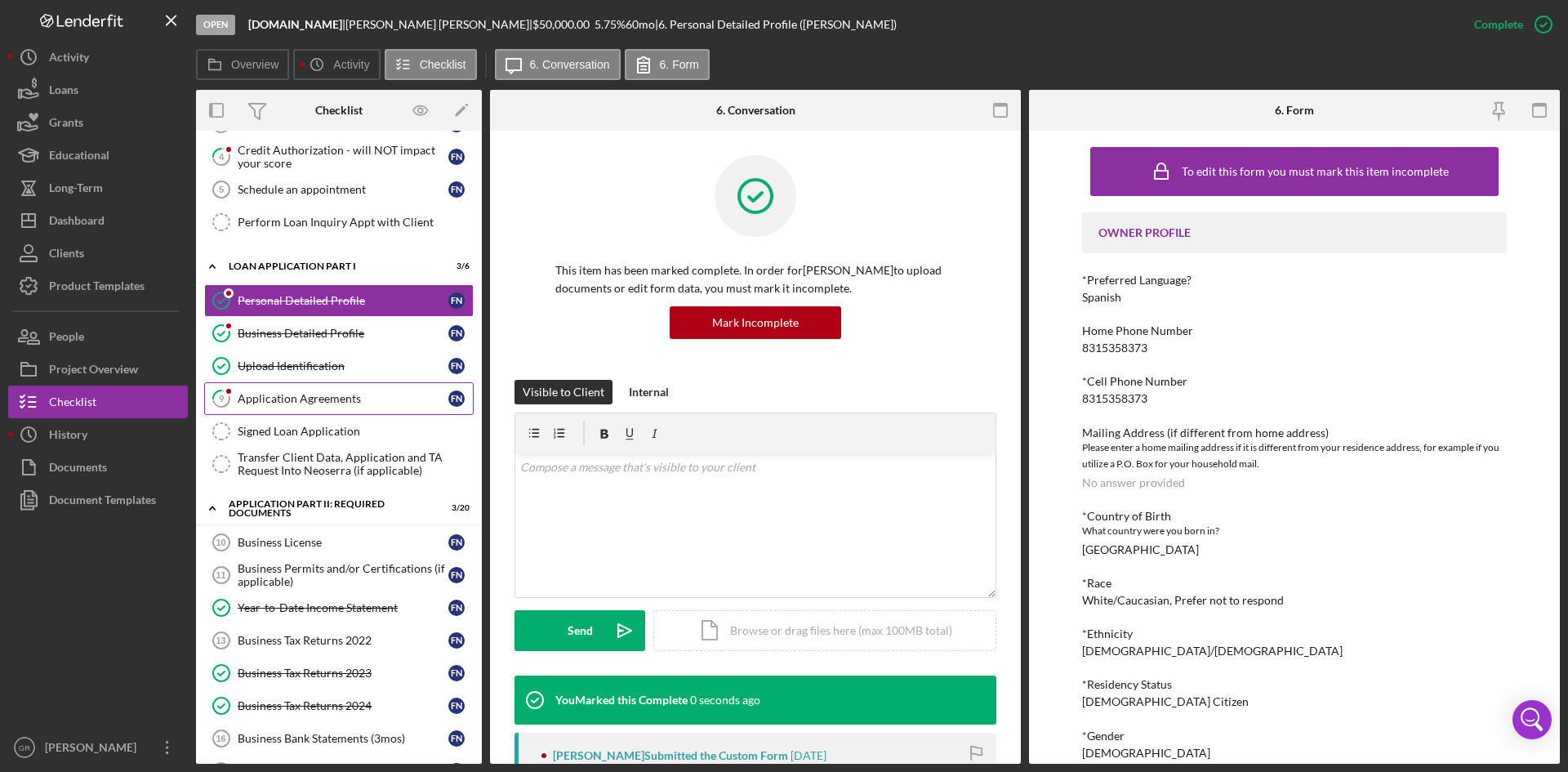
click at [315, 398] on div "Application Agreements" at bounding box center [342, 398] width 210 height 13
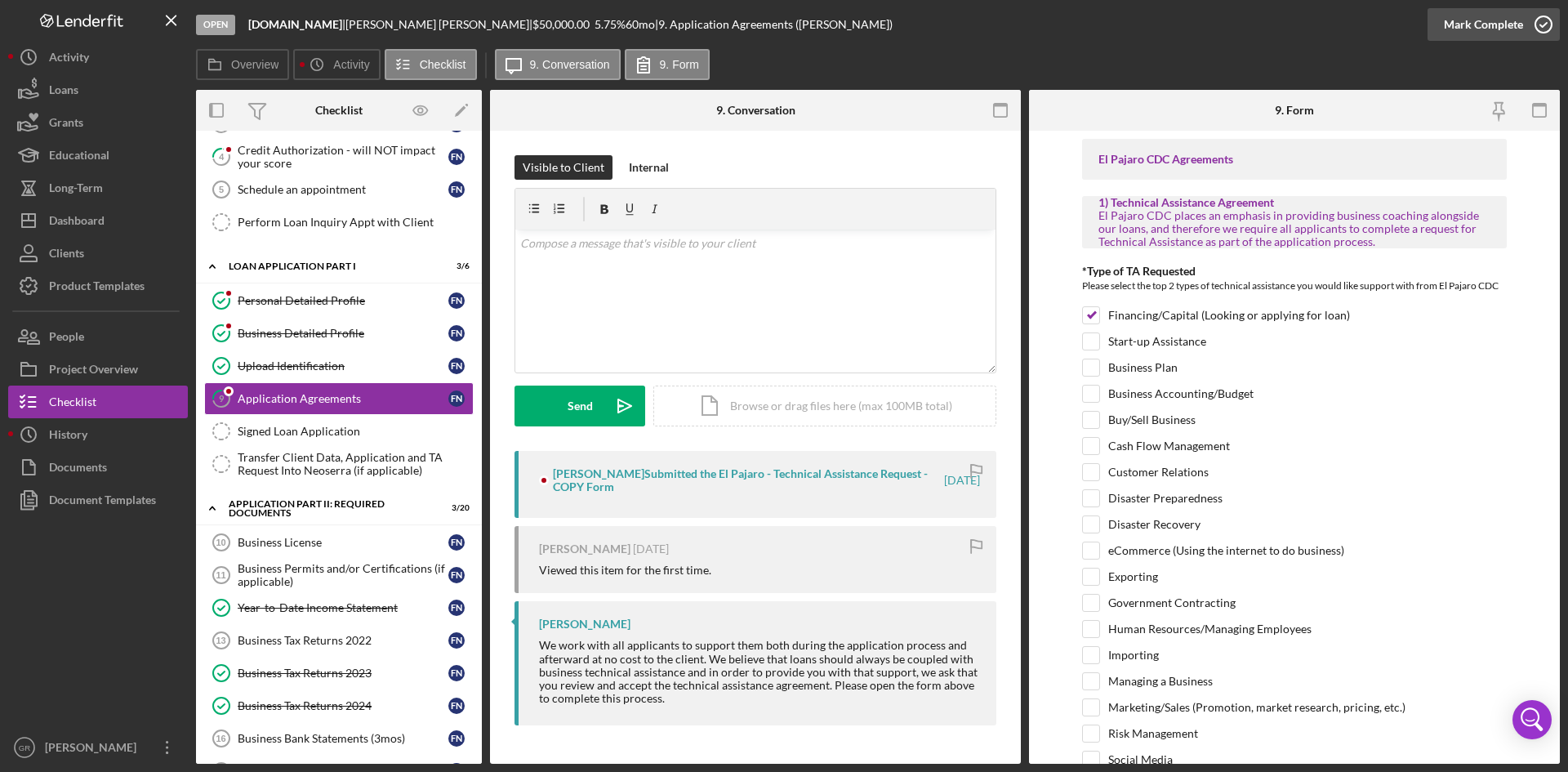
click at [1536, 12] on icon "button" at bounding box center [1544, 24] width 41 height 41
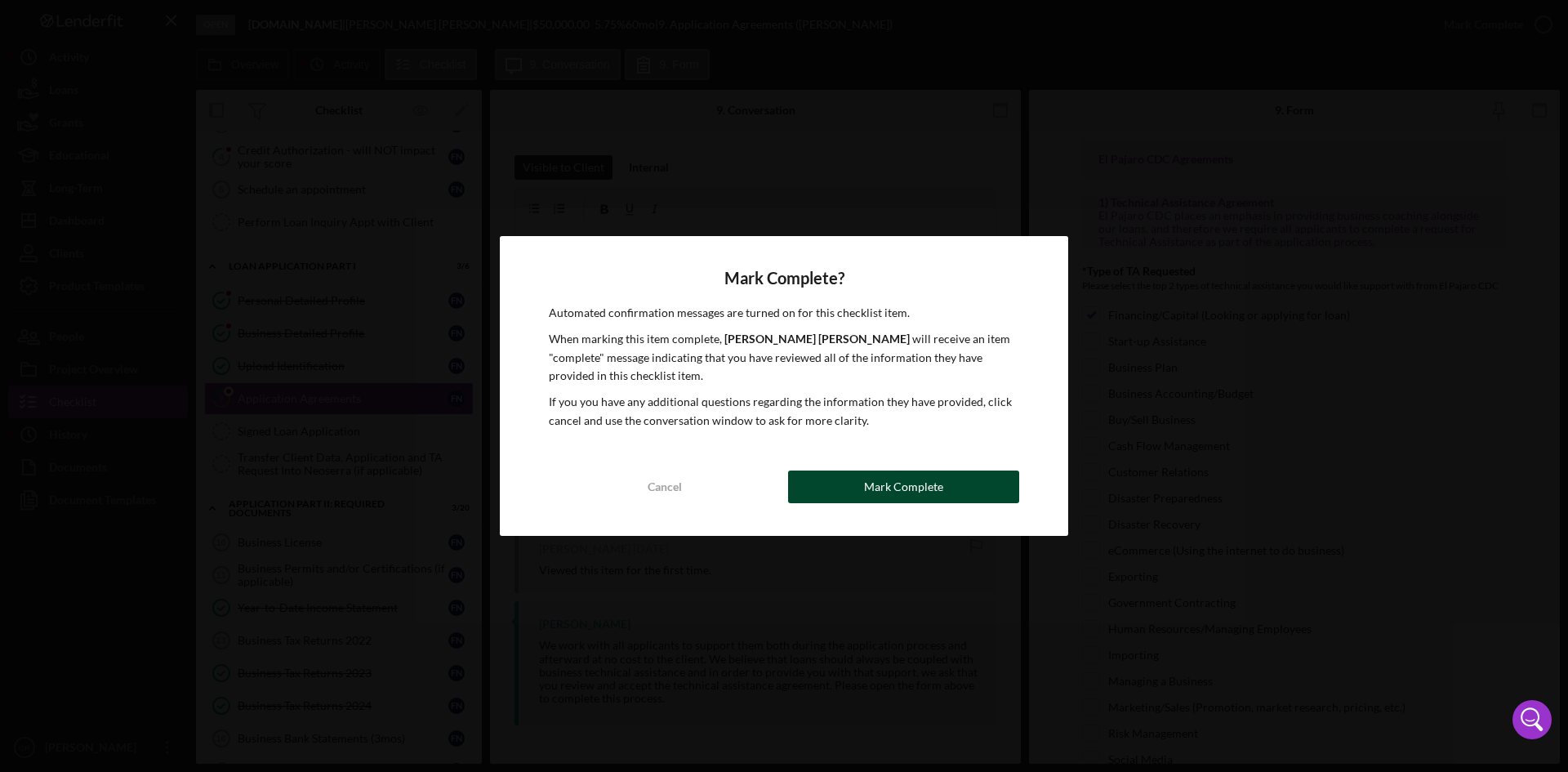
click at [816, 479] on button "Mark Complete" at bounding box center [903, 486] width 231 height 33
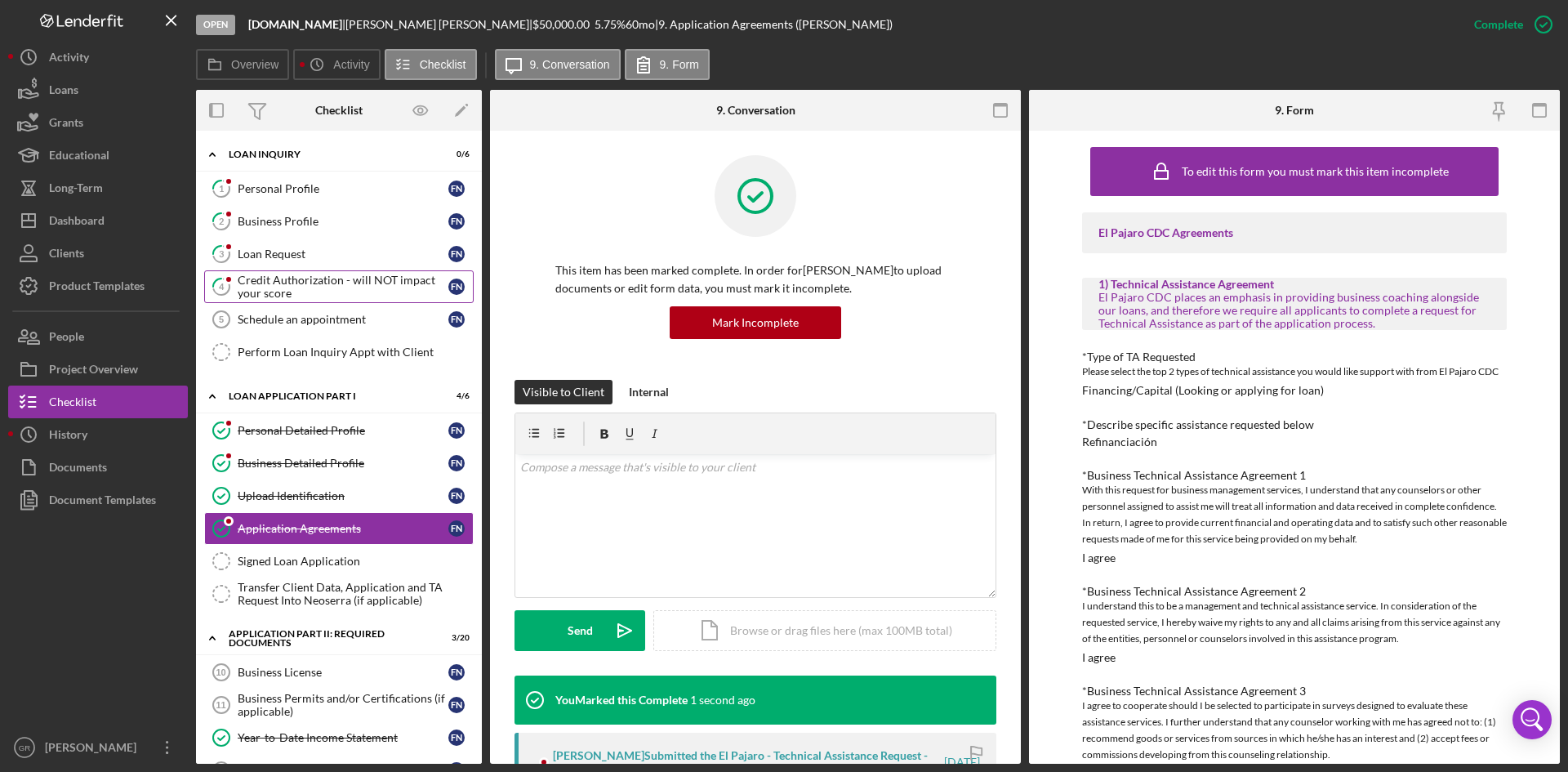
click at [305, 284] on div "Credit Authorization - will NOT impact your score" at bounding box center [342, 287] width 210 height 26
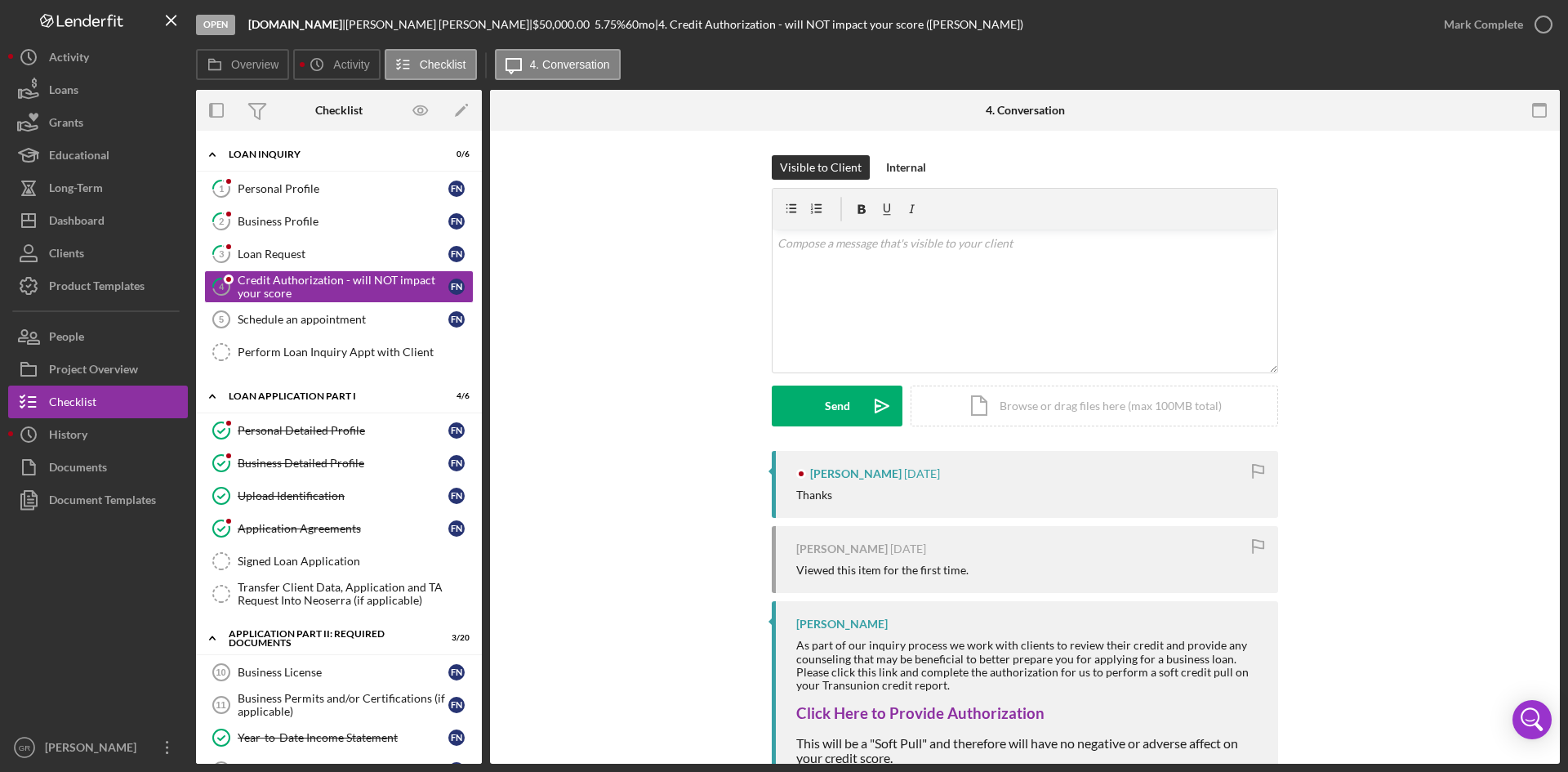
click at [1504, 49] on div "Overview Icon/History Activity Checklist Icon/Message 4. Conversation" at bounding box center [877, 64] width 1363 height 33
click at [1507, 39] on div "Mark Complete" at bounding box center [1483, 24] width 79 height 33
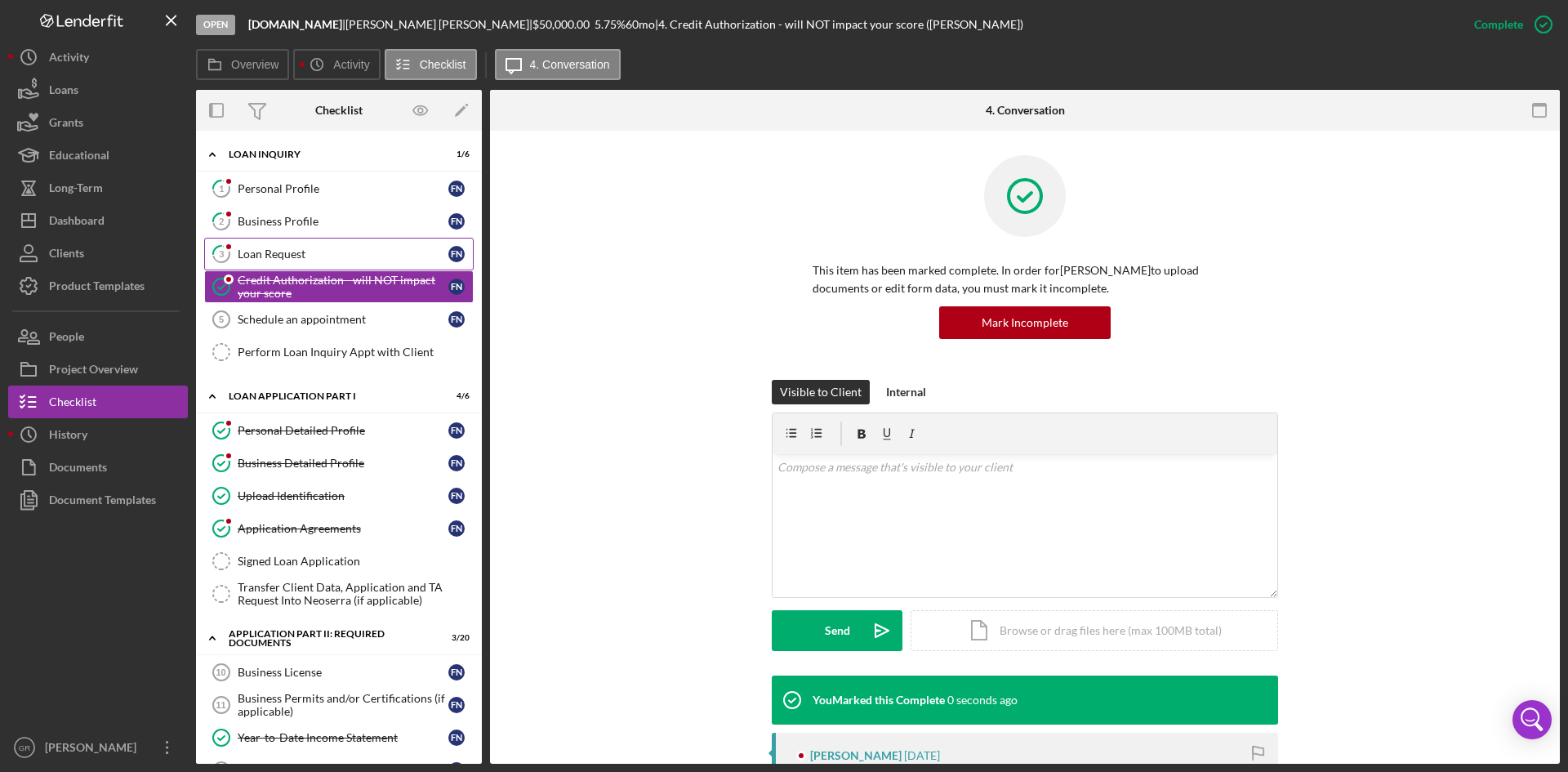
click at [317, 242] on link "3 Loan Request F N" at bounding box center [338, 253] width 269 height 33
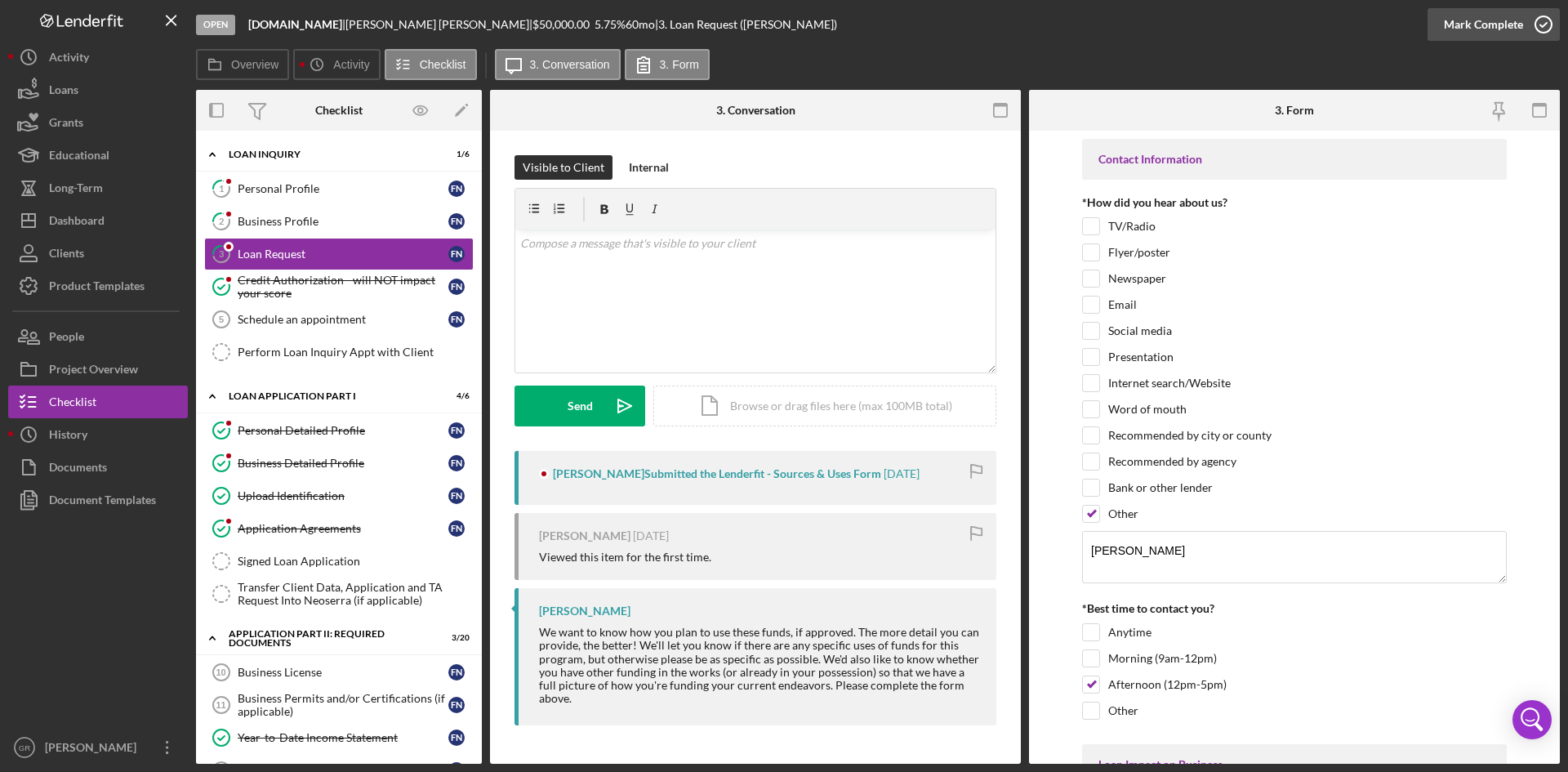
click at [1524, 14] on icon "button" at bounding box center [1544, 24] width 41 height 41
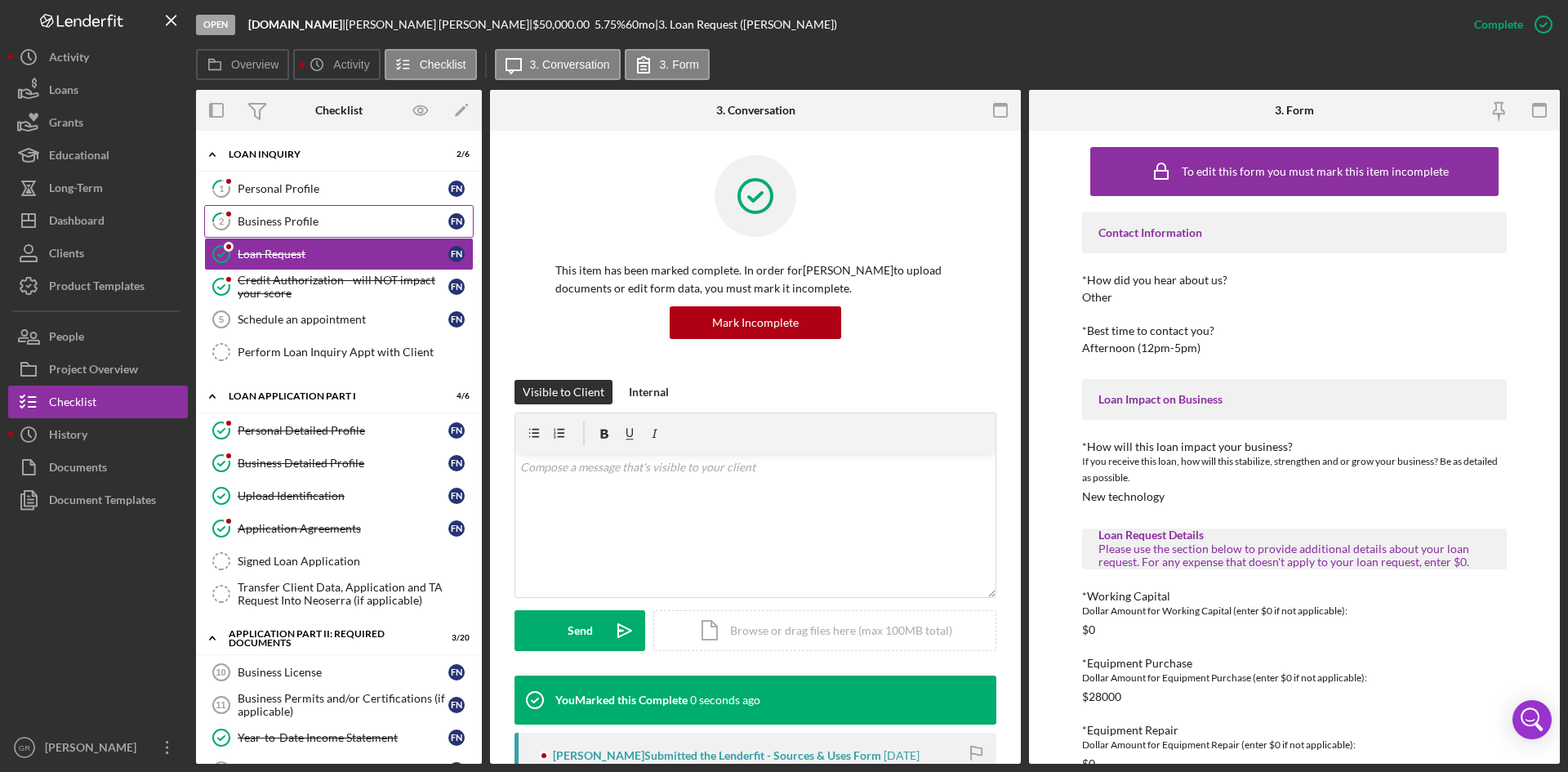
click at [287, 230] on link "2 Business Profile F N" at bounding box center [338, 221] width 269 height 33
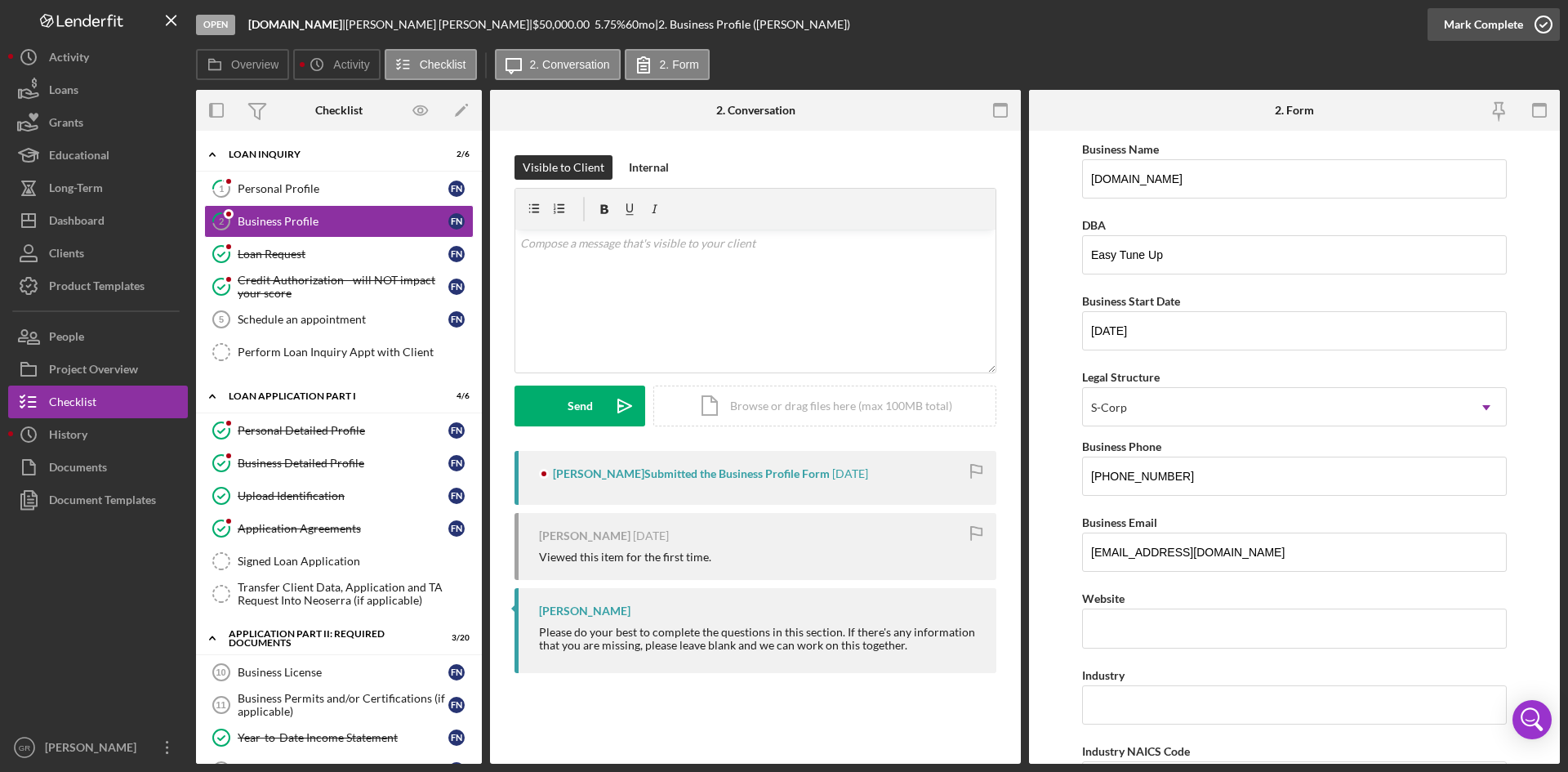
click at [1467, 35] on div "Mark Complete" at bounding box center [1483, 24] width 79 height 33
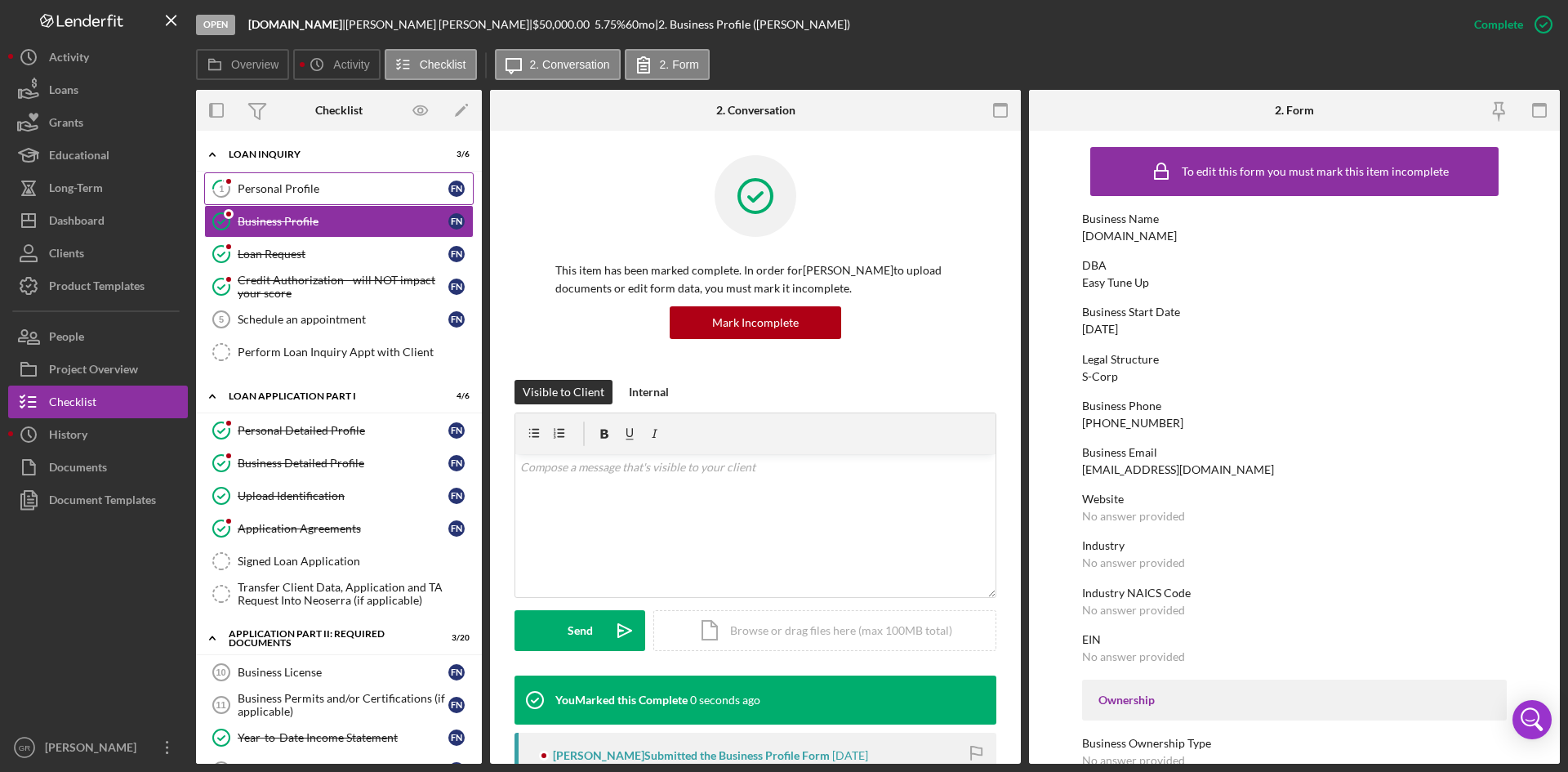
click at [353, 177] on link "1 Personal Profile F N" at bounding box center [338, 188] width 269 height 33
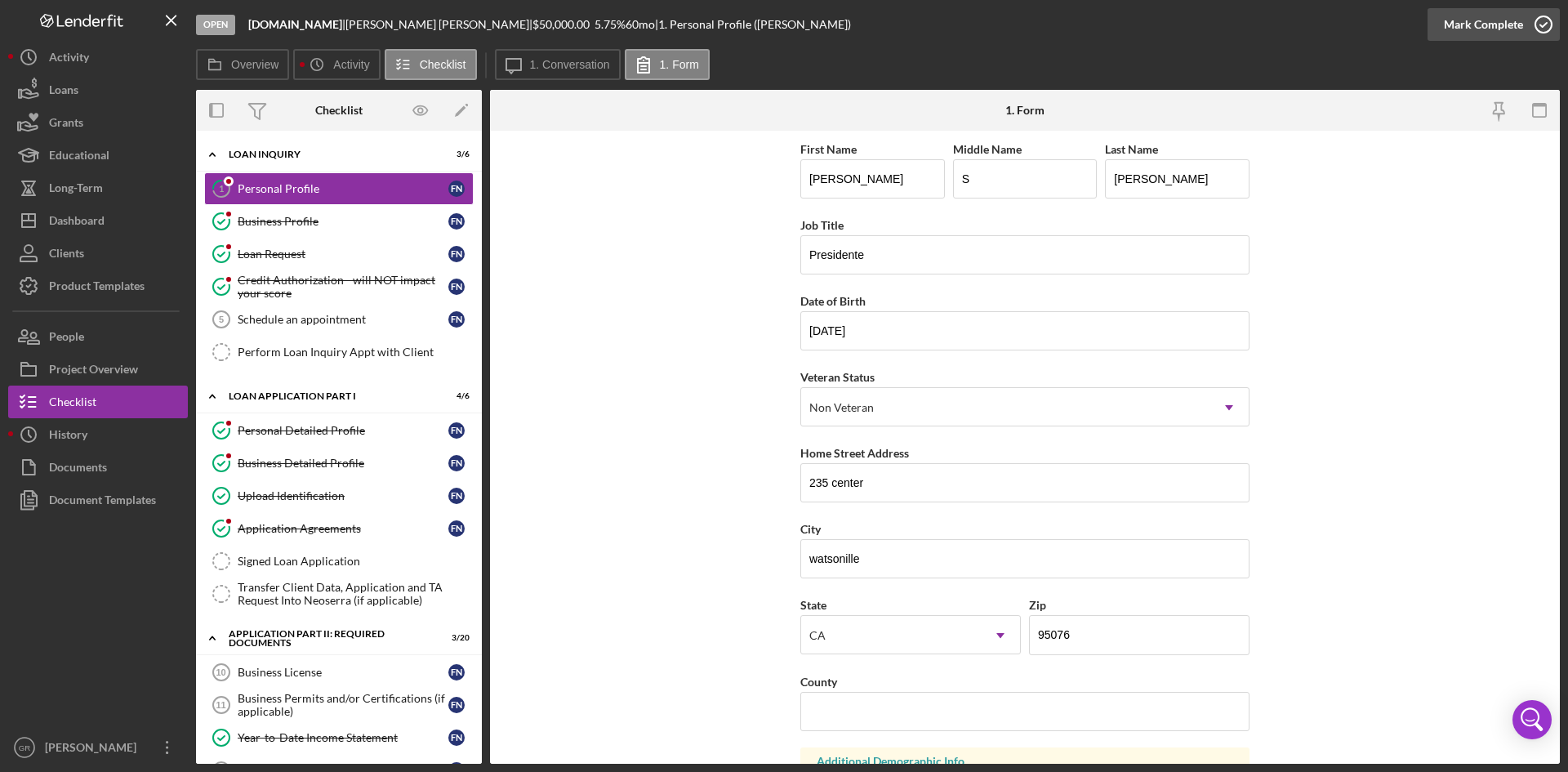
click at [1526, 28] on icon "button" at bounding box center [1544, 24] width 41 height 41
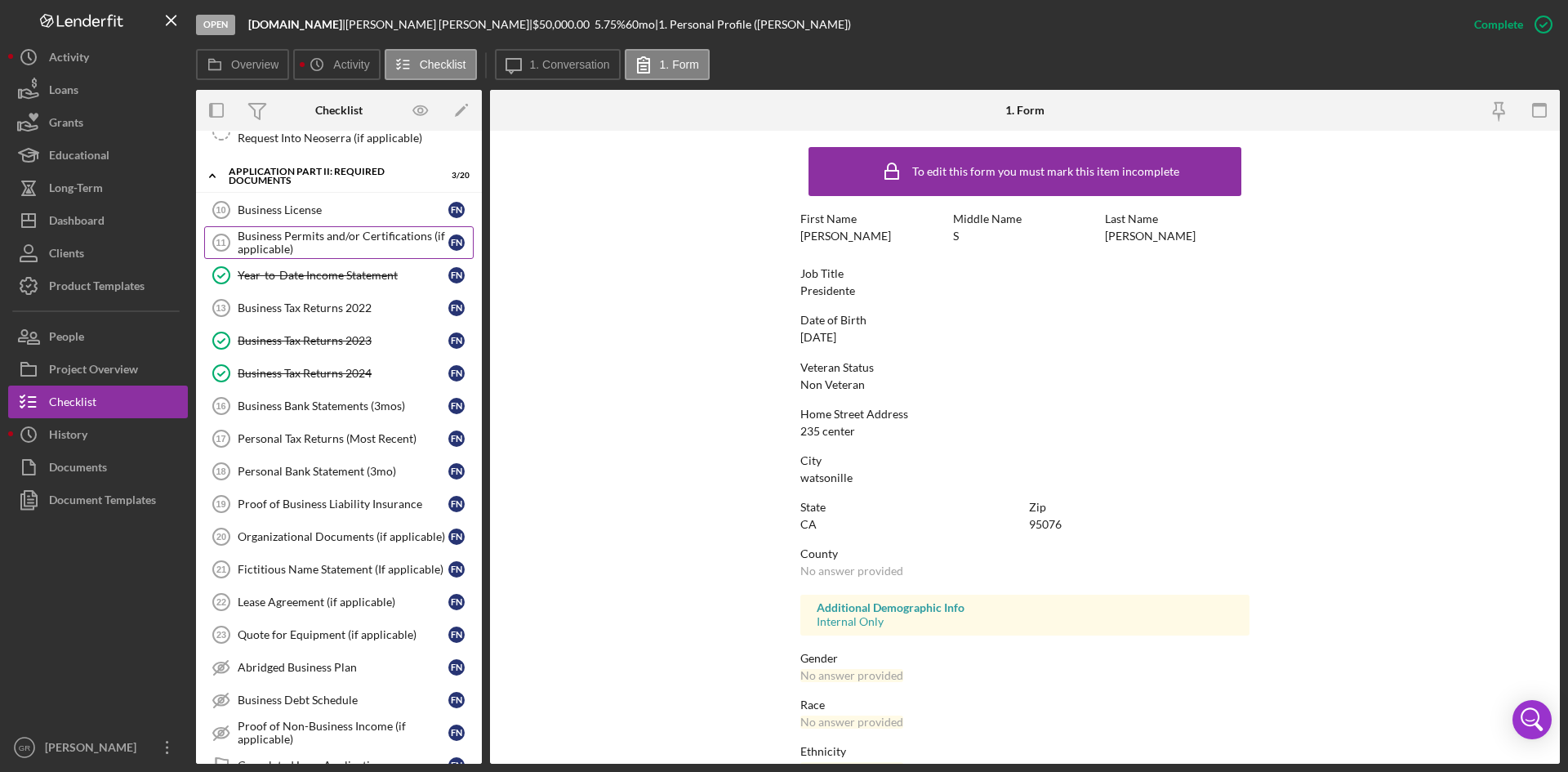
scroll to position [490, 0]
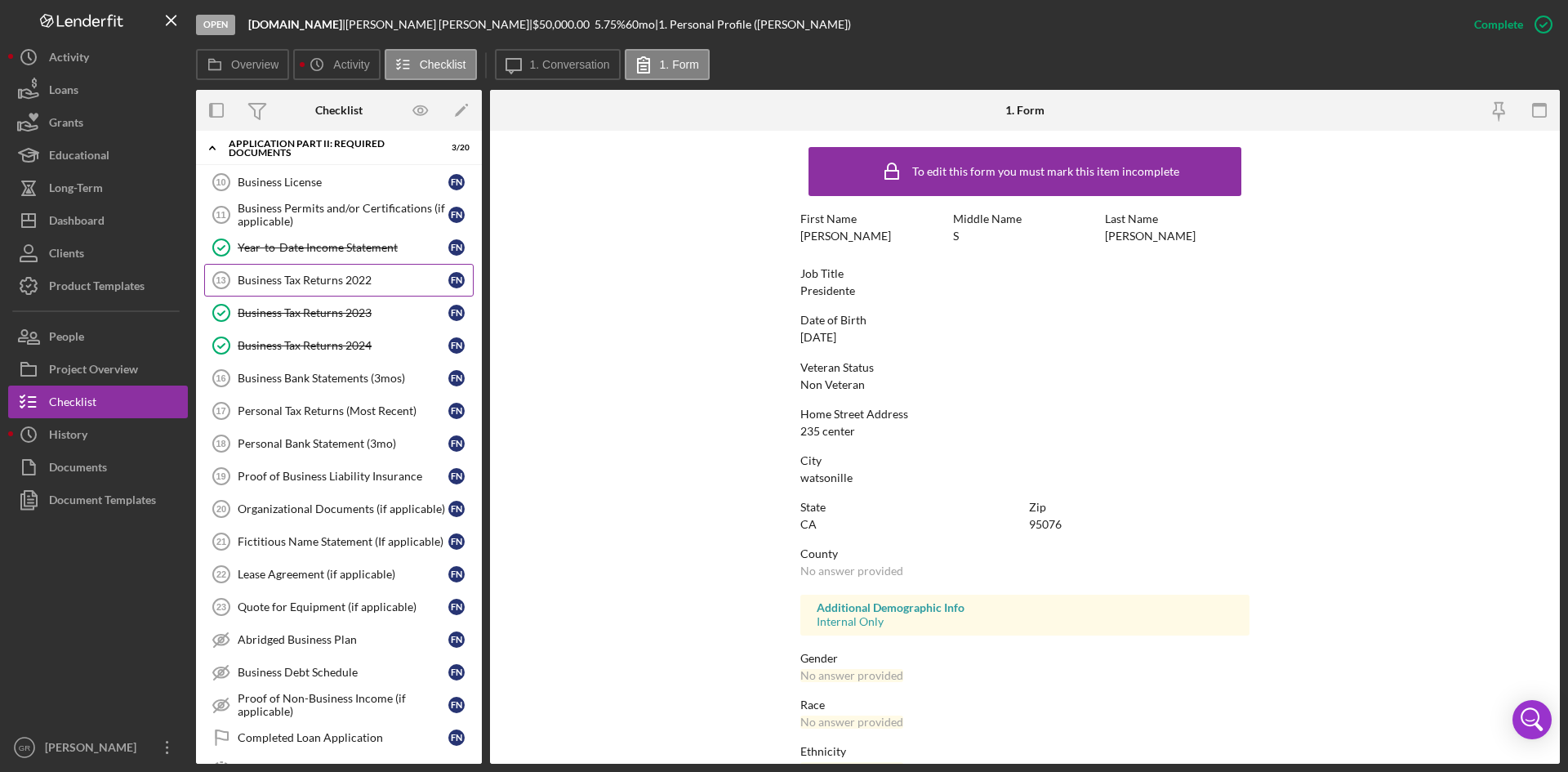
click at [262, 280] on div "Business Tax Returns 2022" at bounding box center [342, 280] width 210 height 13
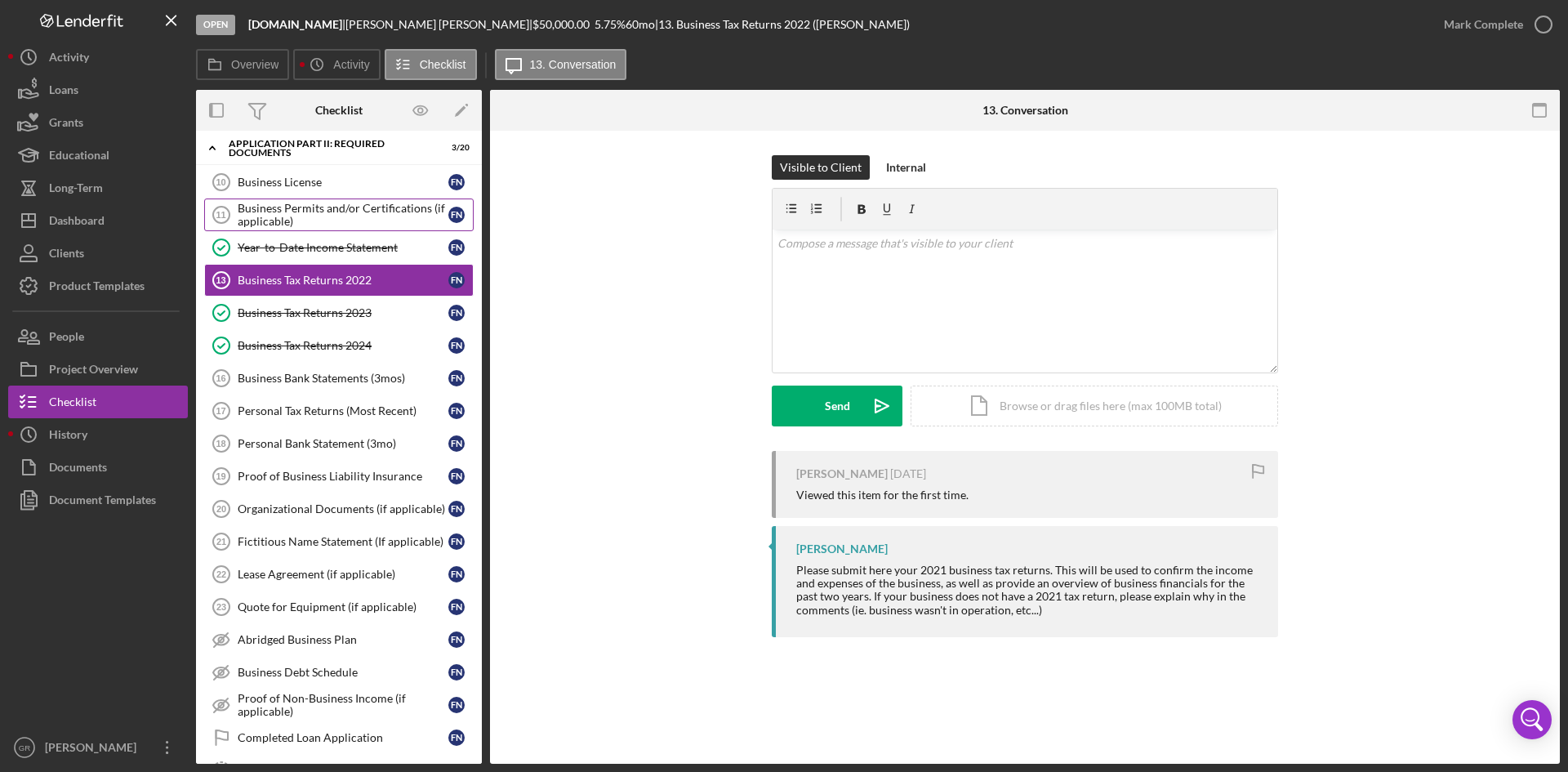
drag, startPoint x: 292, startPoint y: 196, endPoint x: 299, endPoint y: 204, distance: 10.6
click at [292, 197] on link "Business License 10 Business License F N" at bounding box center [338, 181] width 269 height 33
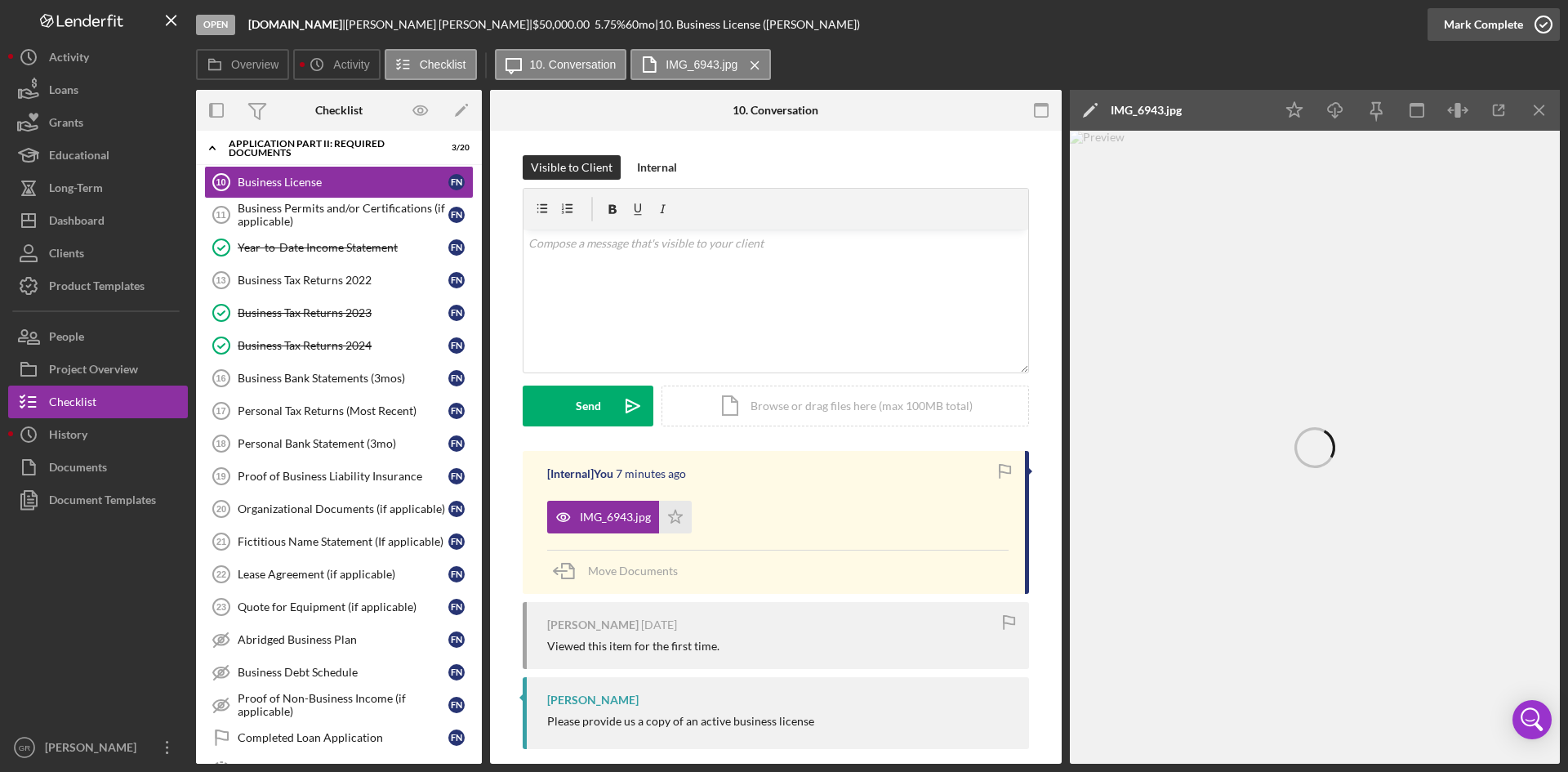
click at [1518, 27] on div "Mark Complete" at bounding box center [1483, 24] width 79 height 33
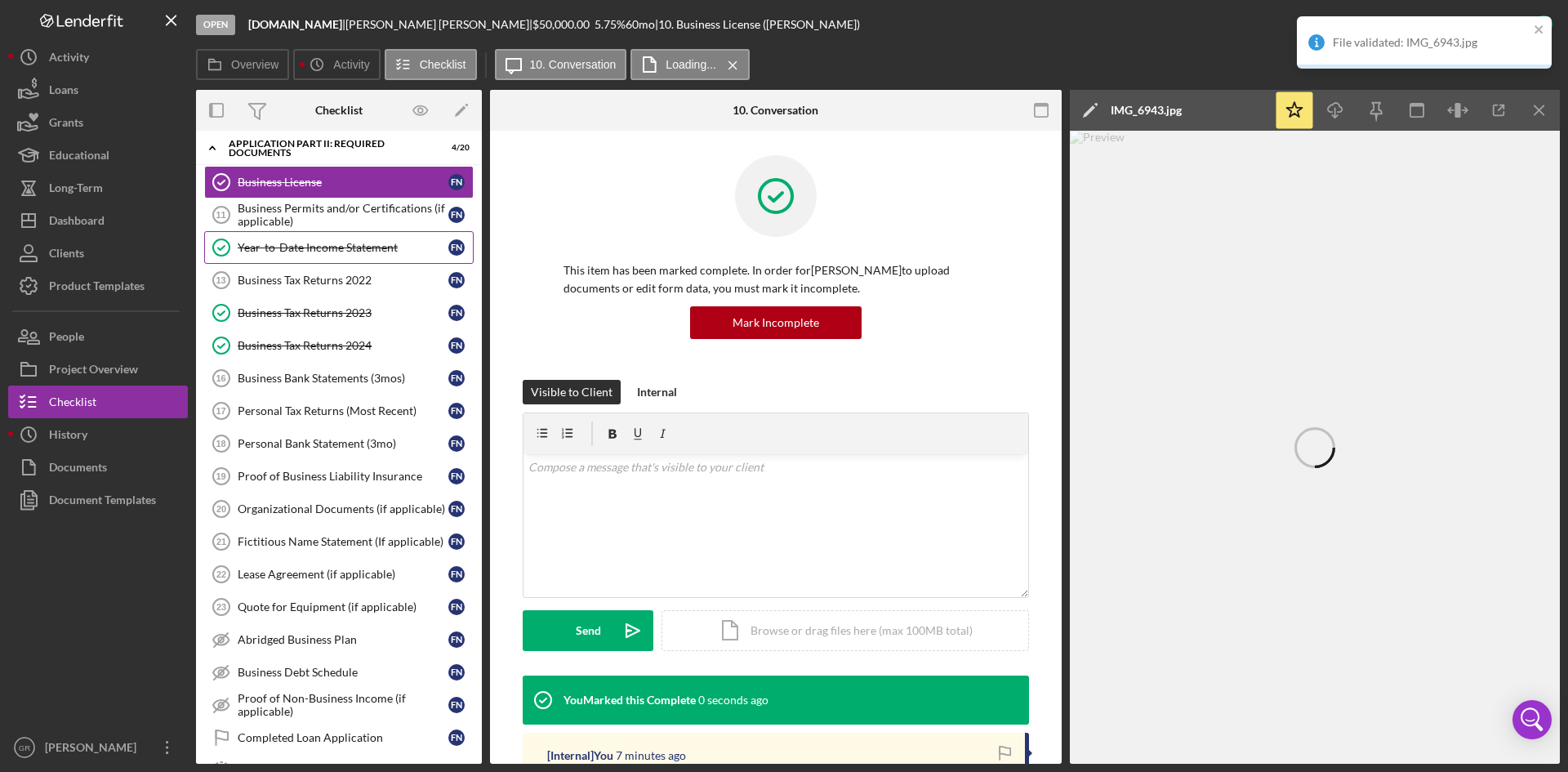
click at [277, 239] on link "Year-to-Date Income Statement Year-to-Date Income Statement F N" at bounding box center [338, 247] width 269 height 33
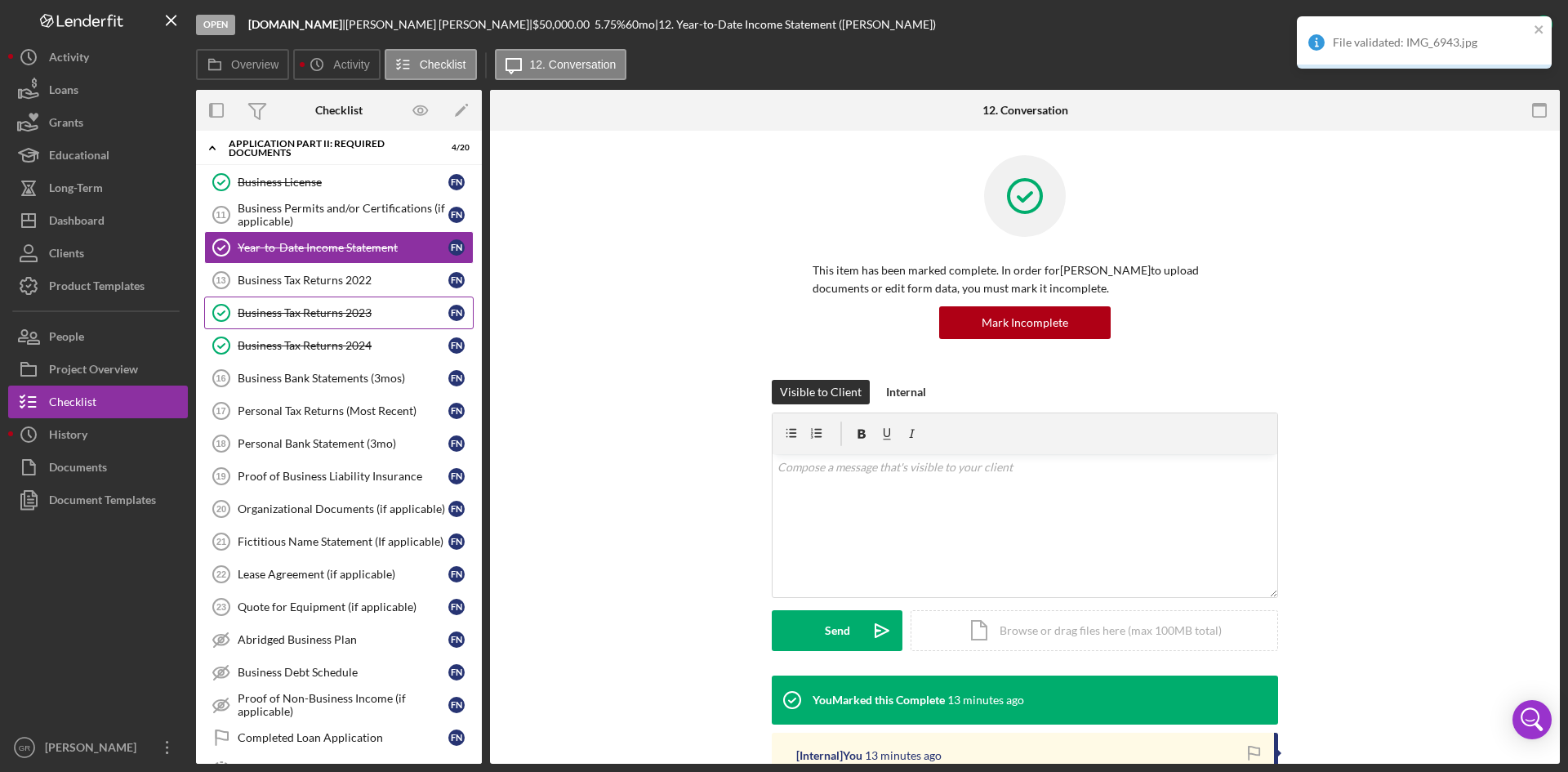
click at [333, 318] on div "Business Tax Returns 2023" at bounding box center [342, 313] width 210 height 13
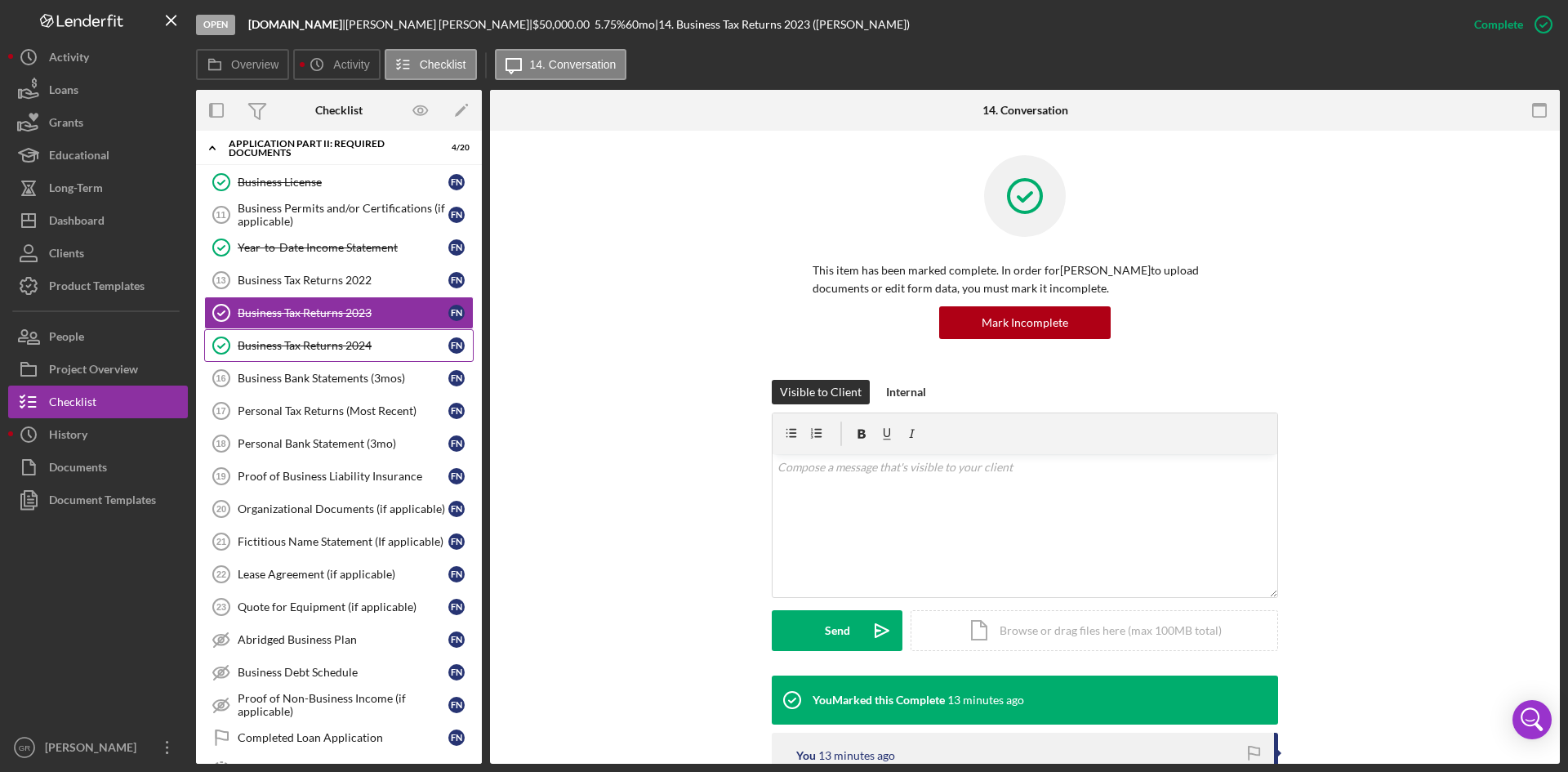
click at [333, 340] on div "Business Tax Returns 2024" at bounding box center [342, 346] width 210 height 13
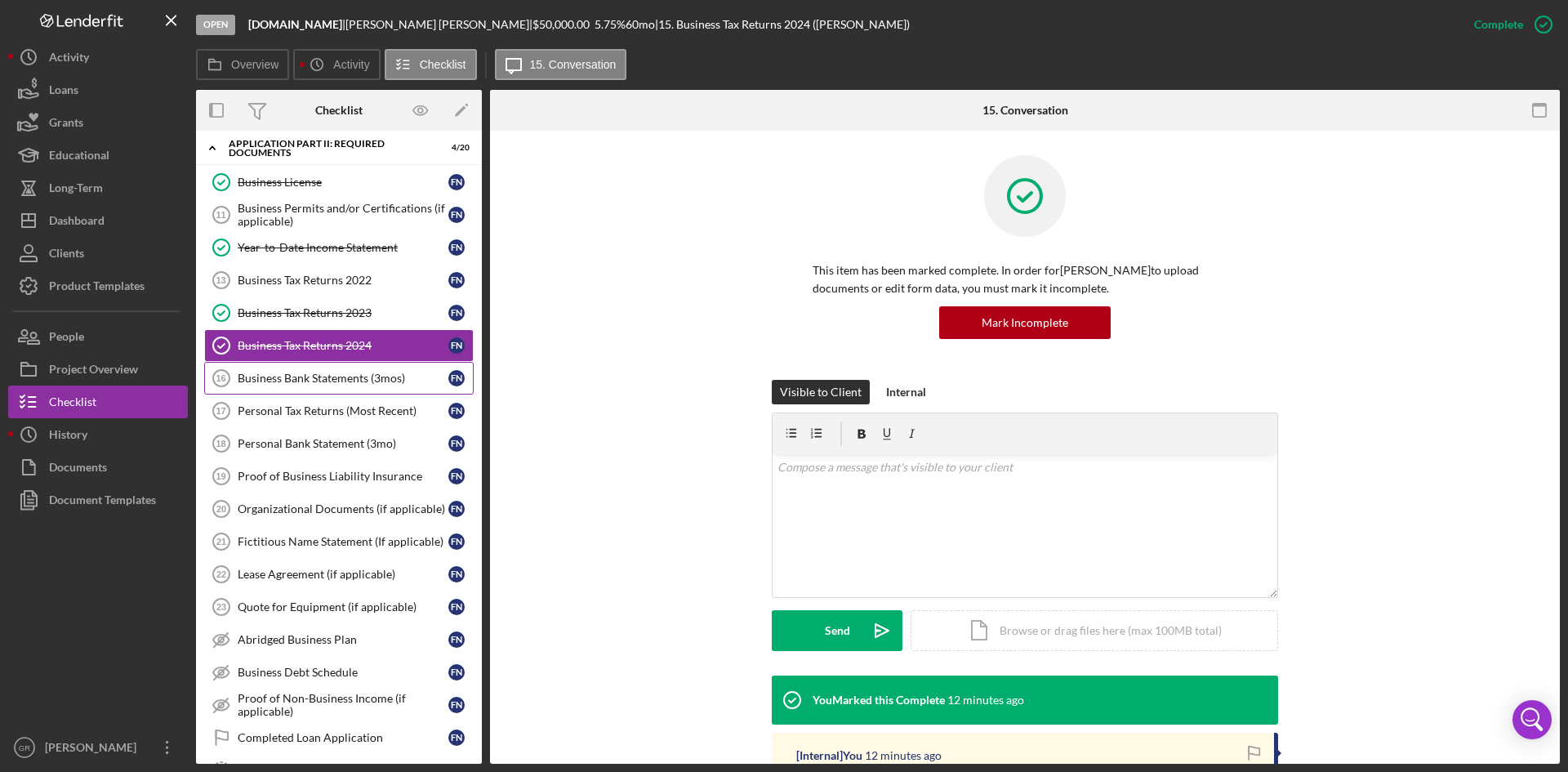
click at [325, 374] on div "Business Bank Statements (3mos)" at bounding box center [342, 379] width 210 height 13
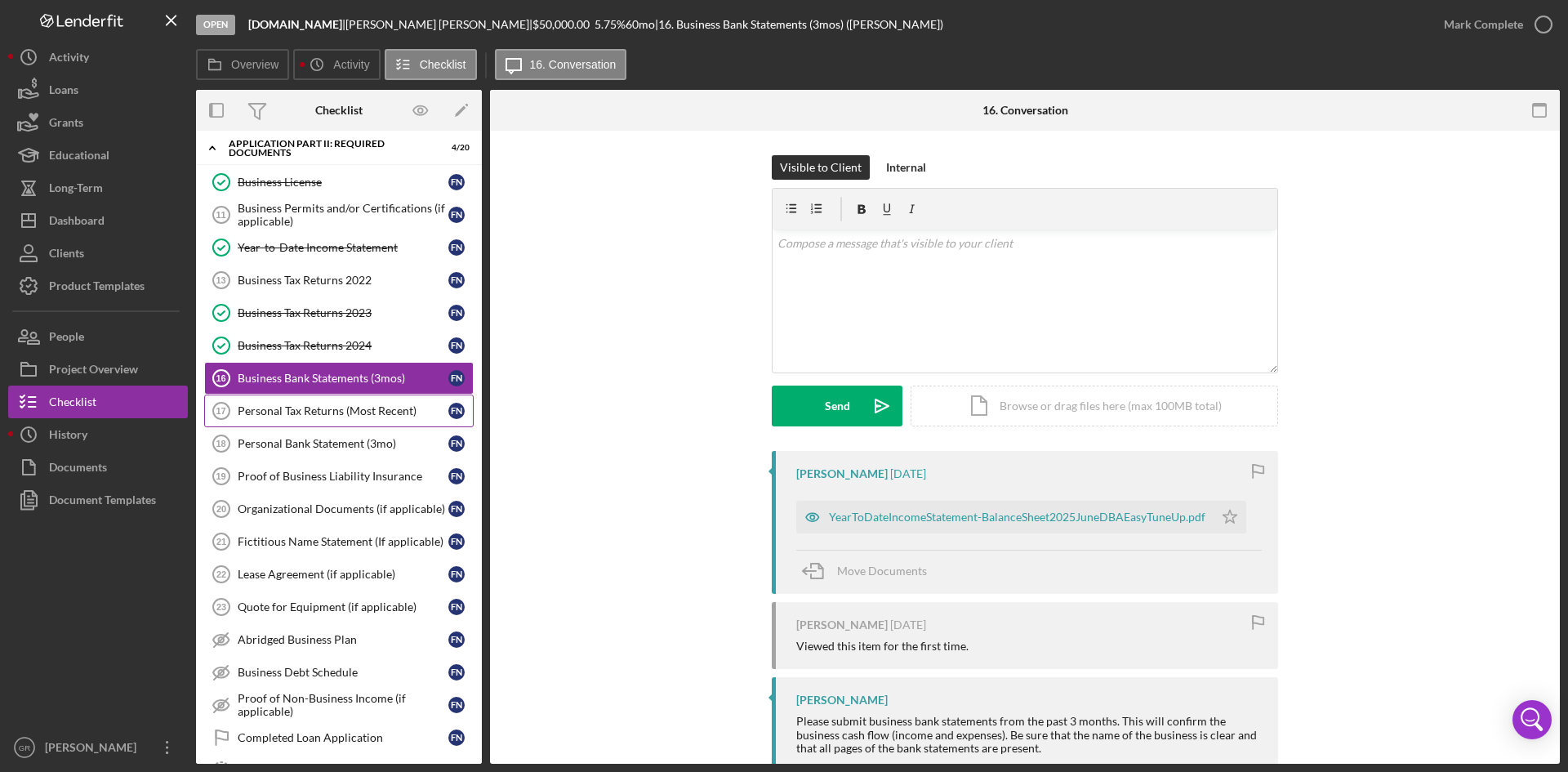
click at [322, 407] on div "Personal Tax Returns (Most Recent)" at bounding box center [342, 411] width 210 height 13
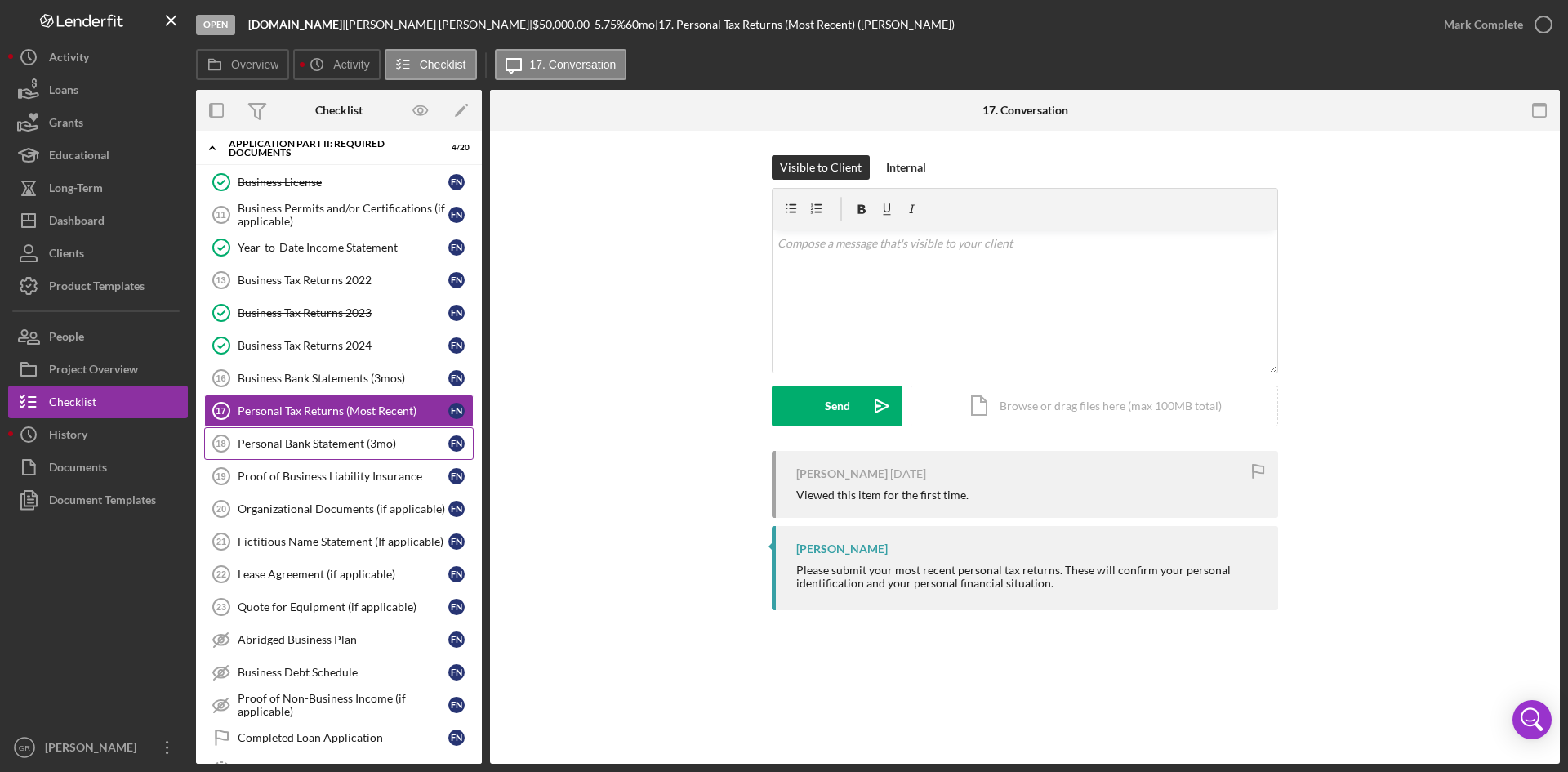
click at [314, 454] on link "Personal Bank Statement (3mo) 18 Personal Bank Statement (3mo) F N" at bounding box center [338, 443] width 269 height 33
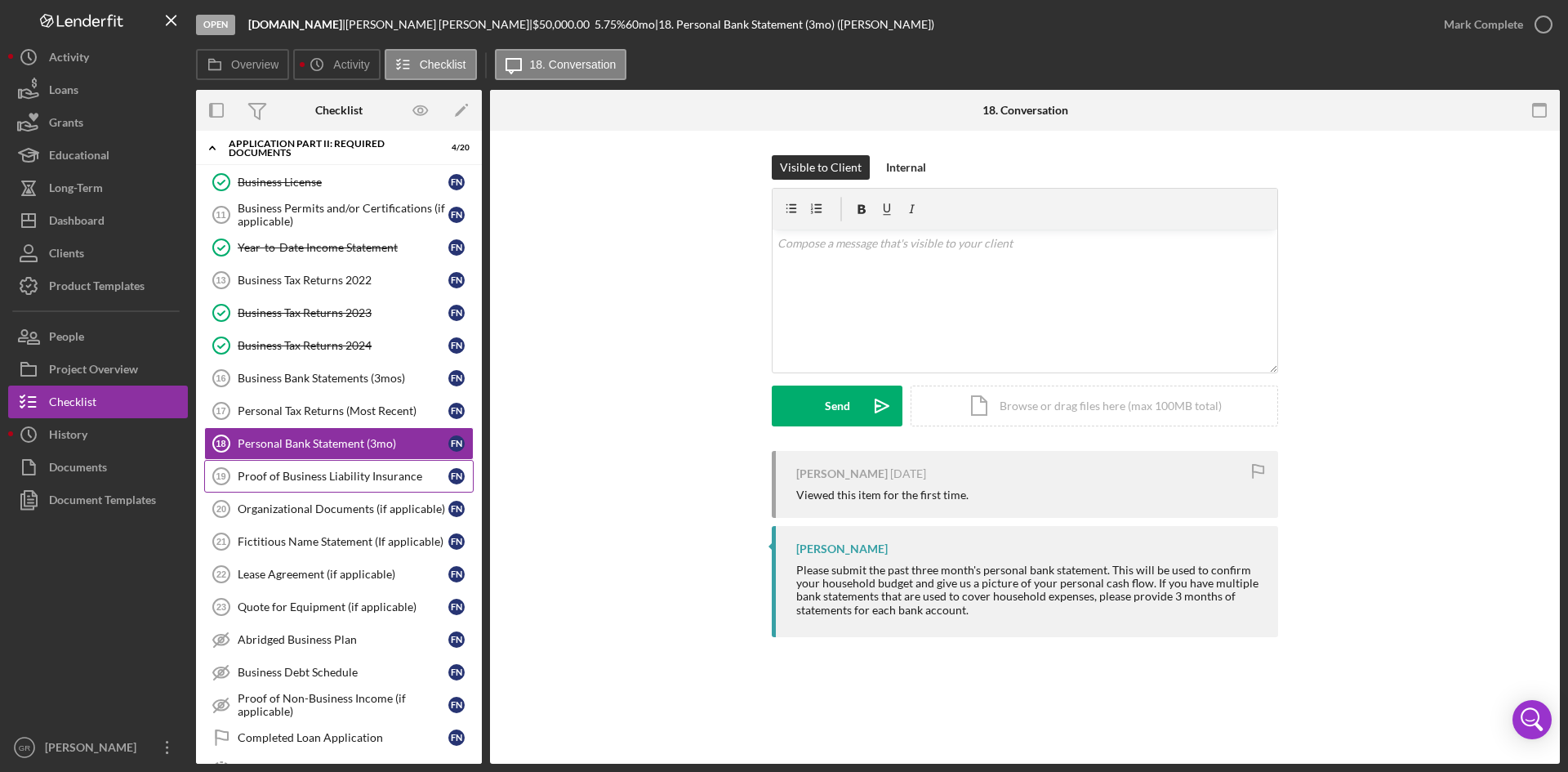
click at [318, 472] on div "Proof of Business Liability Insurance" at bounding box center [342, 477] width 210 height 13
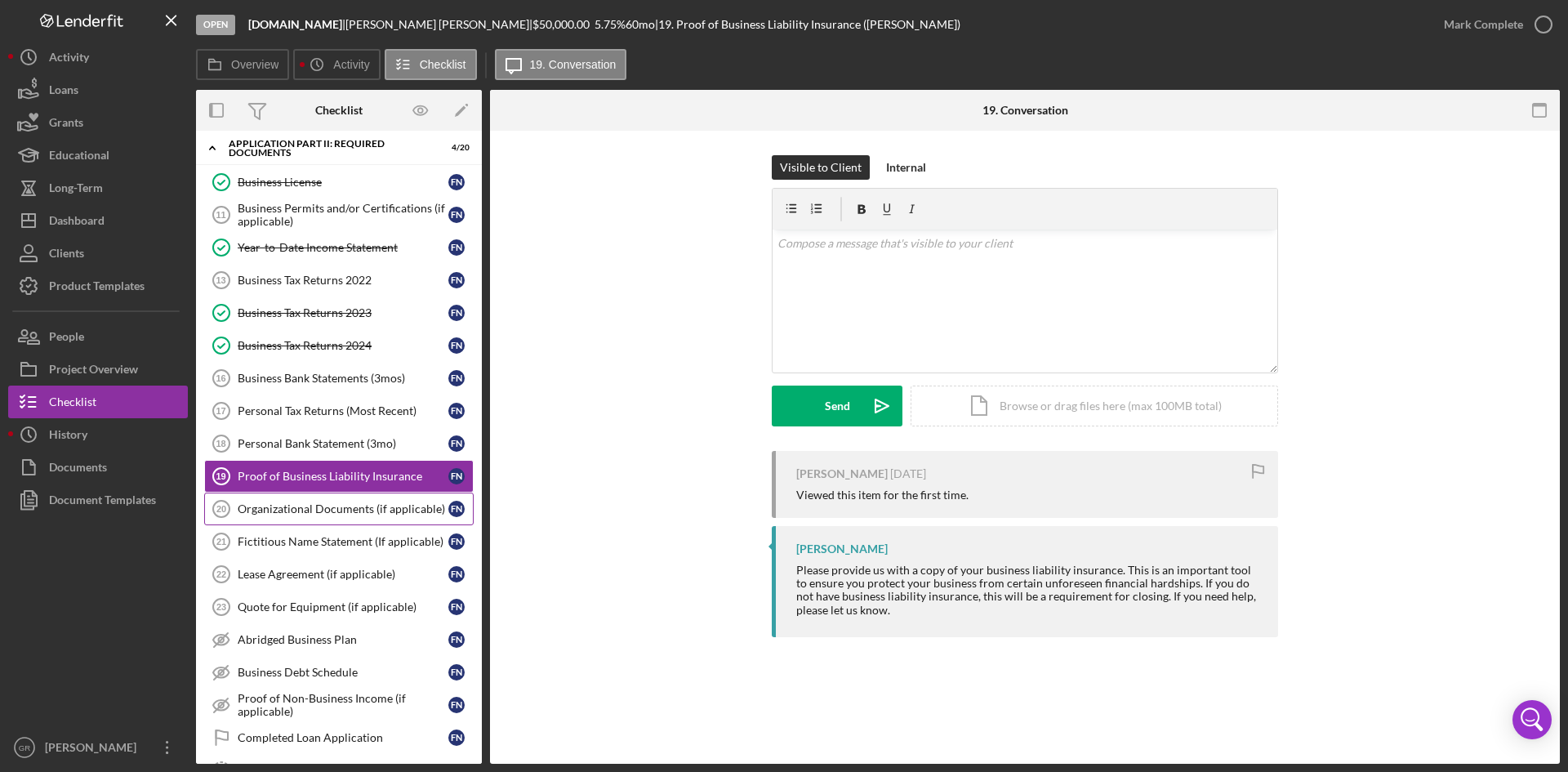
click at [327, 499] on link "Organizational Documents (if applicable) 20 Organizational Documents (if applic…" at bounding box center [338, 508] width 269 height 33
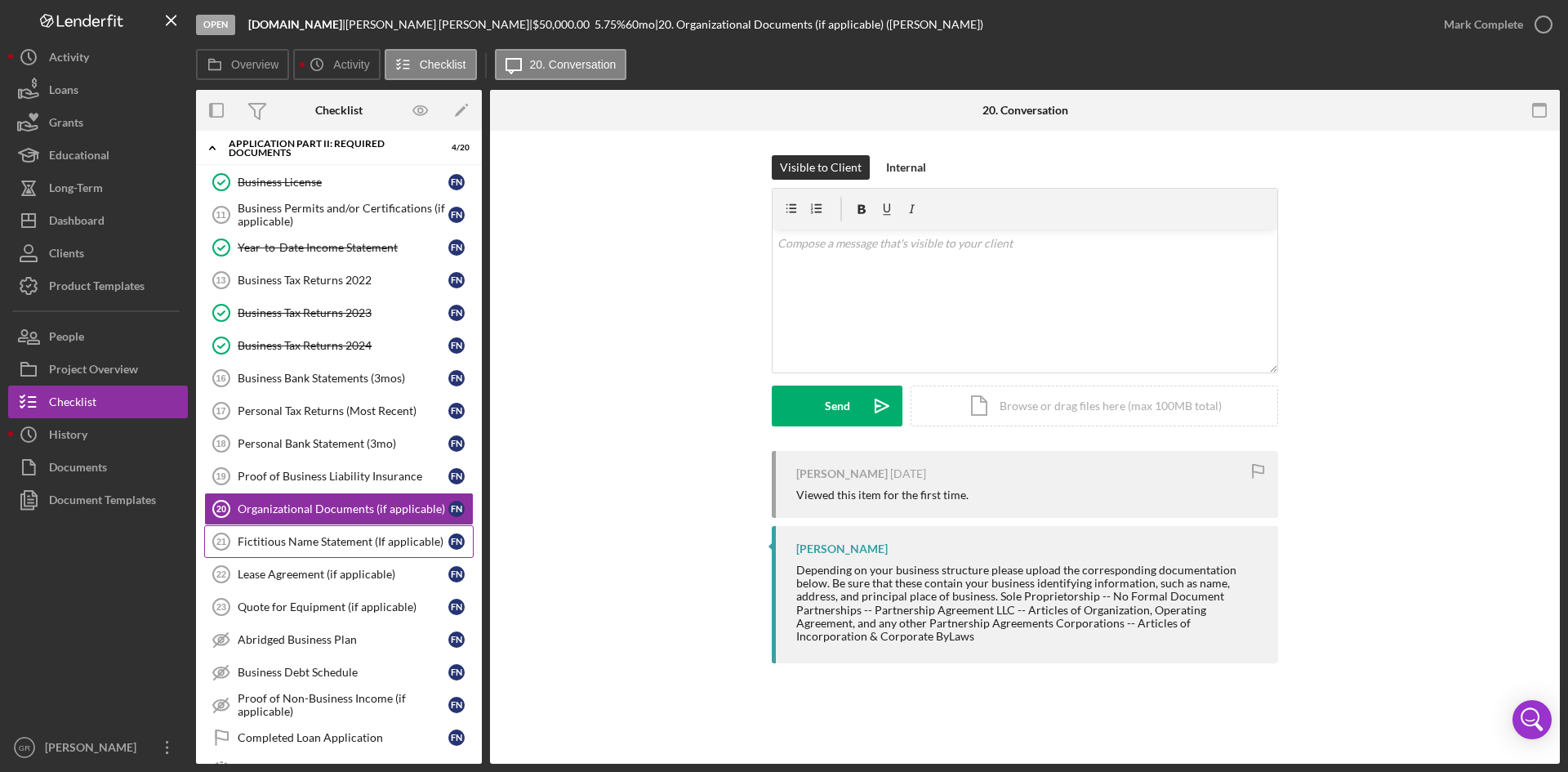
click at [321, 532] on link "Fictitious Name Statement (If applicable) 21 Fictitious Name Statement (If appl…" at bounding box center [338, 541] width 269 height 33
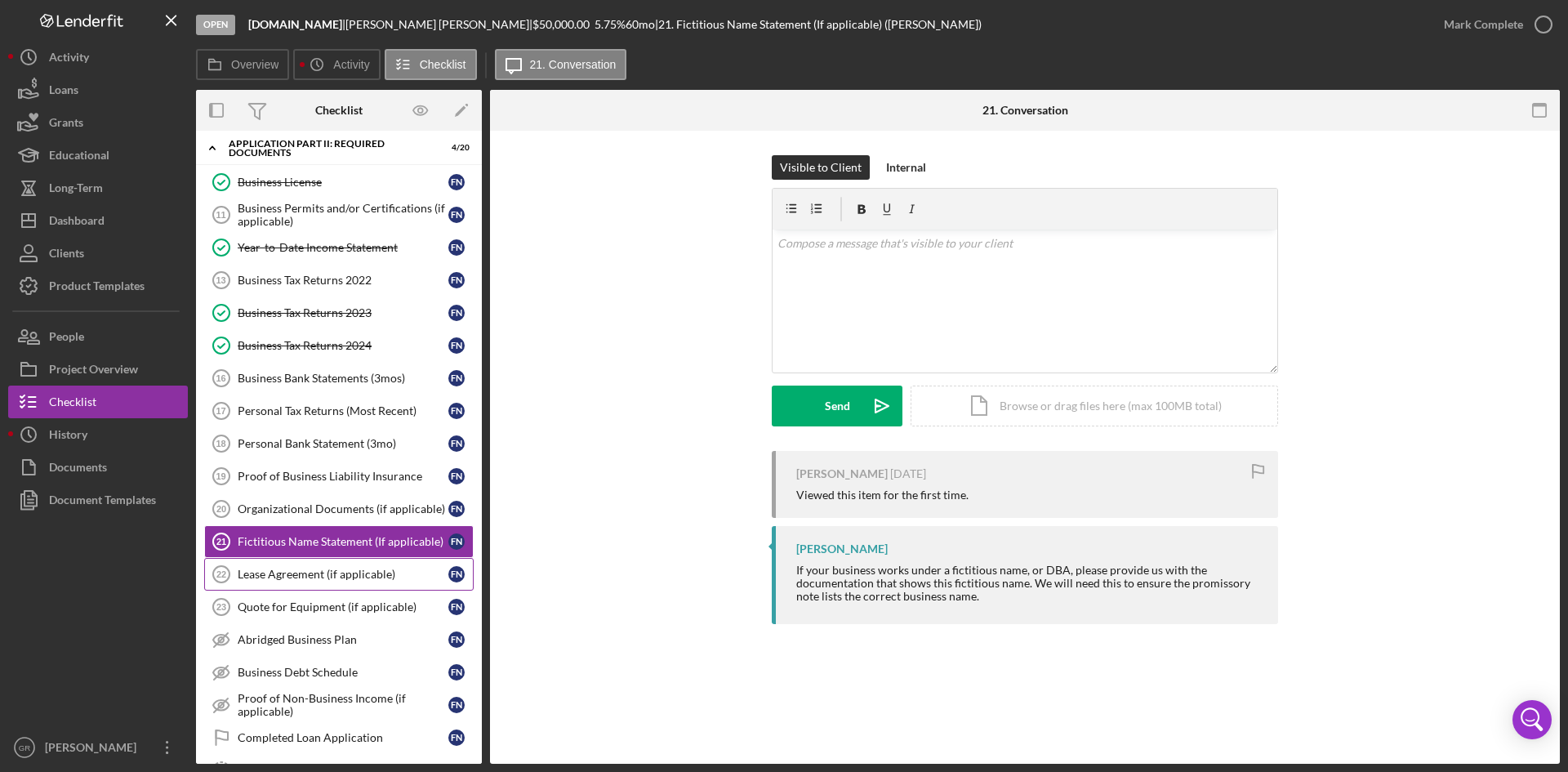
click at [321, 575] on div "Lease Agreement (if applicable)" at bounding box center [342, 574] width 210 height 13
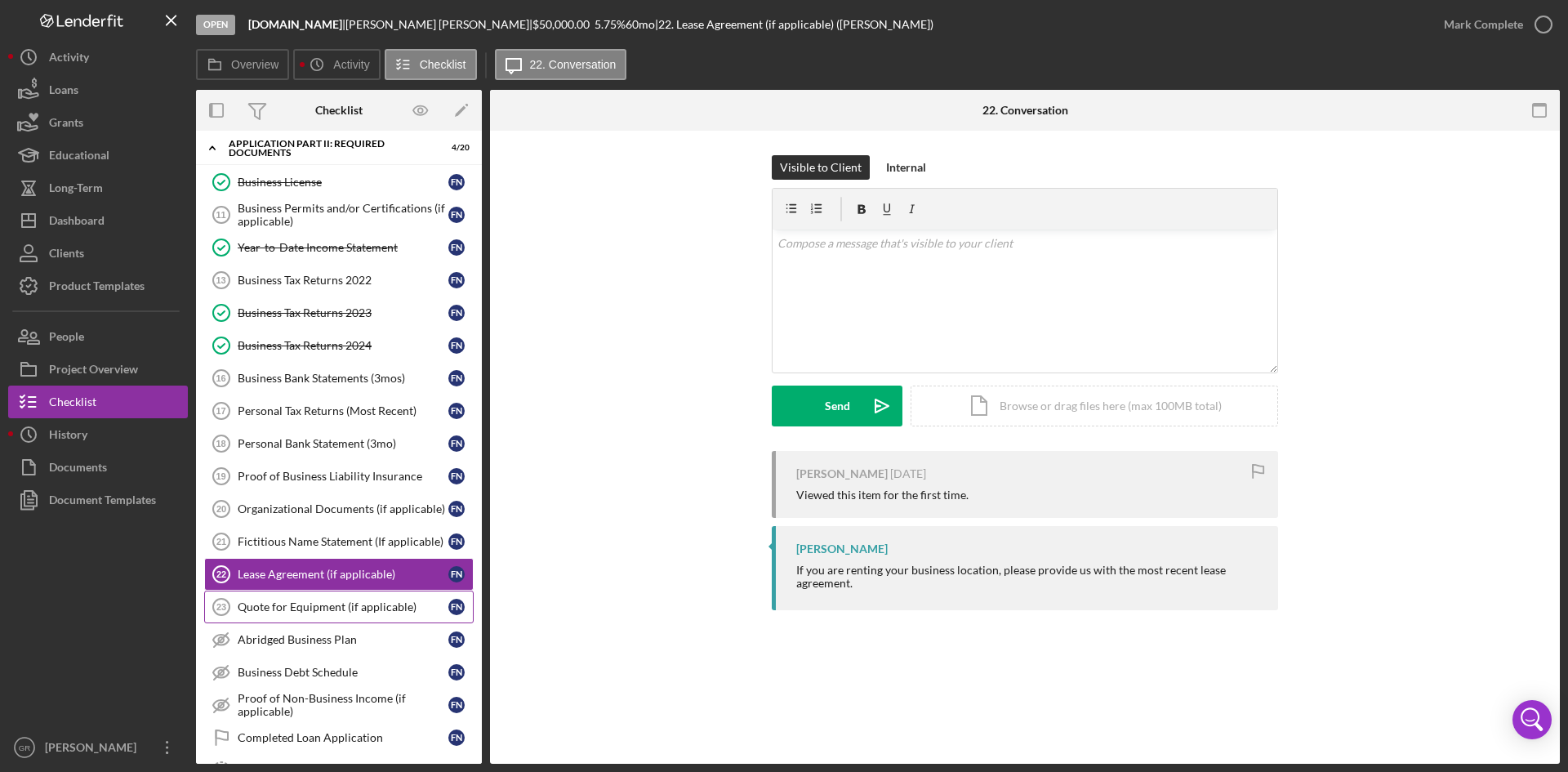
click at [314, 610] on div "Quote for Equipment (if applicable)" at bounding box center [342, 607] width 210 height 13
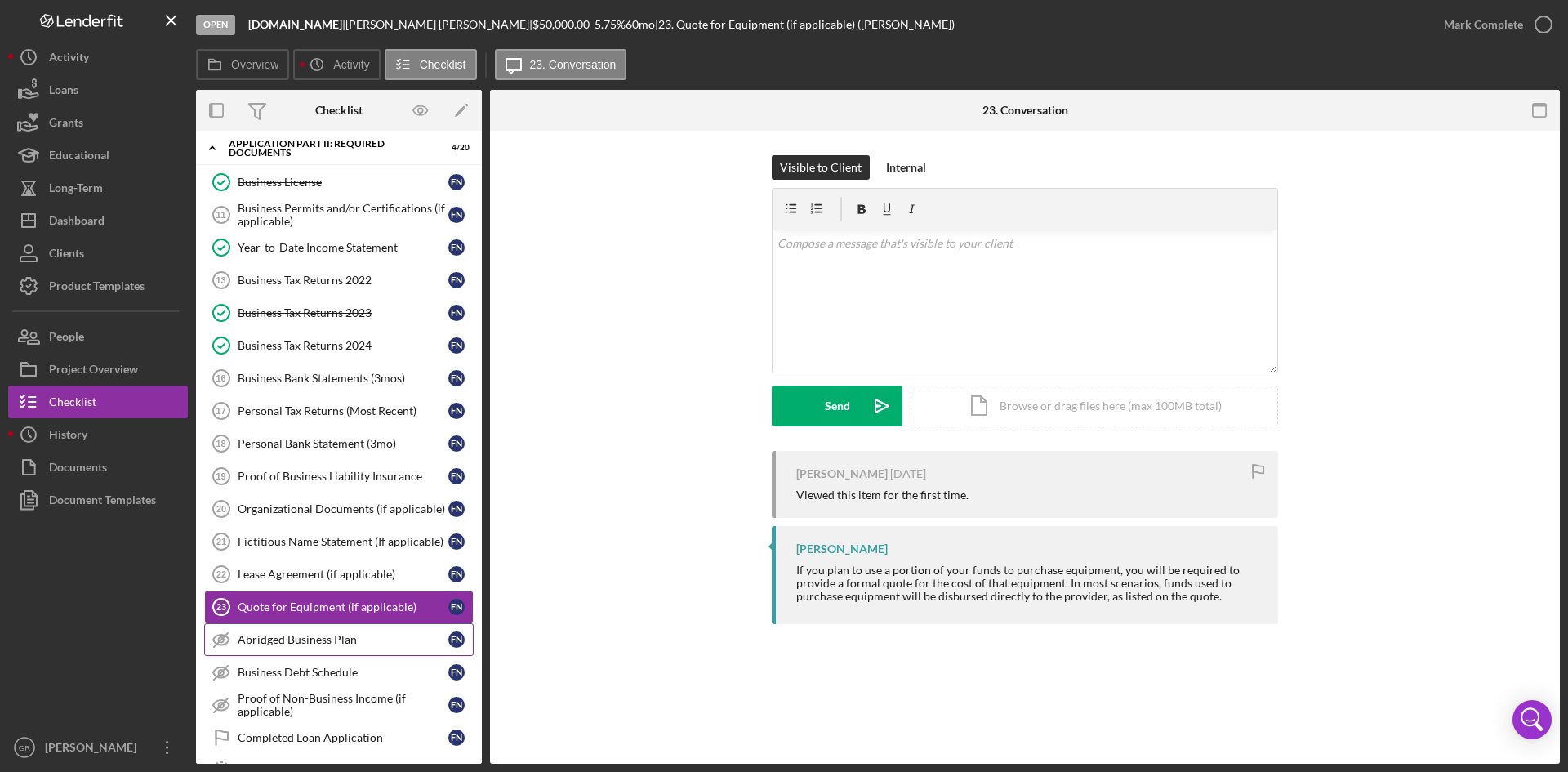
click at [307, 633] on div "Abridged Business Plan" at bounding box center [342, 639] width 210 height 13
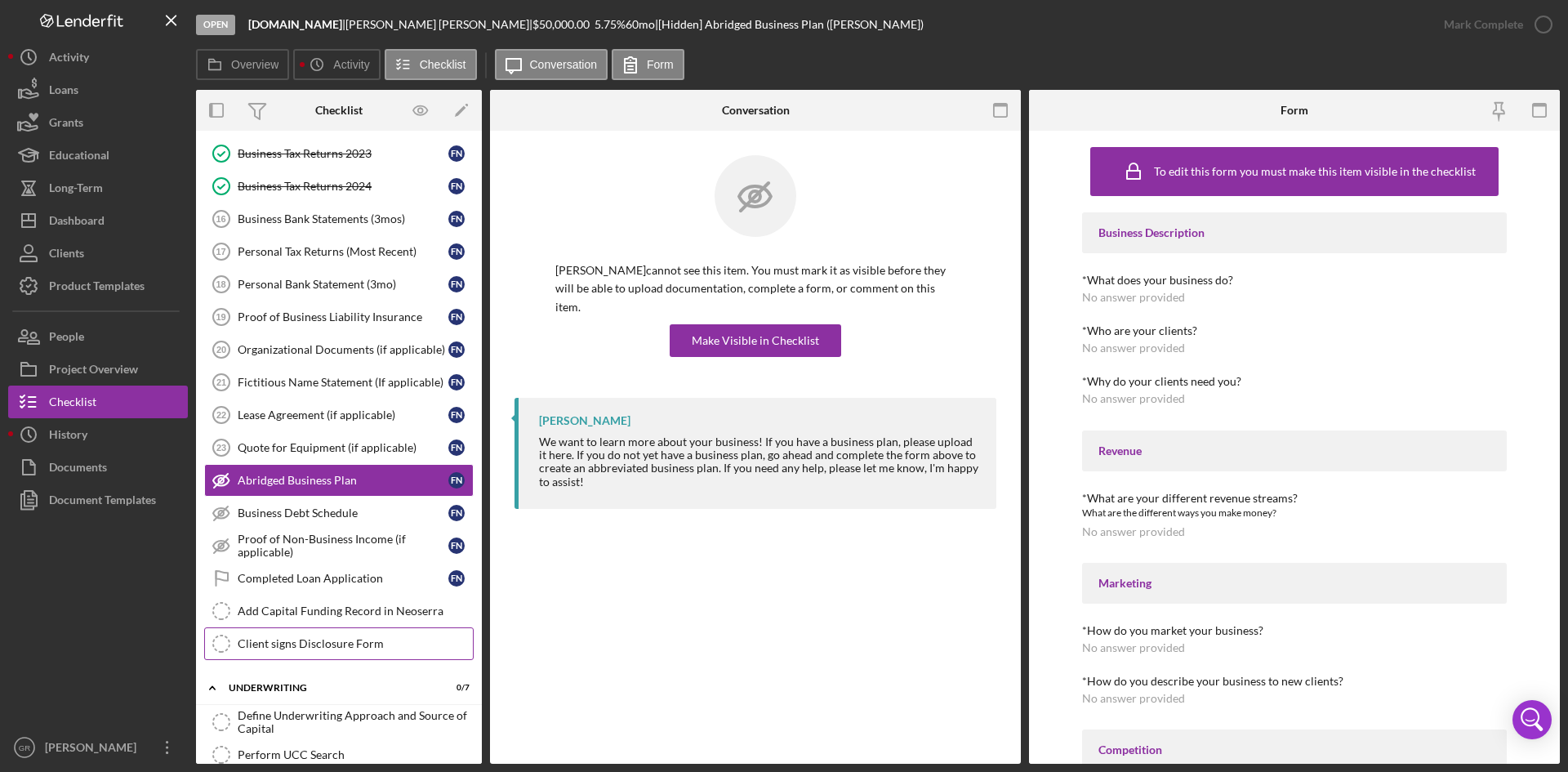
scroll to position [653, 0]
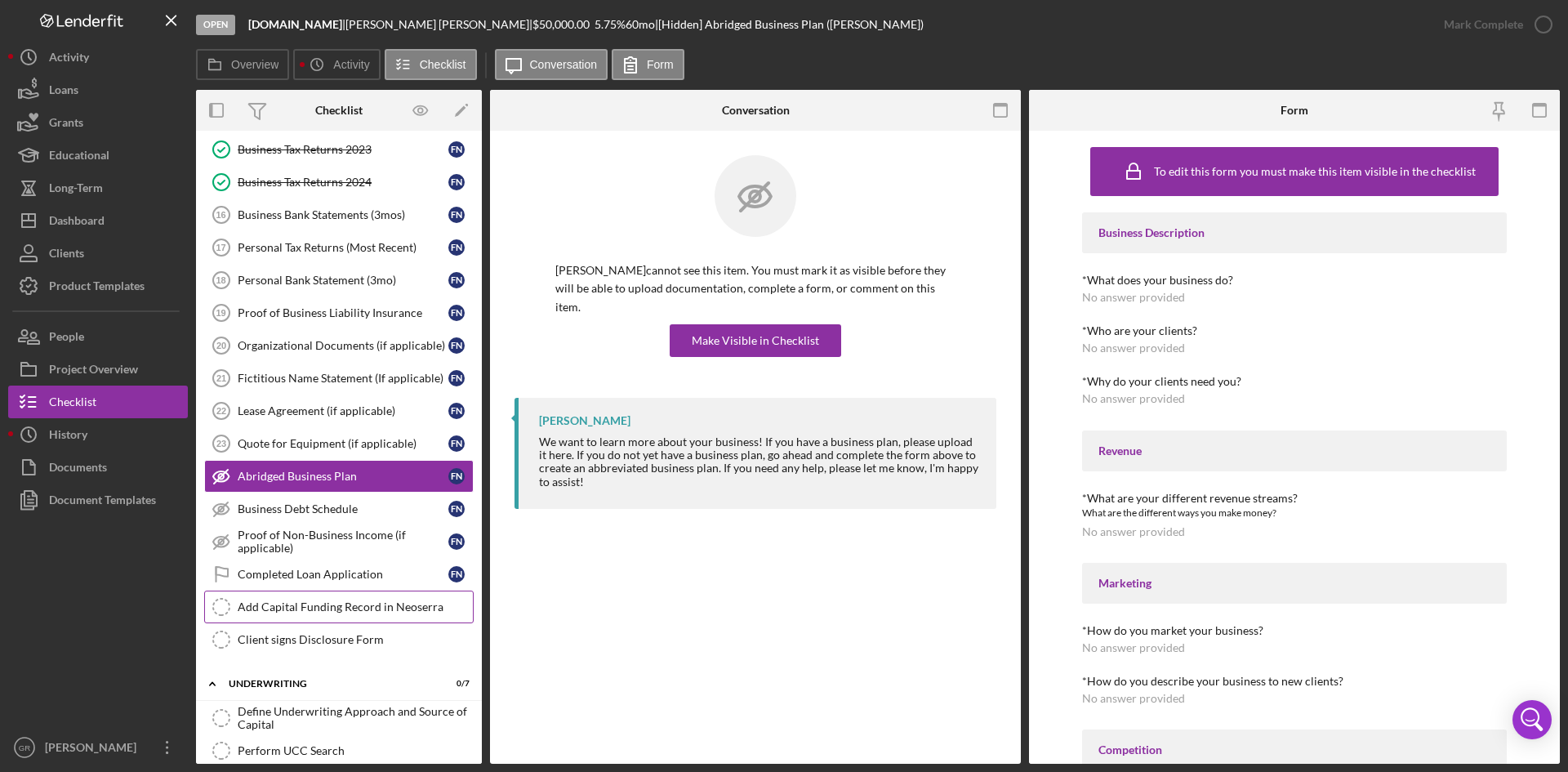
click at [272, 619] on link "Add Capital Funding Record in Neoserra Add Capital Funding Record in [GEOGRAPHI…" at bounding box center [338, 607] width 269 height 33
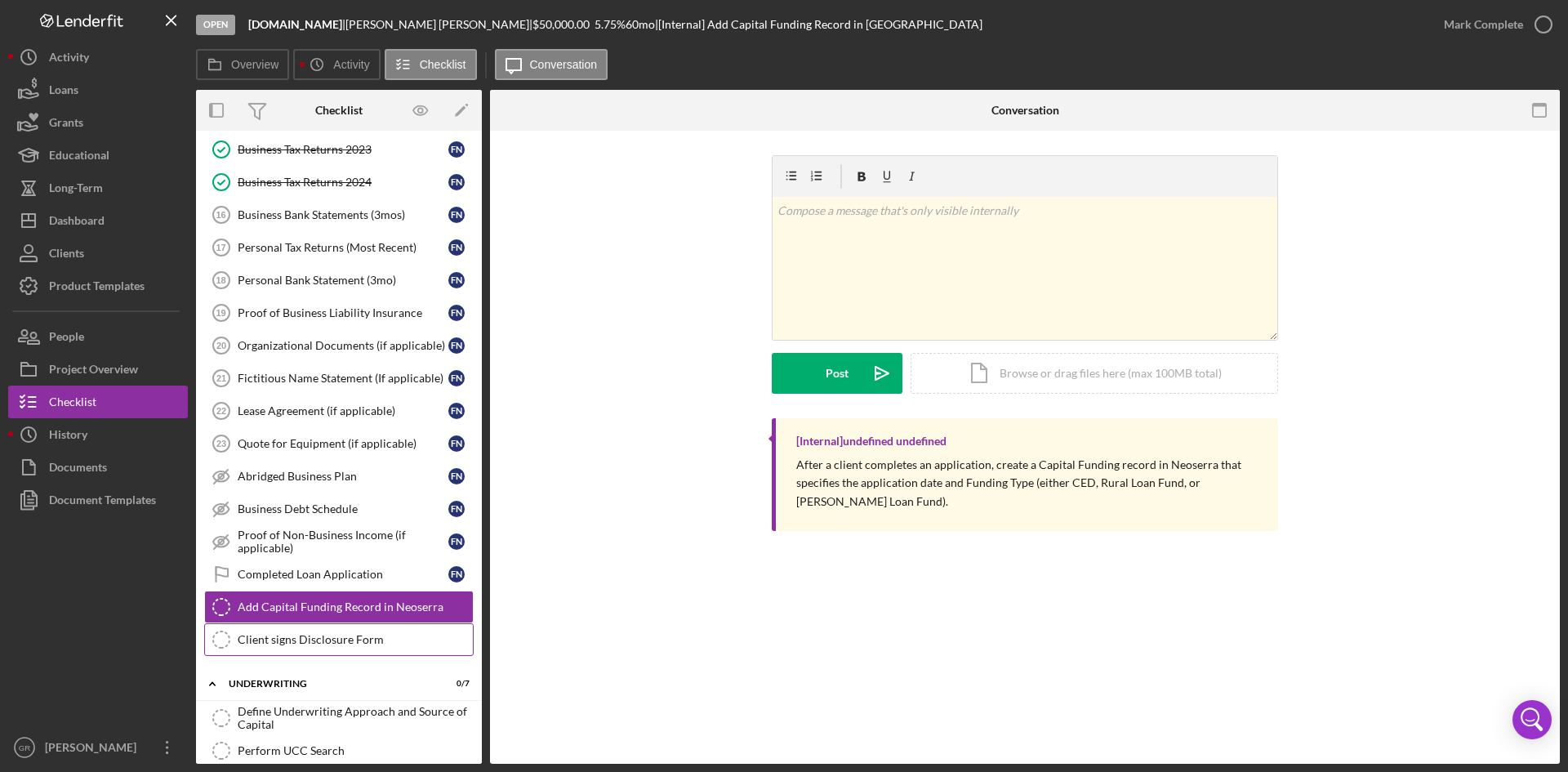
click at [261, 654] on link "Client signs Disclosure Form Client signs Disclosure Form" at bounding box center [338, 639] width 269 height 33
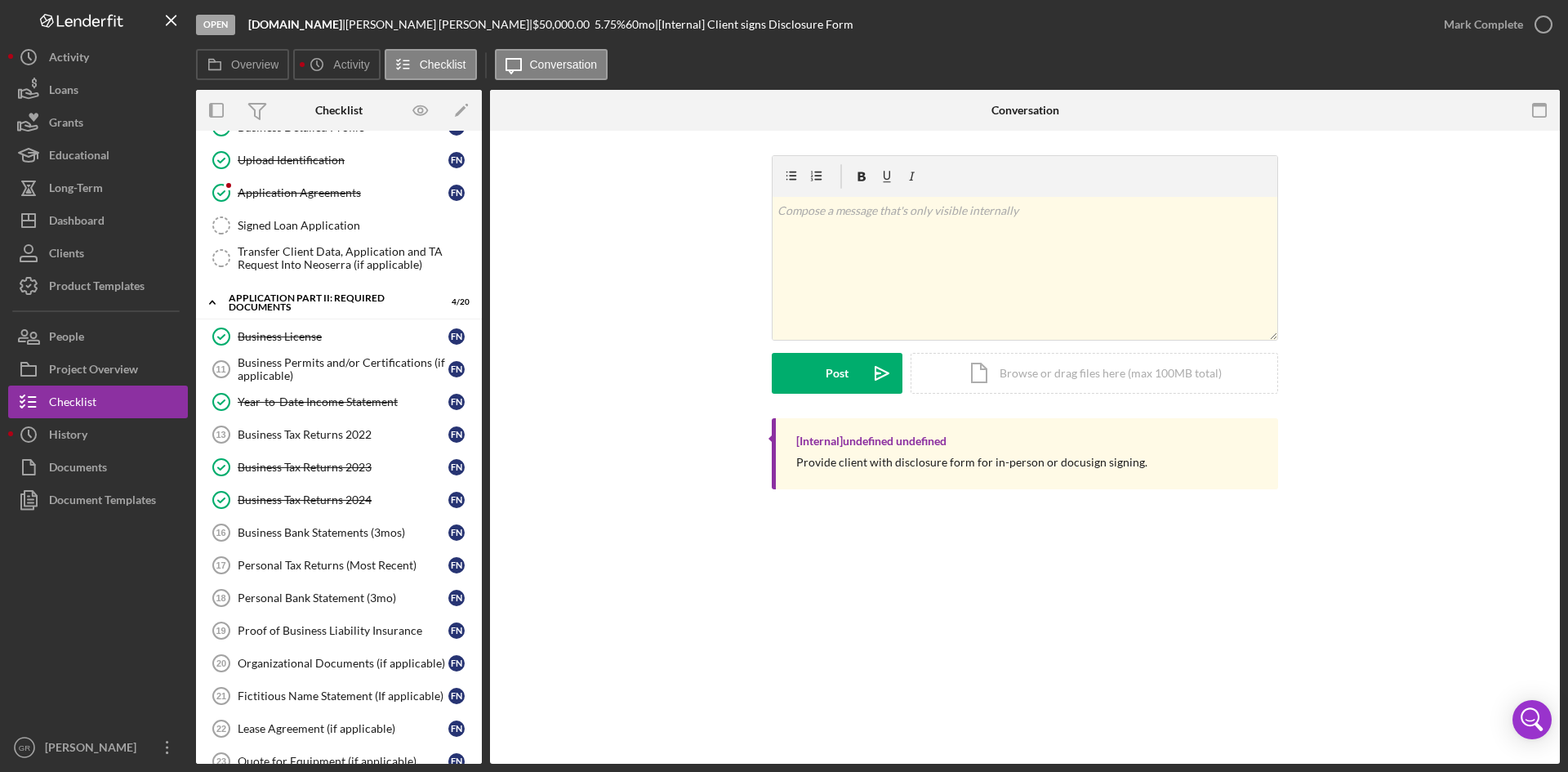
scroll to position [327, 0]
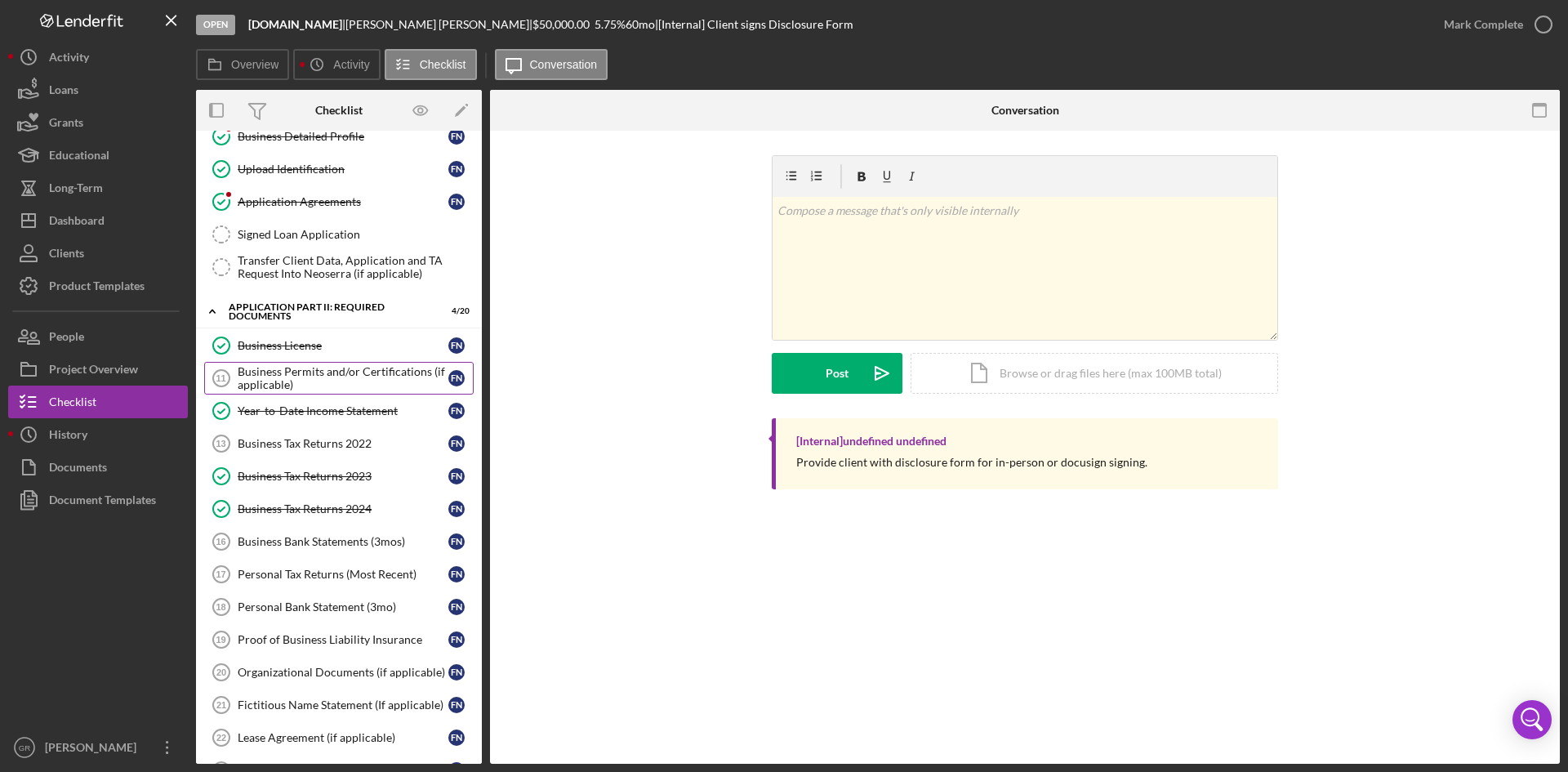
click at [406, 390] on div "Business Permits and/or Certifications (if applicable)" at bounding box center [342, 379] width 210 height 26
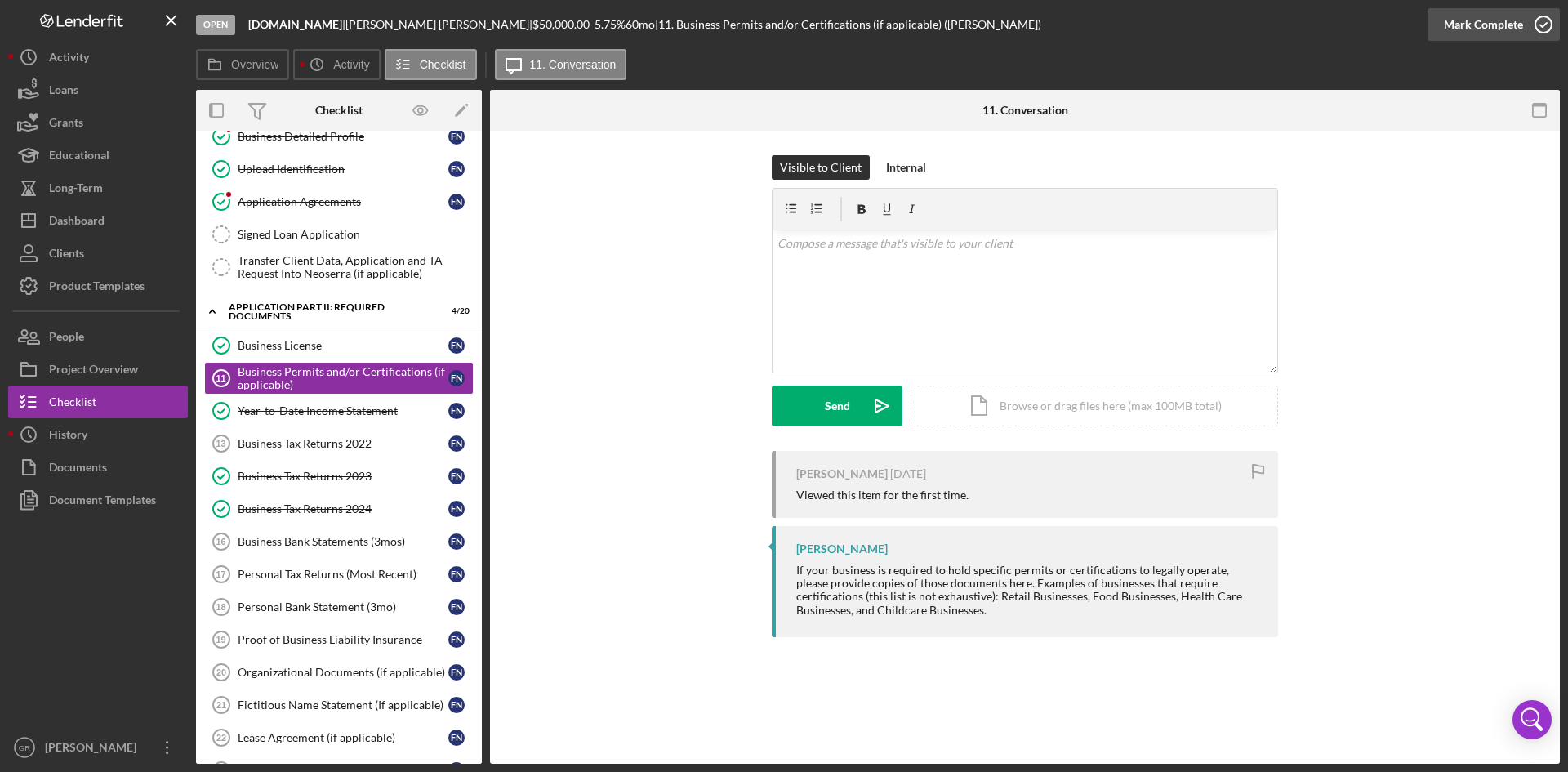
click at [1472, 21] on div "Mark Complete" at bounding box center [1483, 24] width 79 height 33
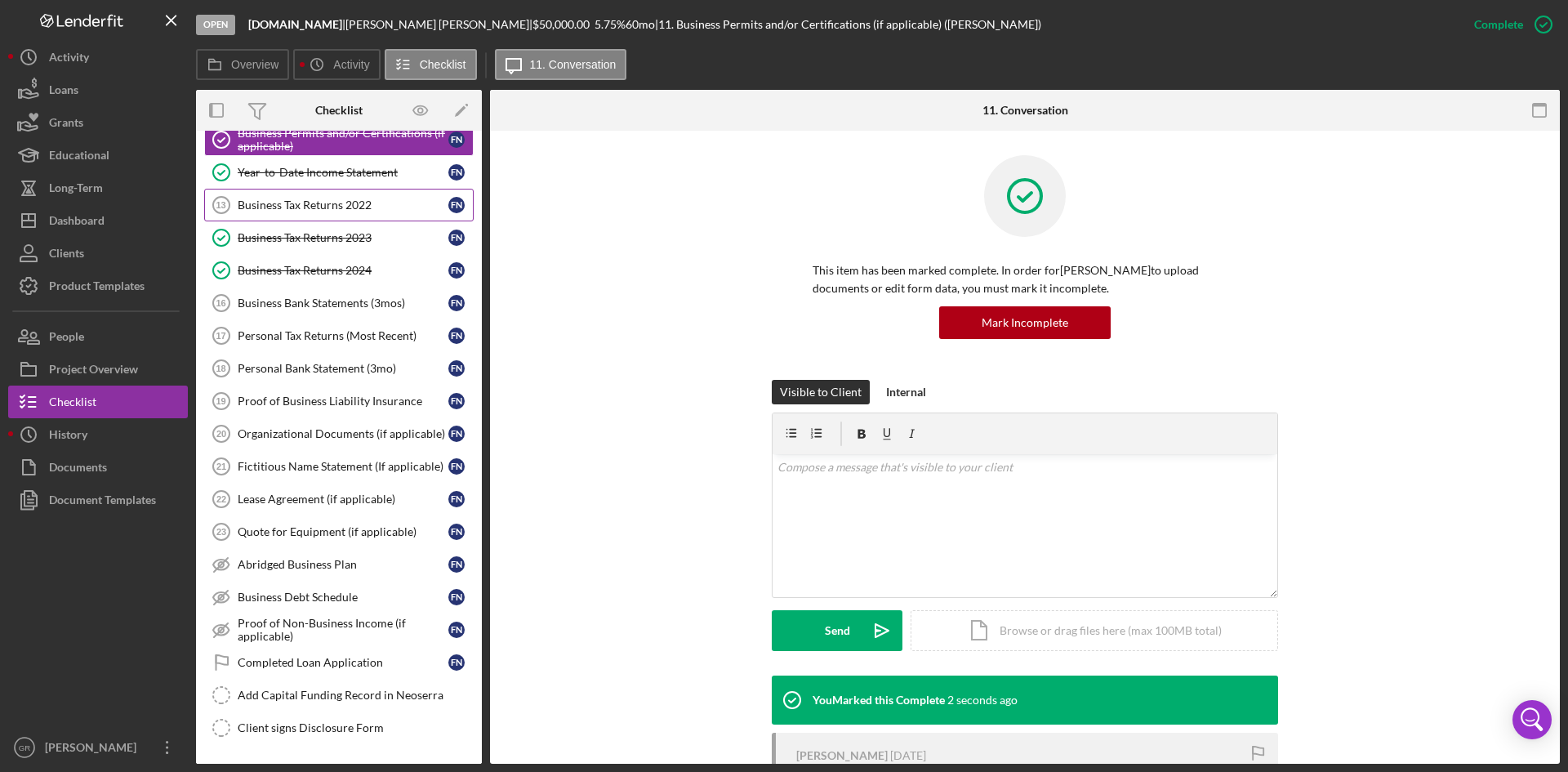
scroll to position [572, 0]
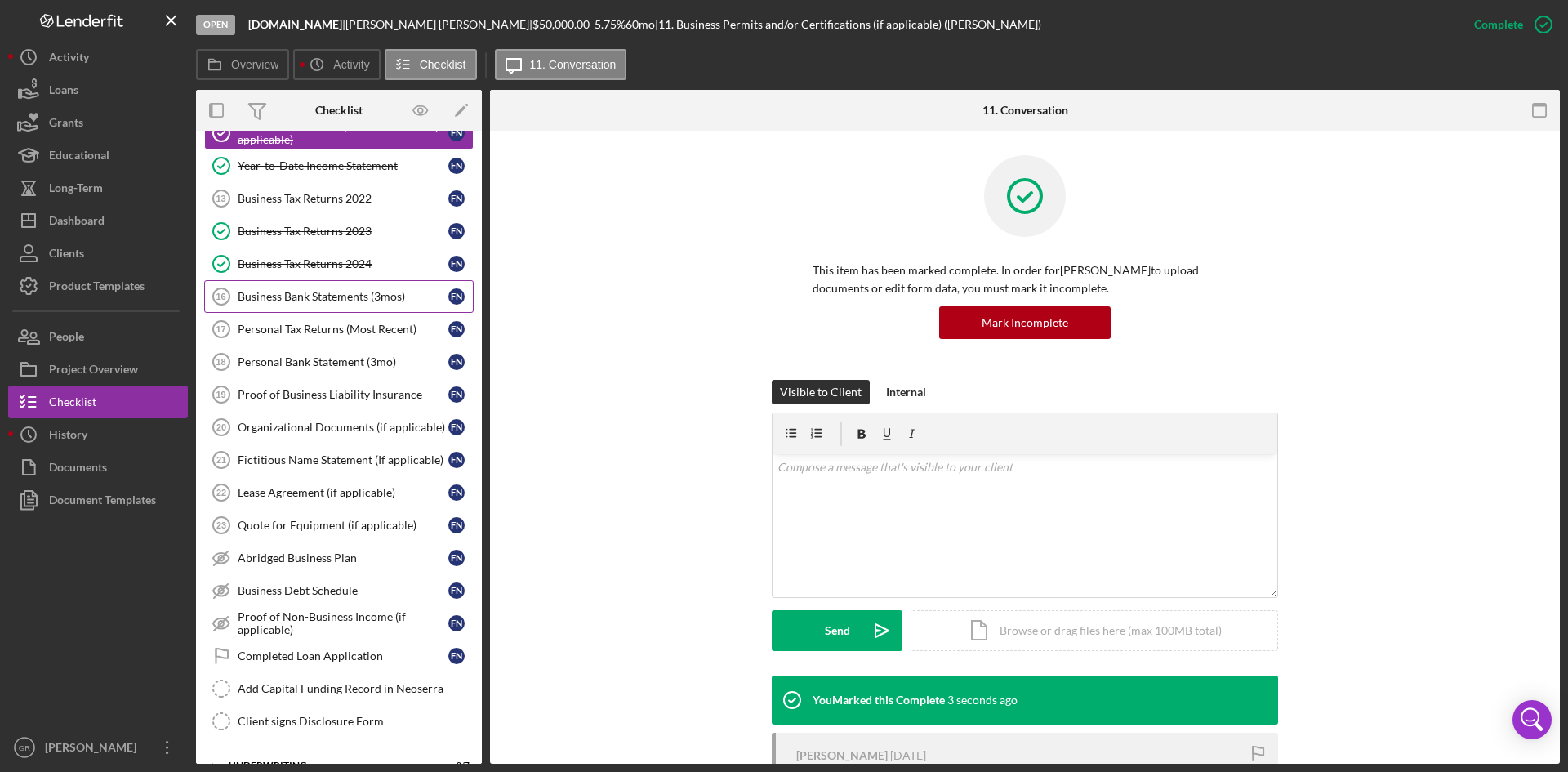
click at [301, 311] on link "Business Bank Statements (3mos) 16 Business Bank Statements (3mos) F N" at bounding box center [338, 296] width 269 height 33
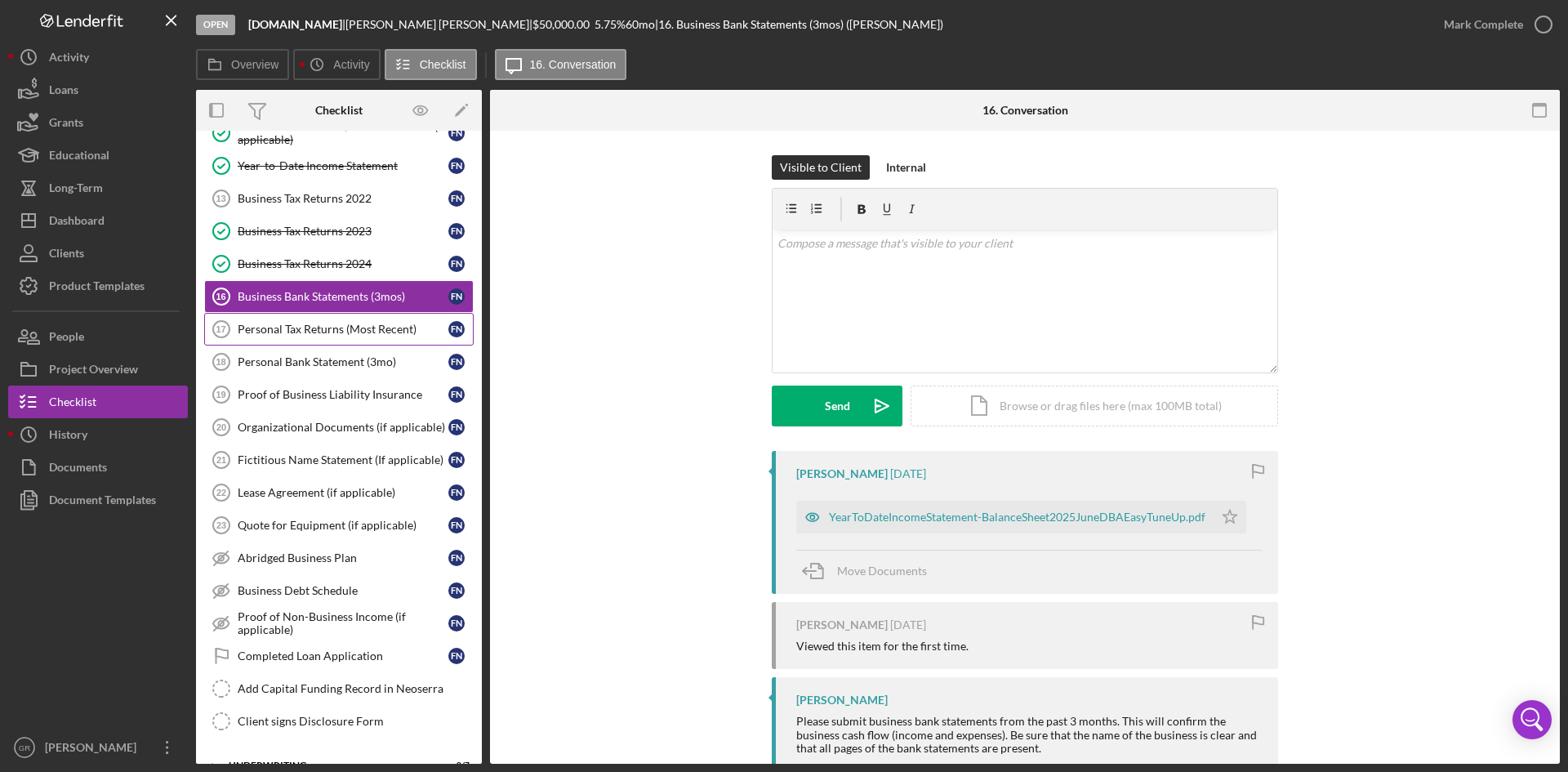
click at [325, 337] on link "Personal Tax Returns (Most Recent) 17 Personal Tax Returns (Most Recent) F N" at bounding box center [338, 329] width 269 height 33
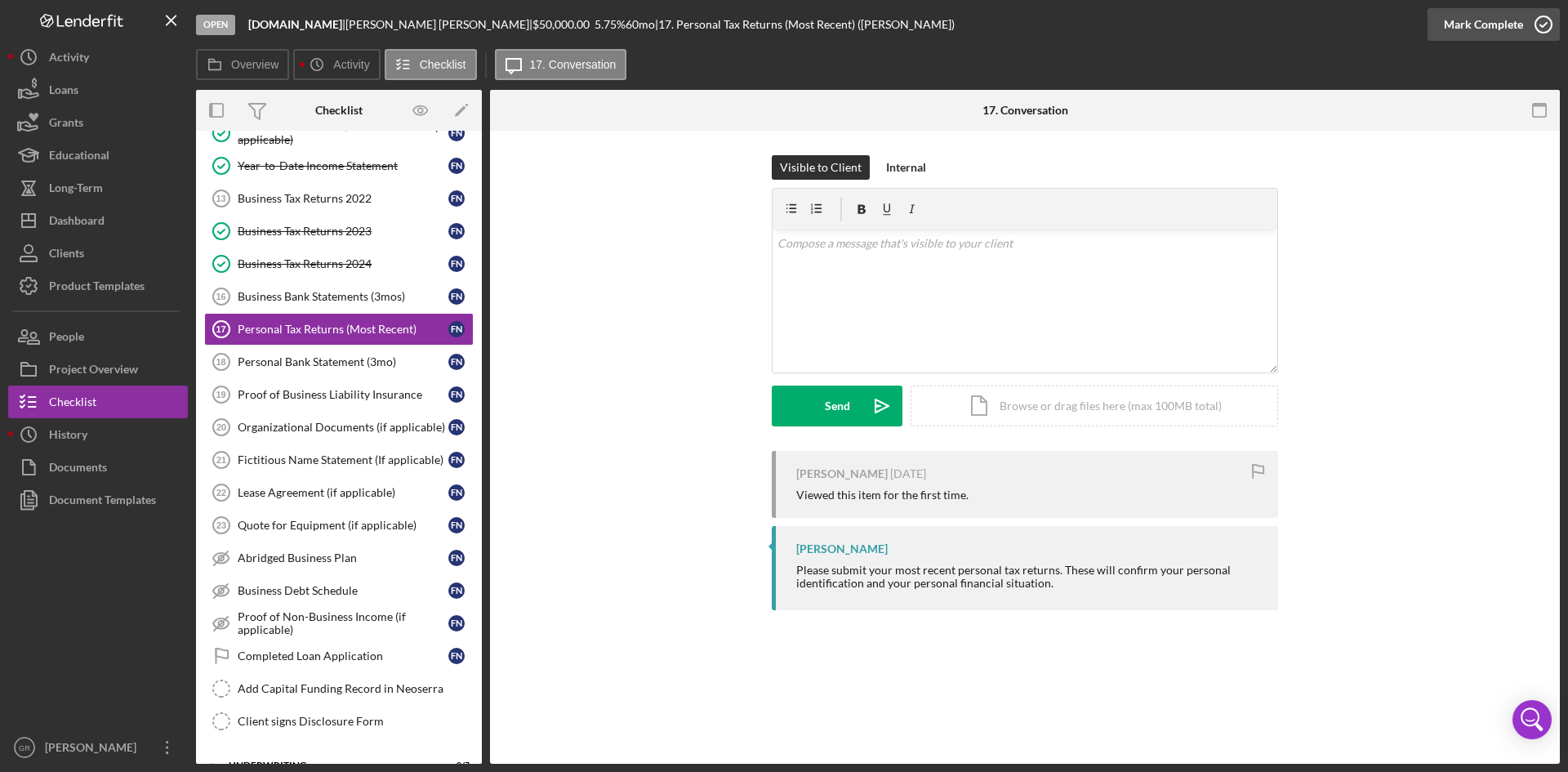
click at [1534, 39] on icon "button" at bounding box center [1544, 24] width 41 height 41
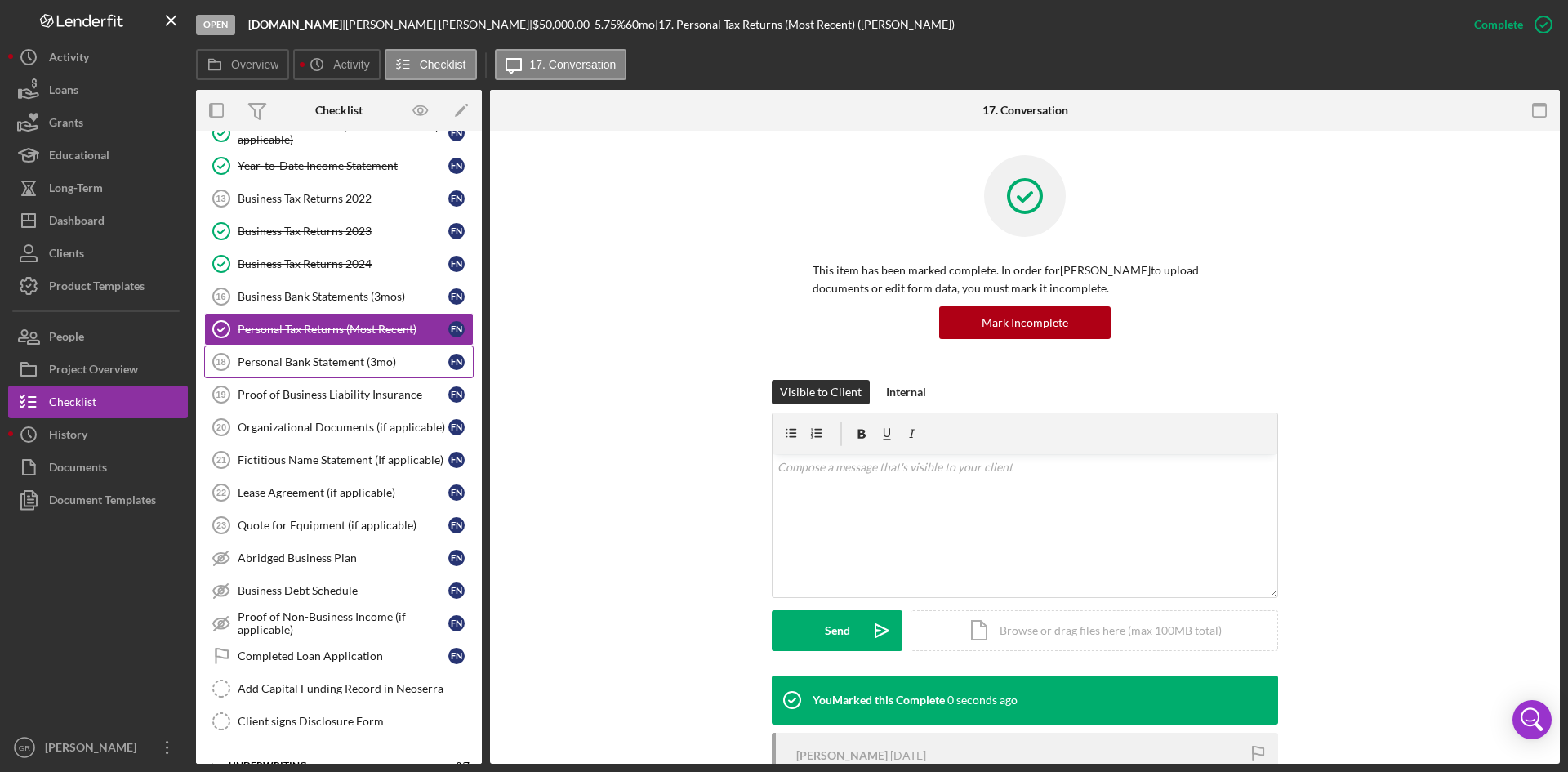
click at [314, 365] on div "Personal Bank Statement (3mo)" at bounding box center [342, 362] width 210 height 13
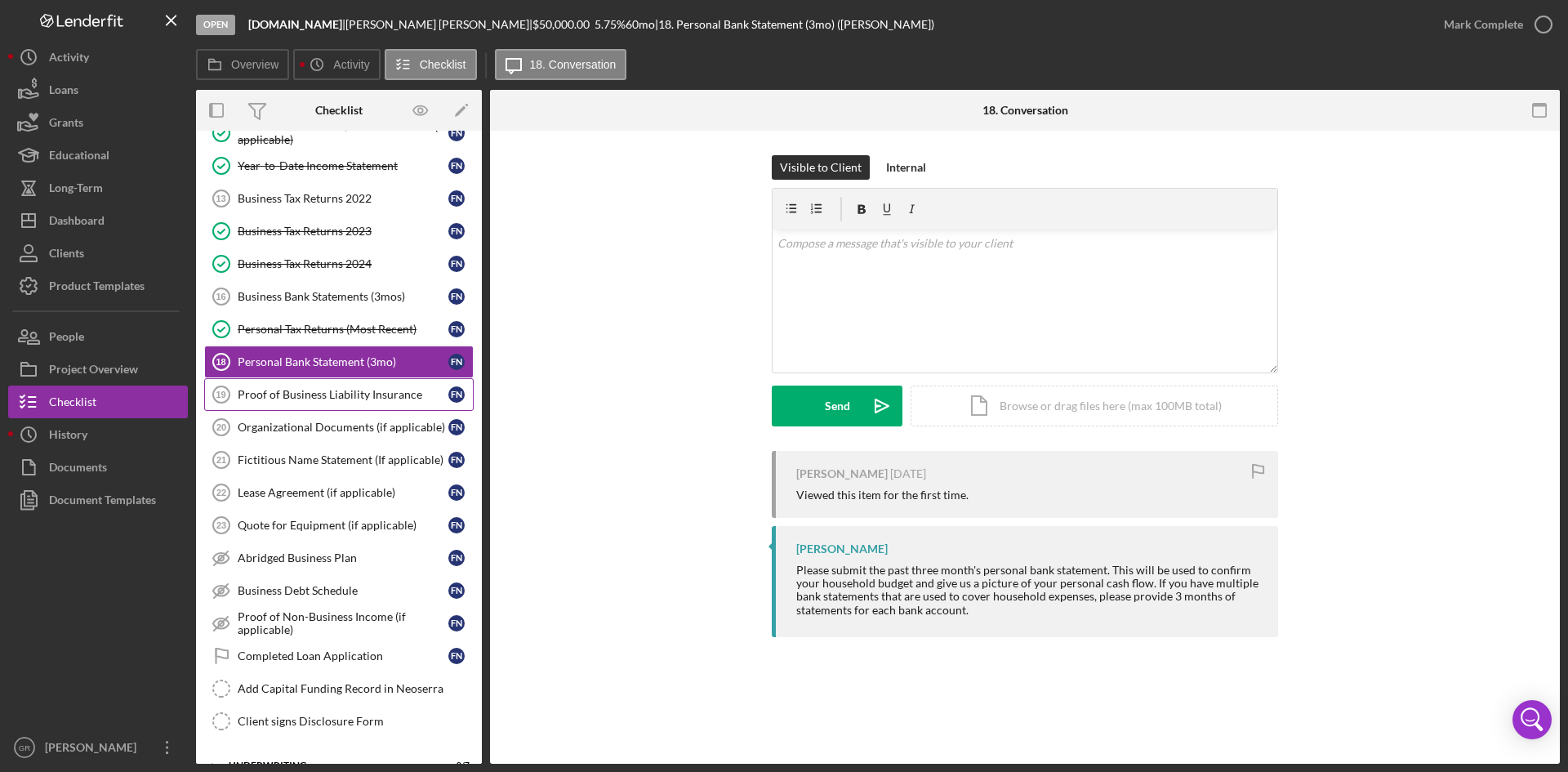
click at [352, 391] on div "Proof of Business Liability Insurance" at bounding box center [342, 394] width 210 height 13
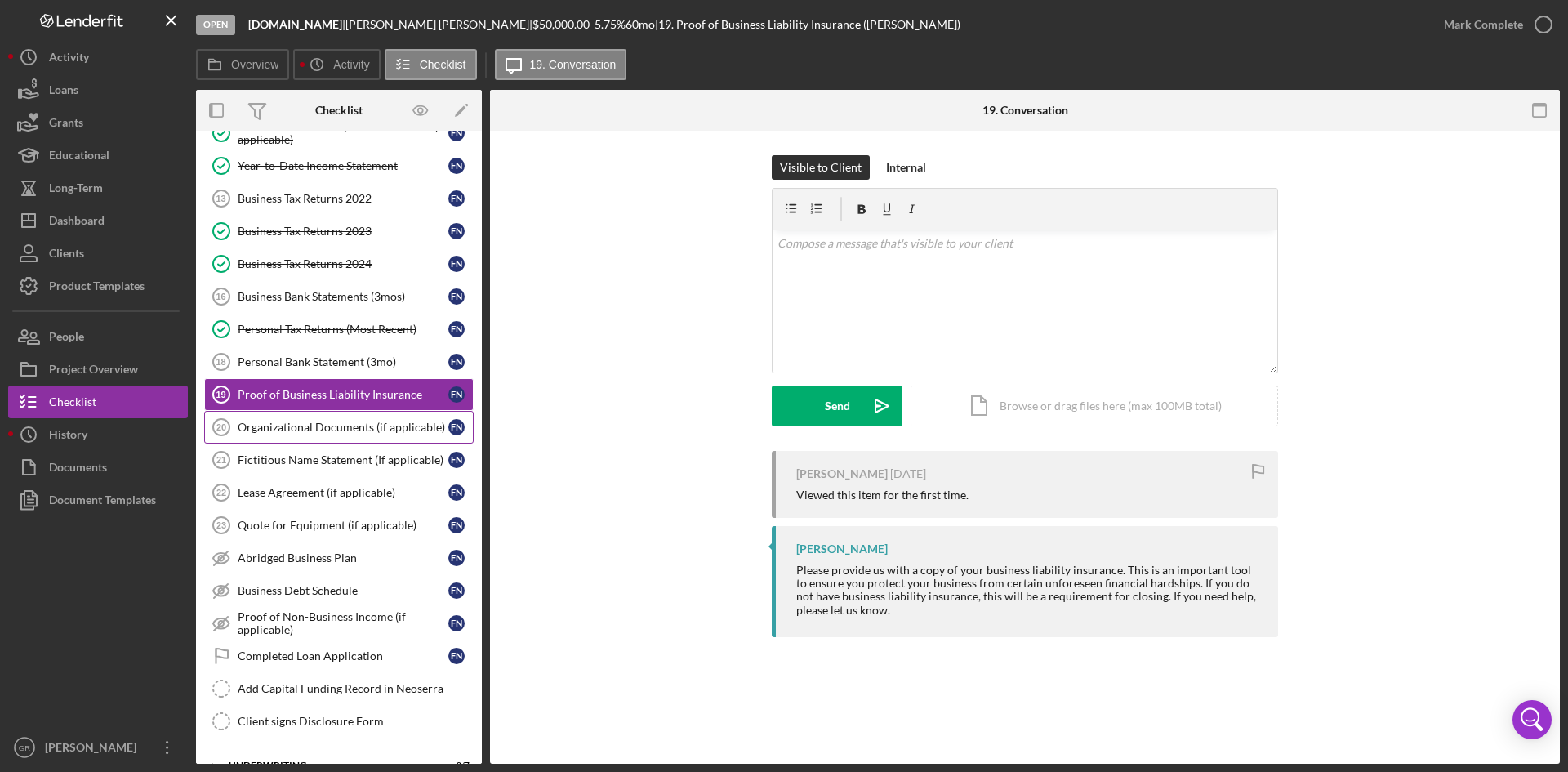
click at [334, 431] on div "Organizational Documents (if applicable)" at bounding box center [342, 427] width 210 height 13
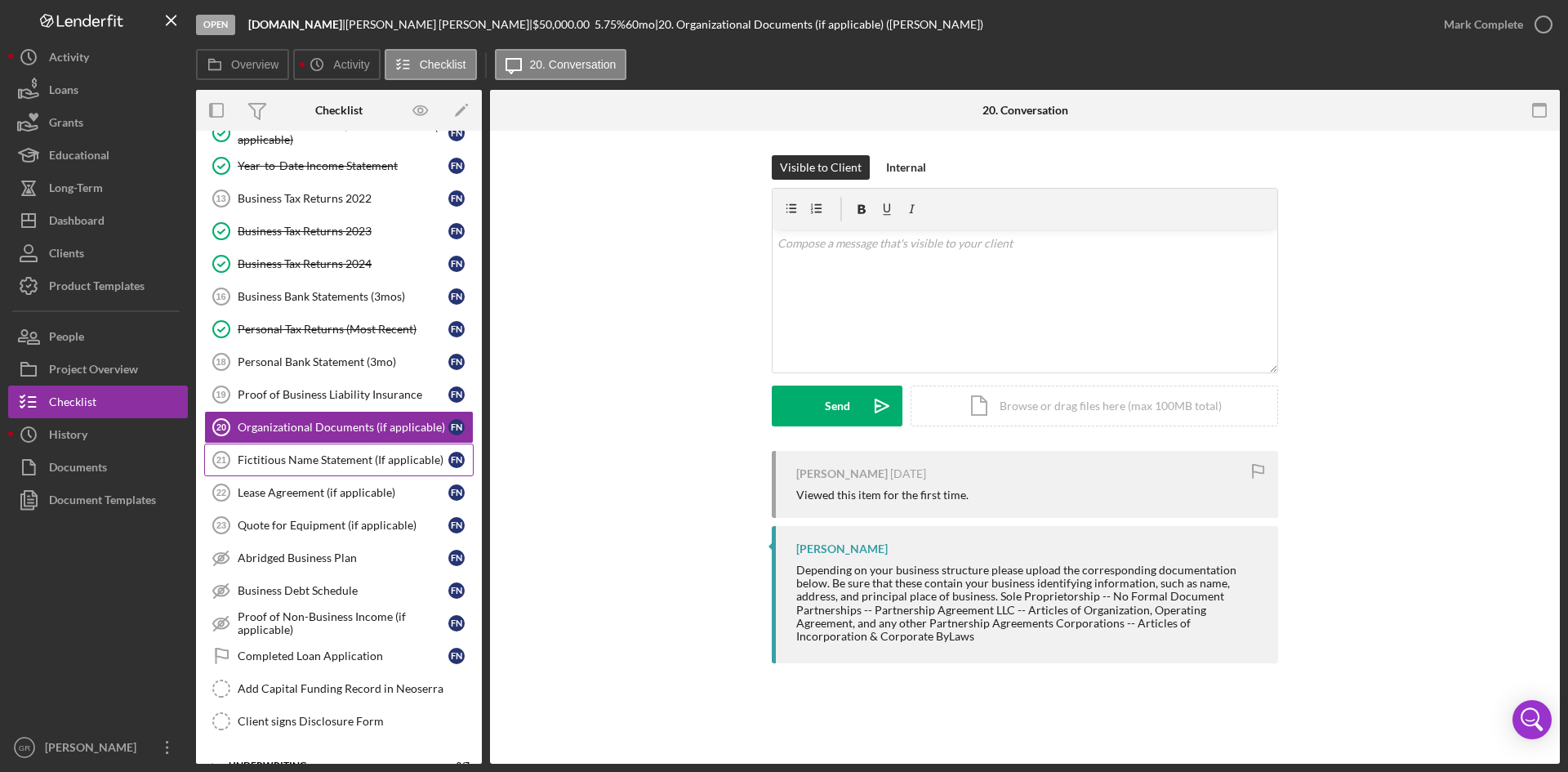
click at [332, 455] on div "Fictitious Name Statement (If applicable)" at bounding box center [342, 460] width 210 height 13
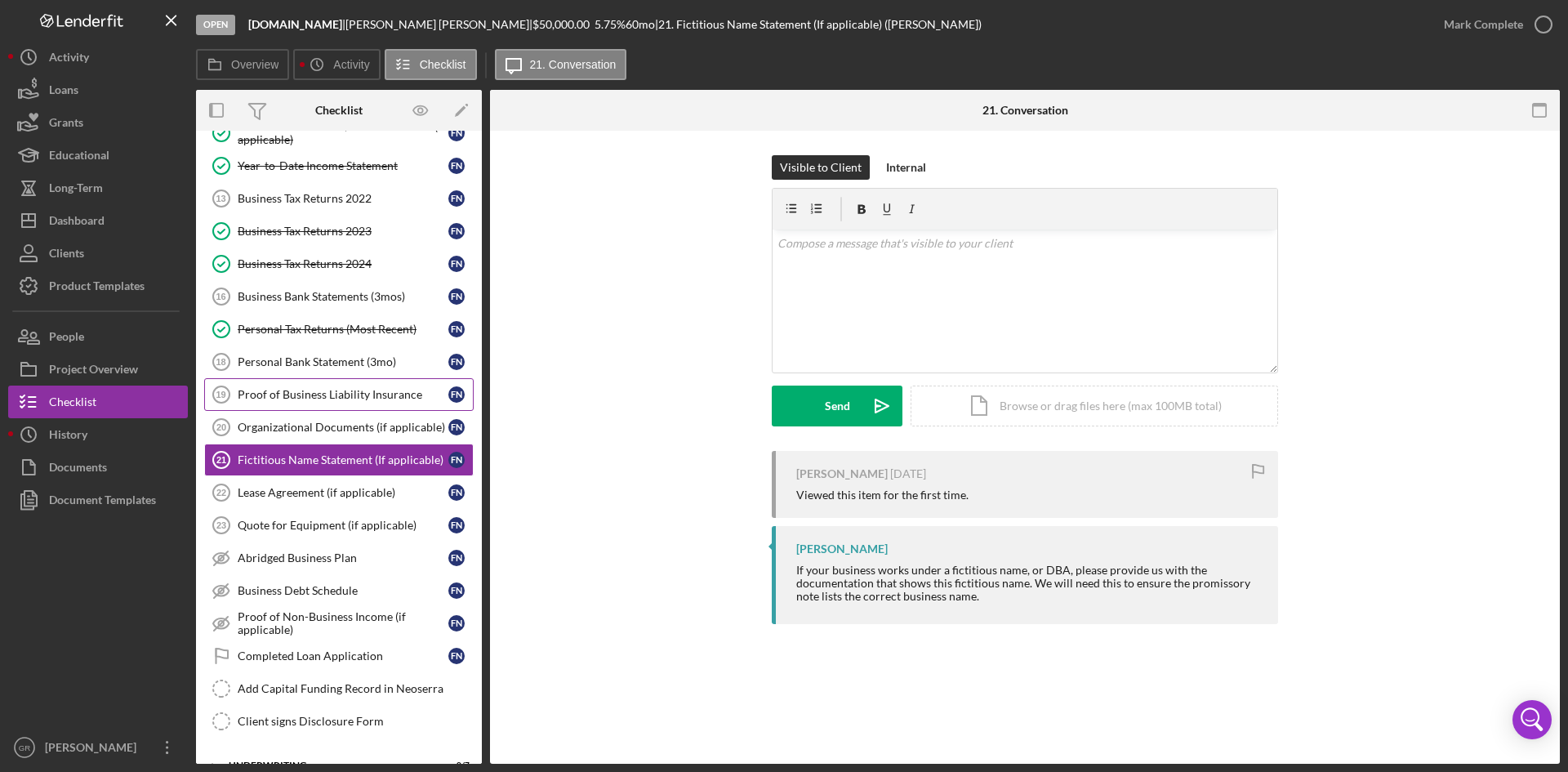
click at [319, 395] on div "Proof of Business Liability Insurance" at bounding box center [342, 394] width 210 height 13
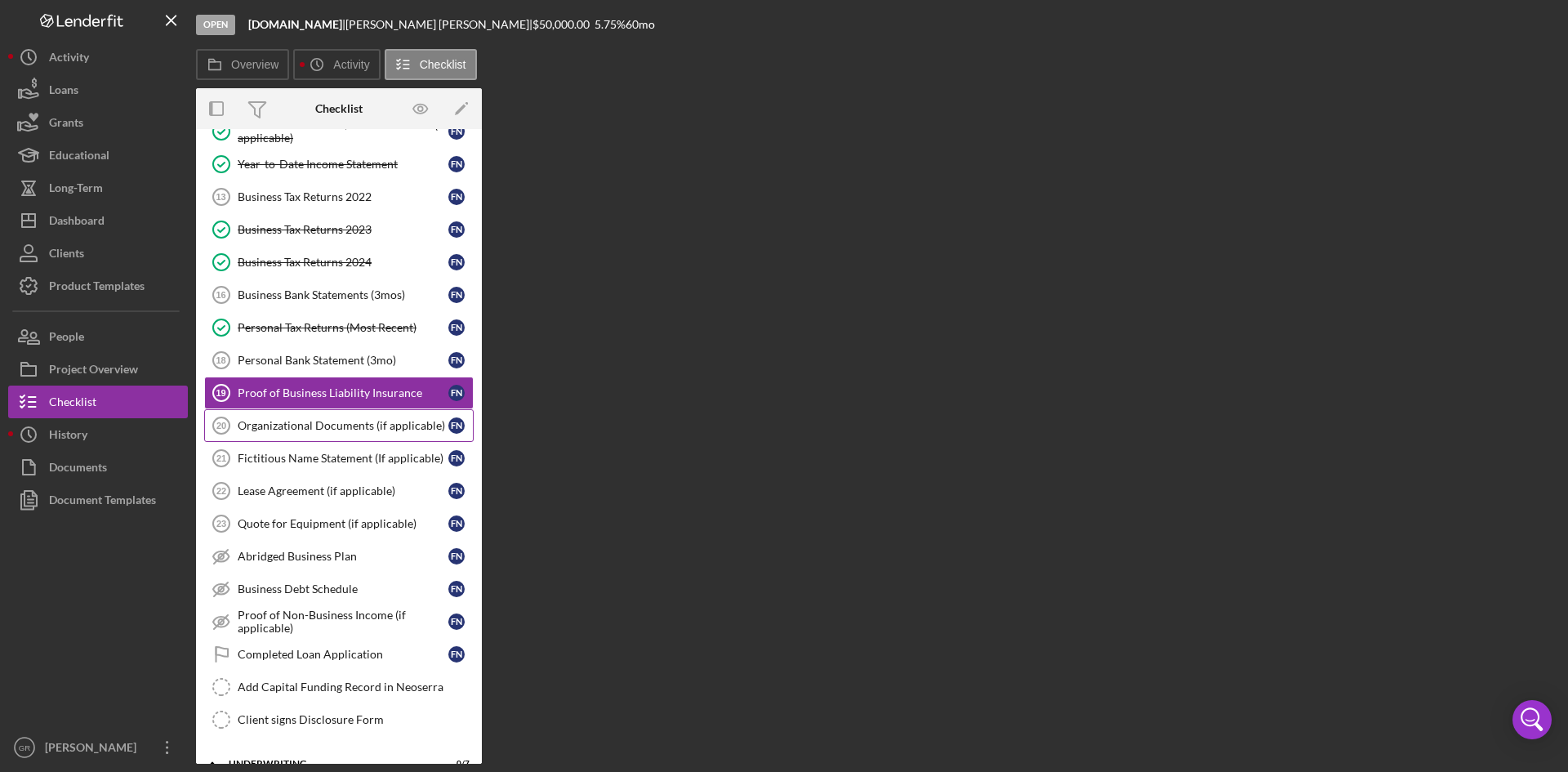
click at [326, 424] on div "Organizational Documents (if applicable)" at bounding box center [342, 425] width 210 height 13
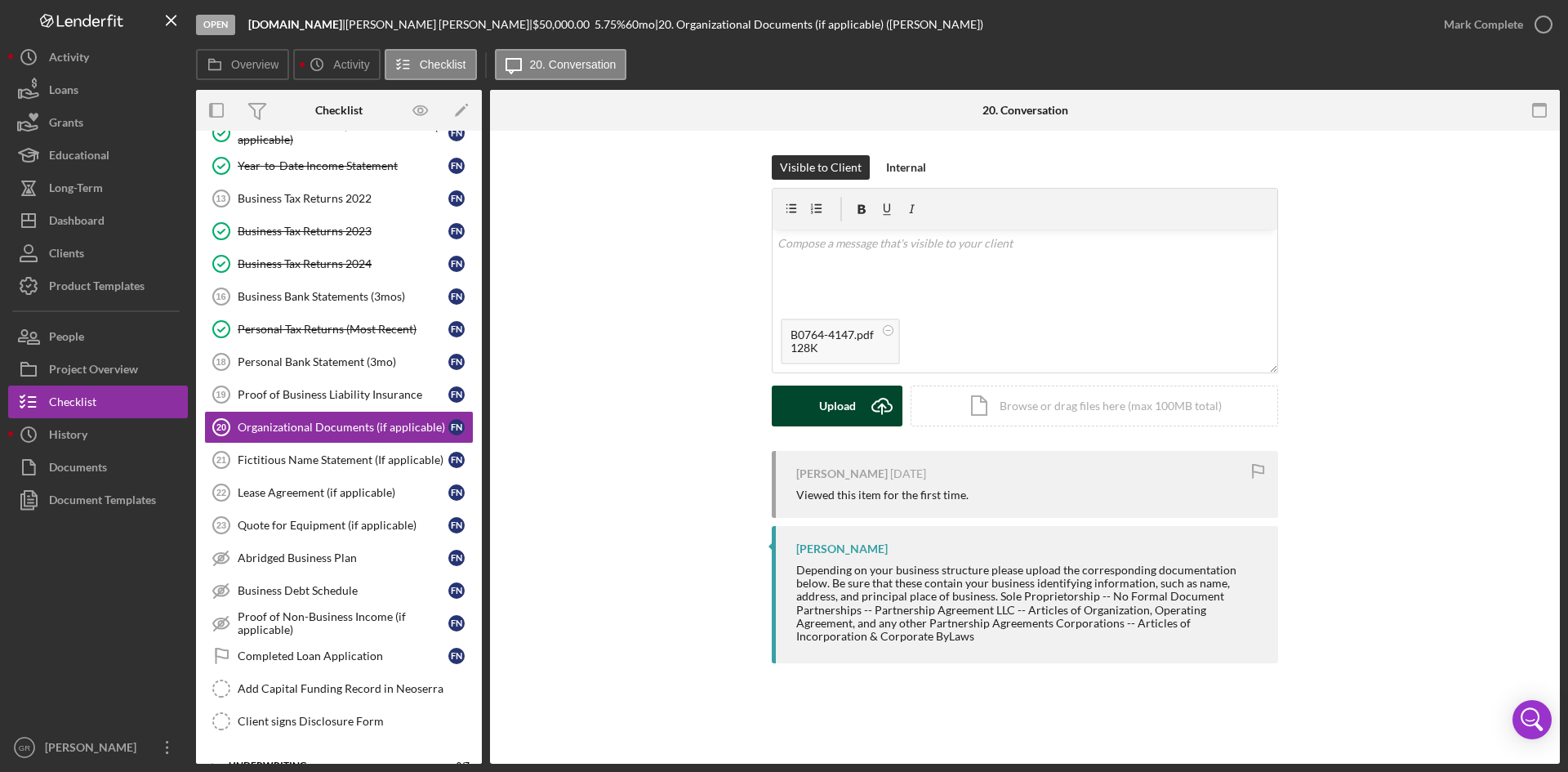
click at [820, 397] on div "Upload" at bounding box center [837, 406] width 36 height 41
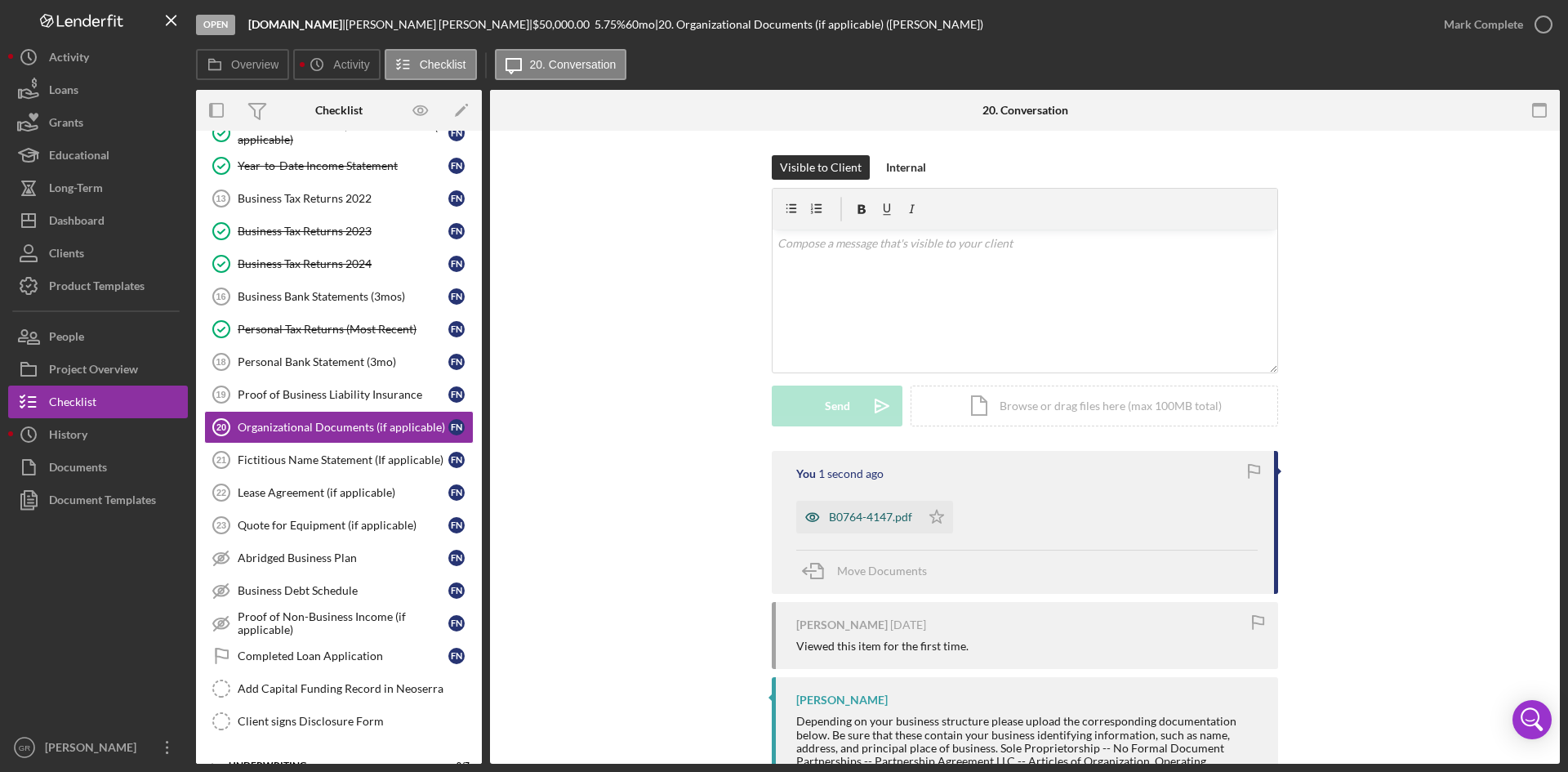
click at [844, 523] on div "B0764-4147.pdf" at bounding box center [870, 517] width 83 height 13
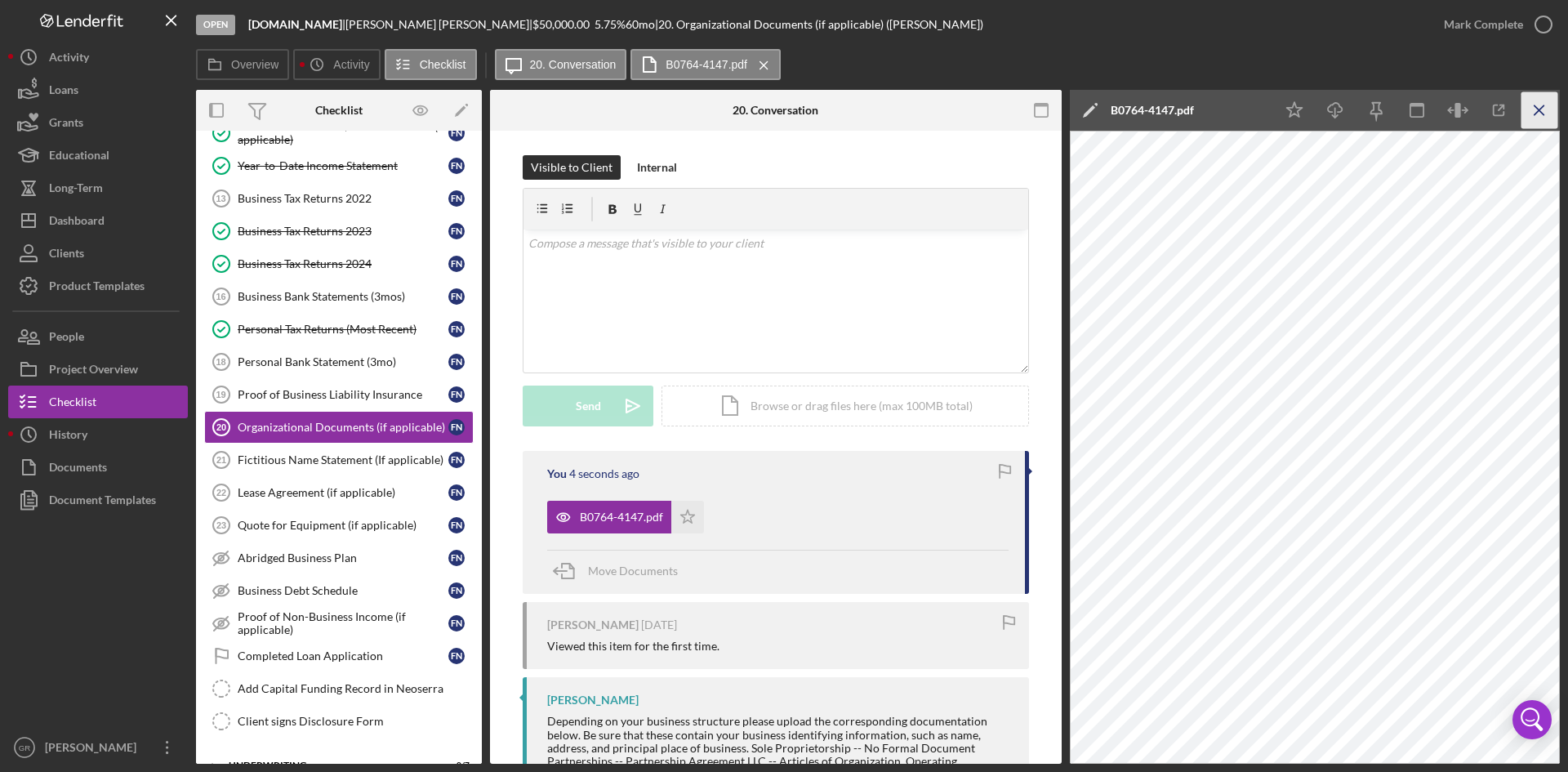
click at [1538, 107] on icon "Icon/Menu Close" at bounding box center [1539, 110] width 36 height 36
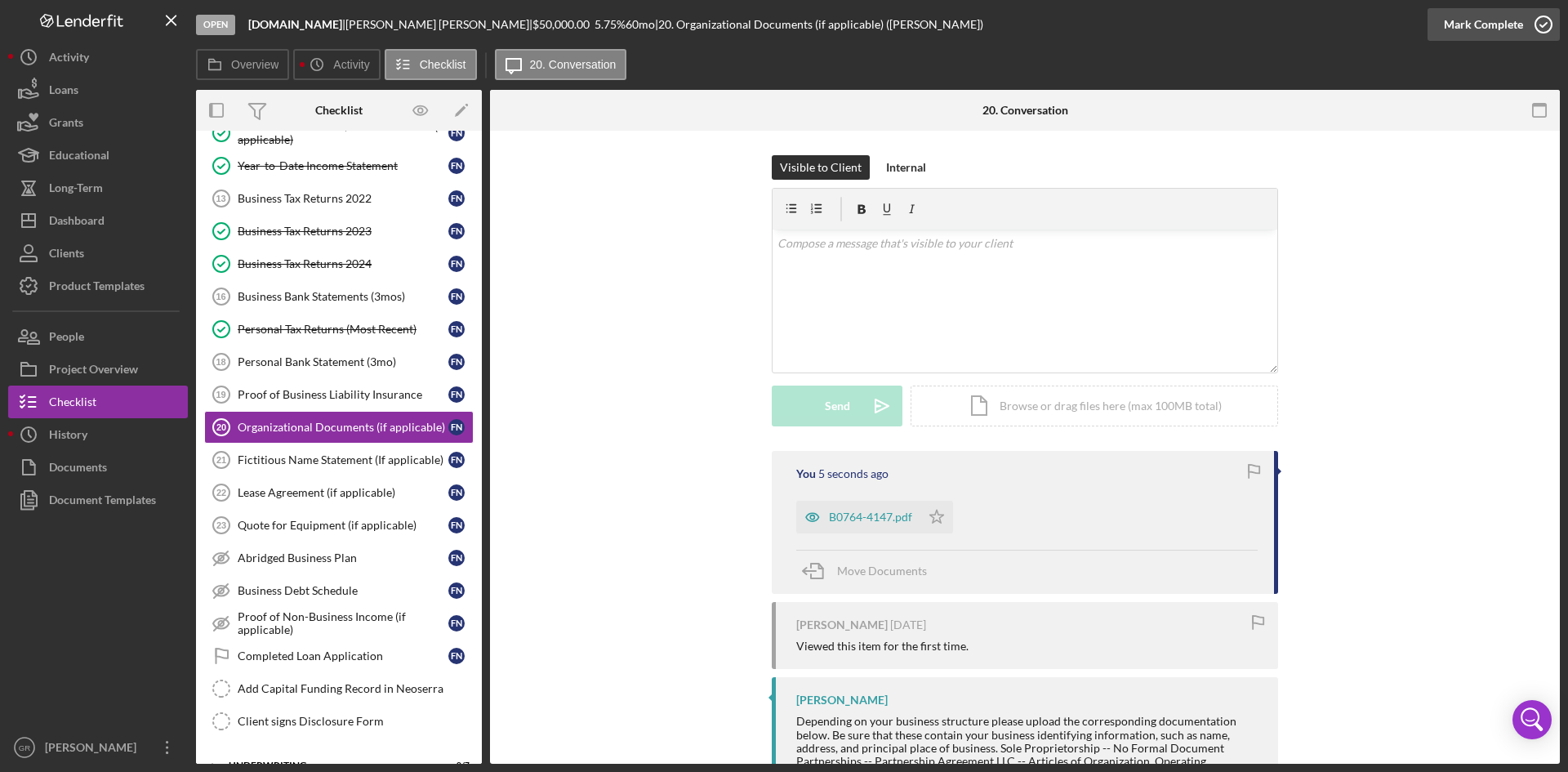
click at [1541, 22] on icon "button" at bounding box center [1544, 24] width 41 height 41
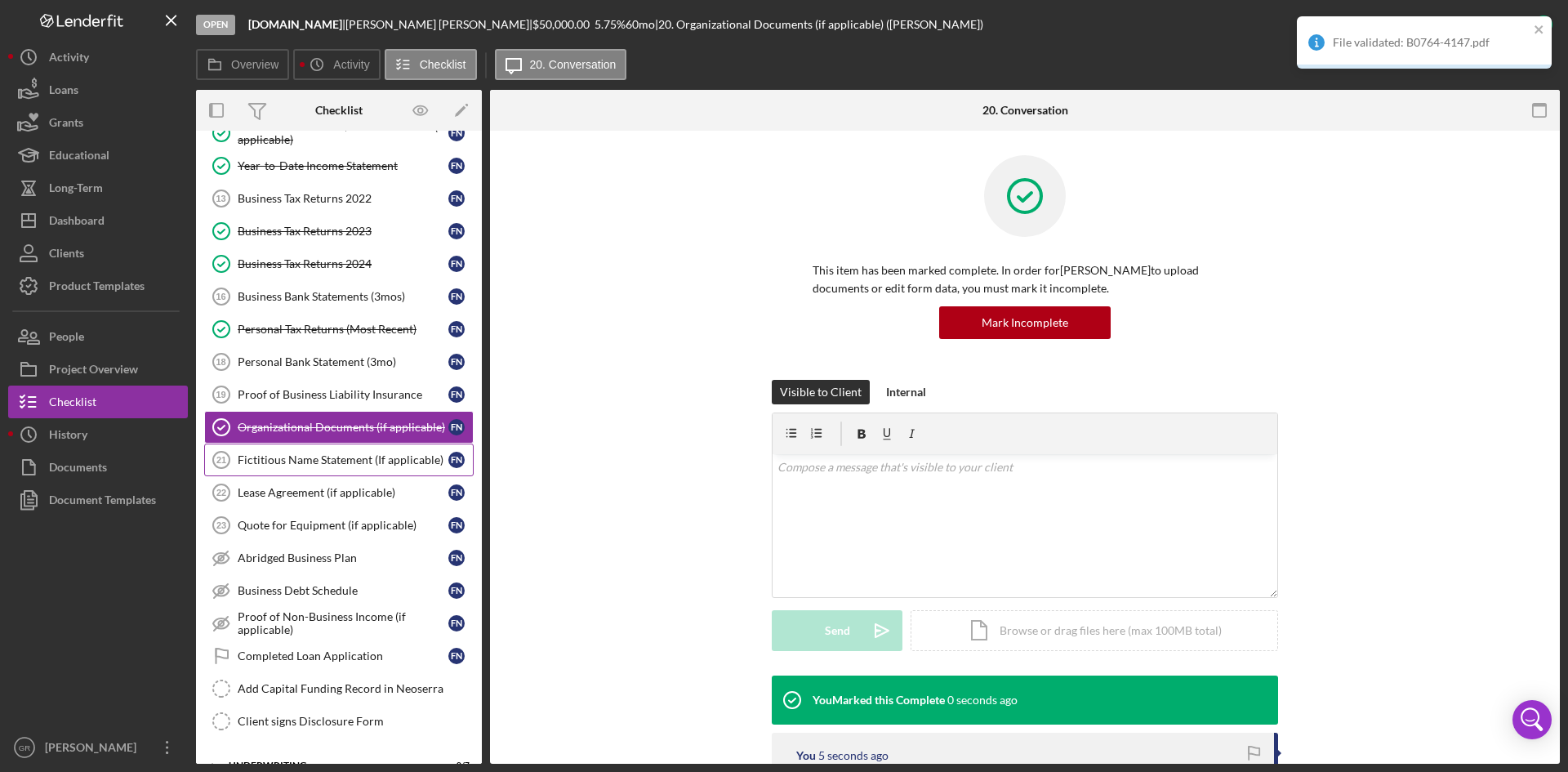
click at [307, 454] on div "Fictitious Name Statement (If applicable)" at bounding box center [342, 460] width 210 height 13
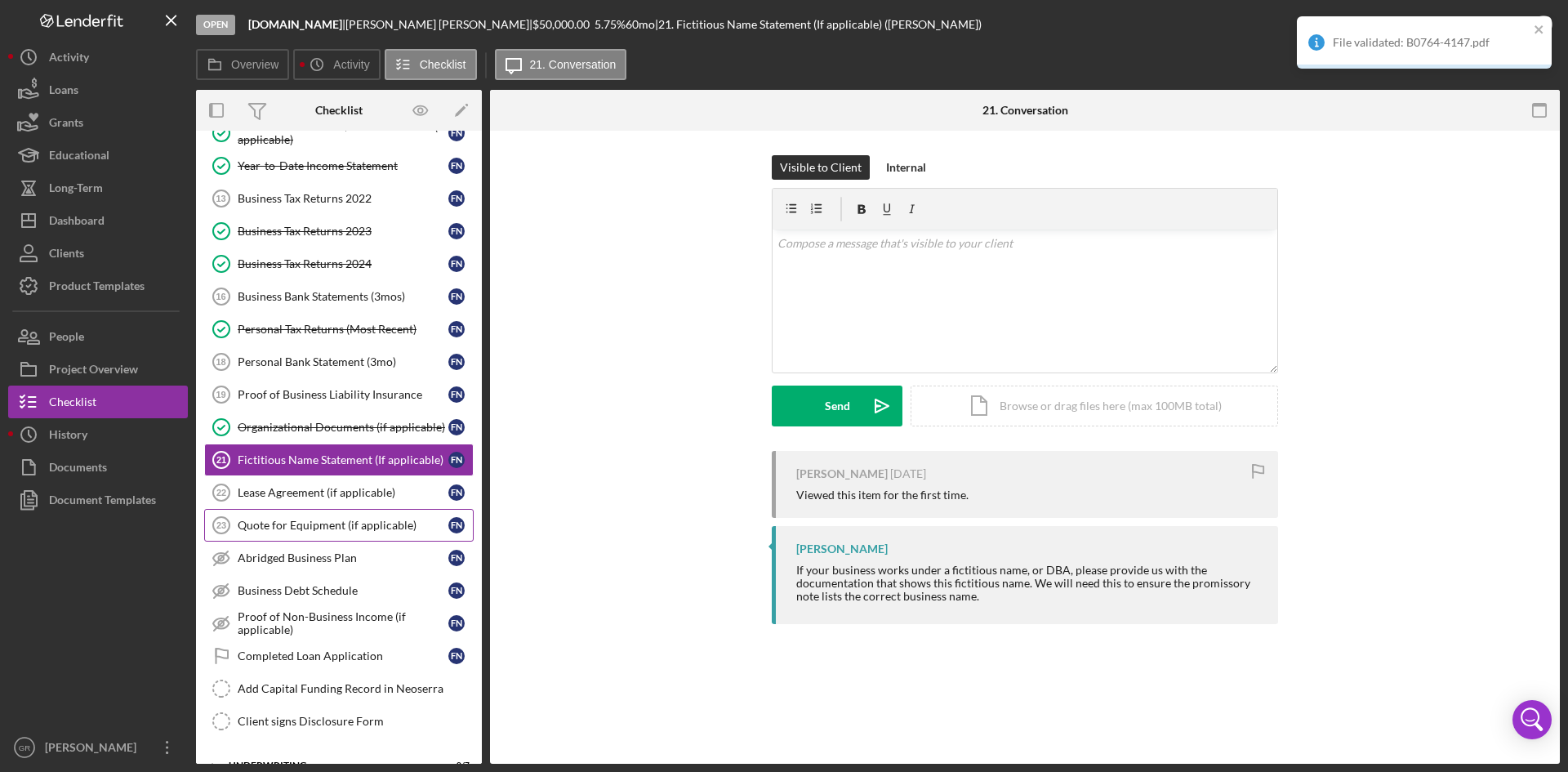
click at [322, 534] on link "Quote for Equipment (if applicable) 23 Quote for Equipment (if applicable) F N" at bounding box center [338, 524] width 269 height 33
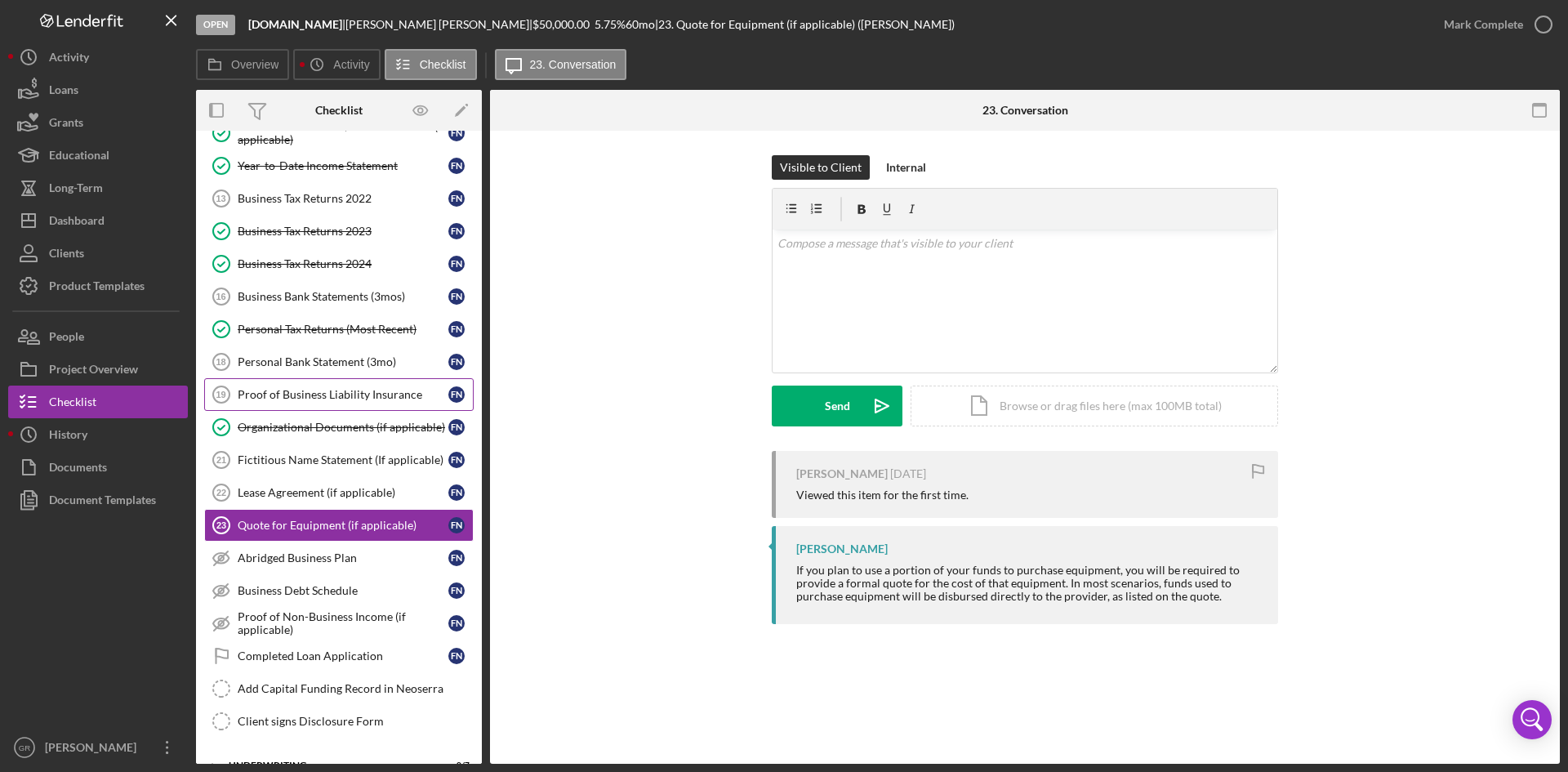
click at [352, 394] on div "Proof of Business Liability Insurance" at bounding box center [342, 394] width 210 height 13
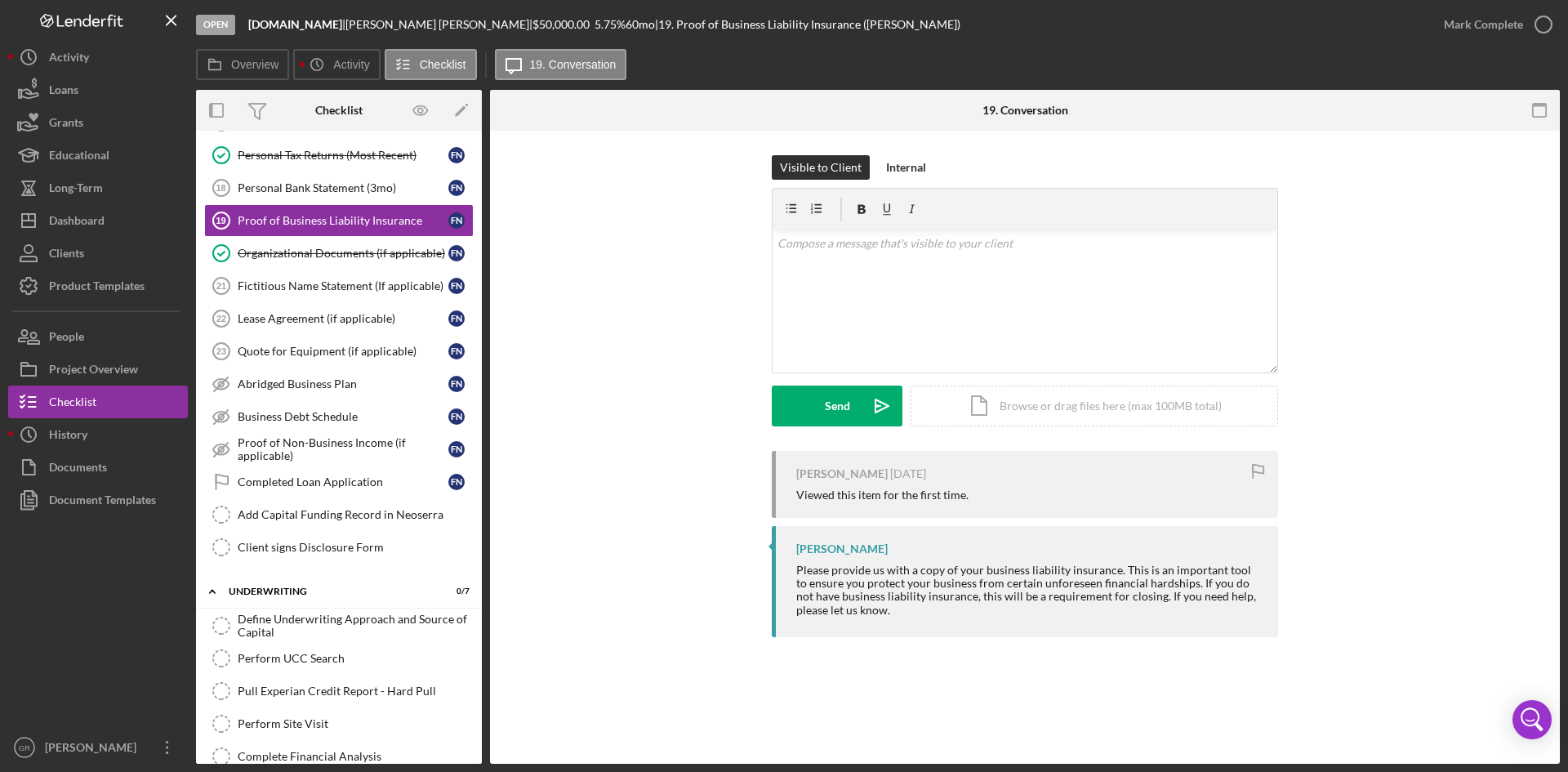
scroll to position [653, 0]
